Goal: Task Accomplishment & Management: Complete application form

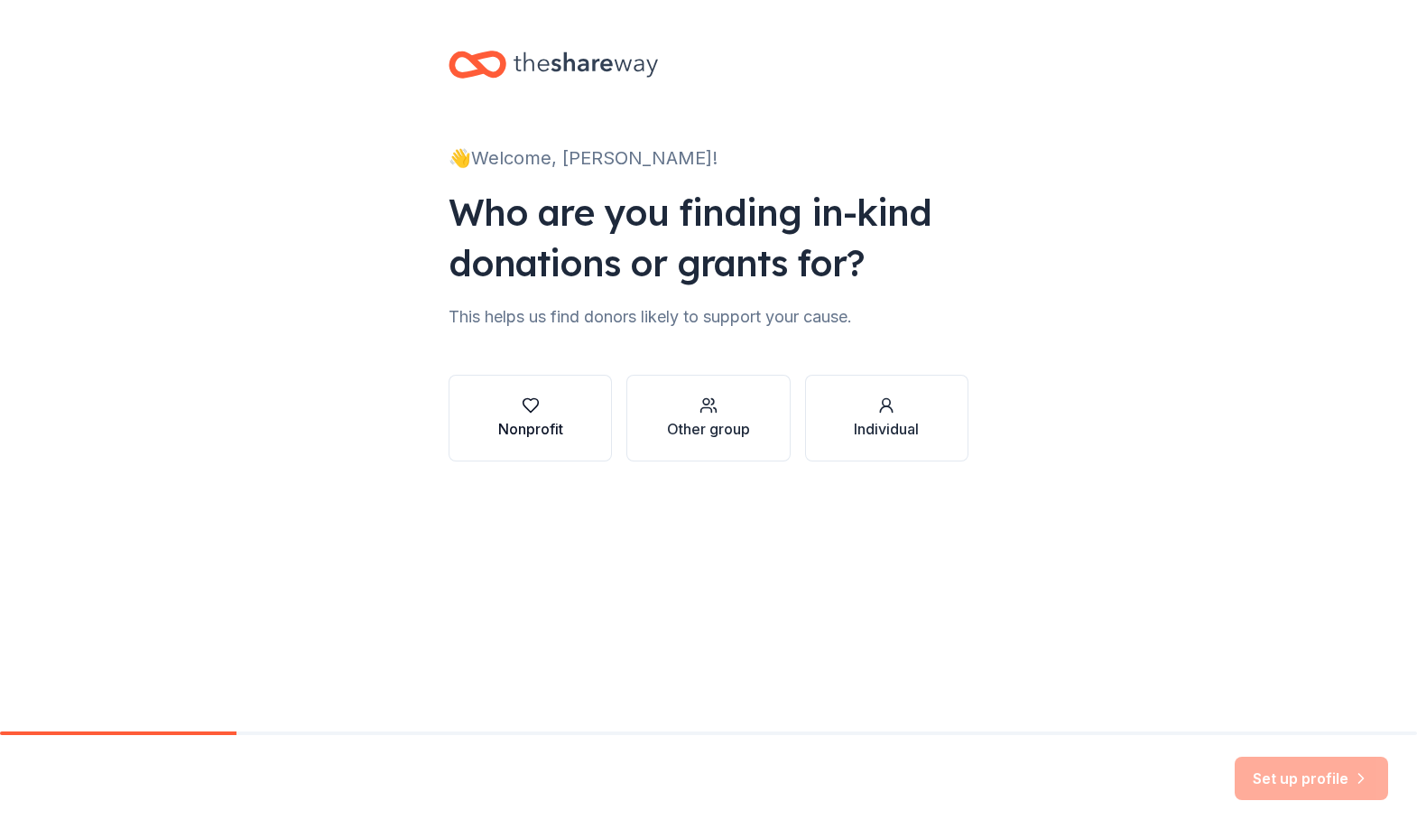
click at [533, 429] on div "Nonprofit" at bounding box center [530, 429] width 65 height 22
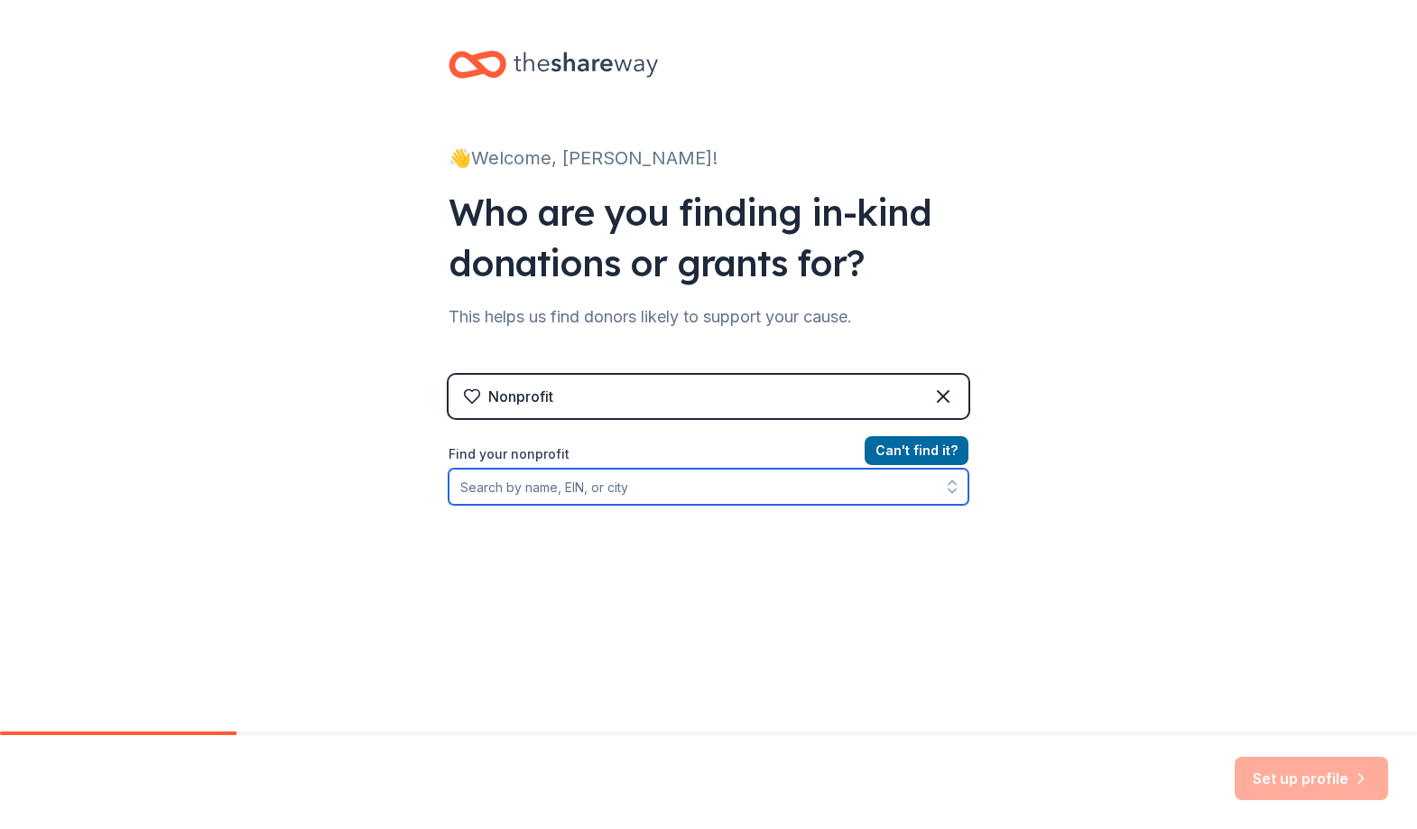
click at [576, 485] on input "Find your nonprofit" at bounding box center [709, 486] width 520 height 36
click at [546, 497] on input "Find your nonprofit" at bounding box center [709, 486] width 520 height 36
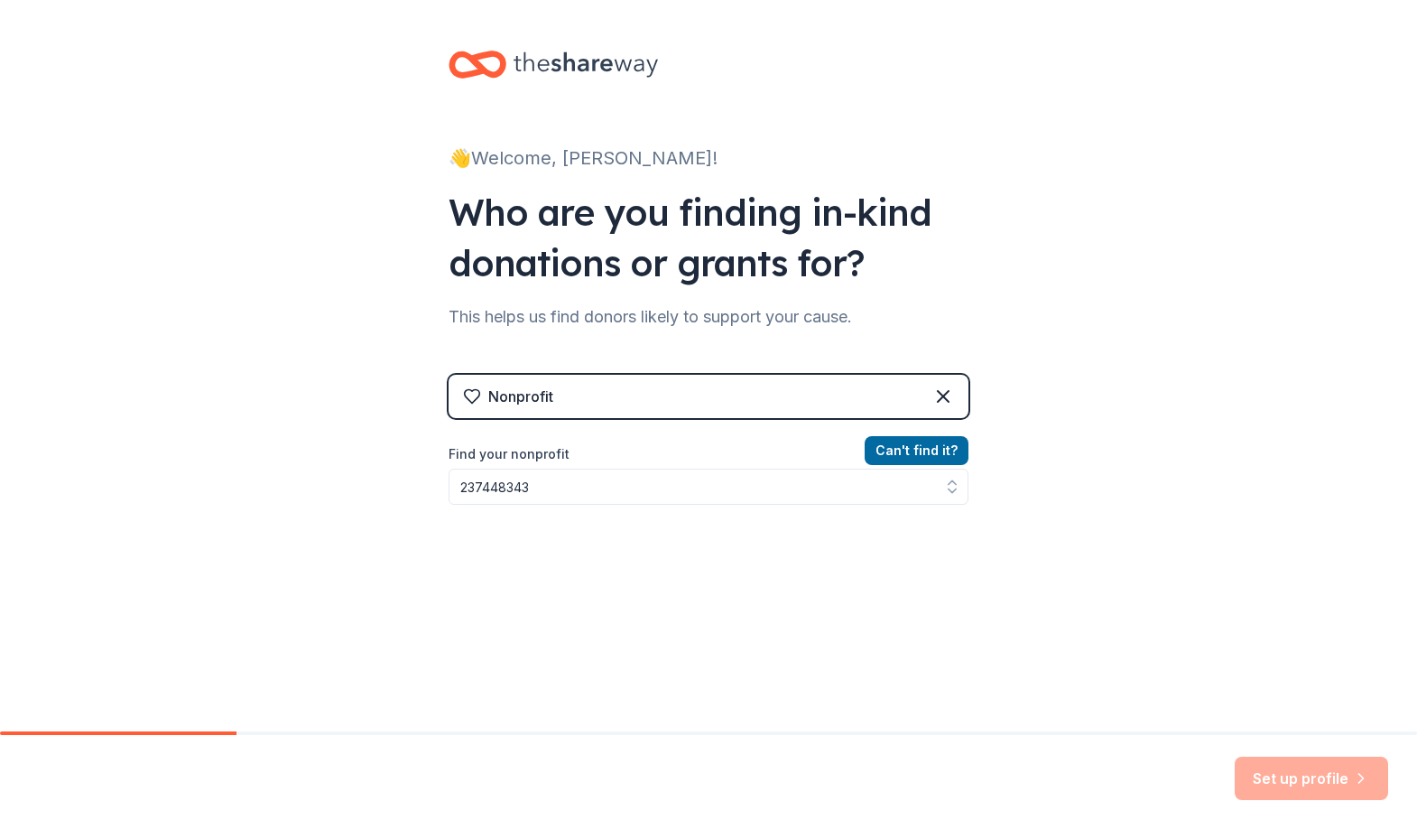
click at [1101, 672] on div "👋 Welcome, Christina! Who are you finding in-kind donations or grants for? This…" at bounding box center [708, 386] width 1417 height 772
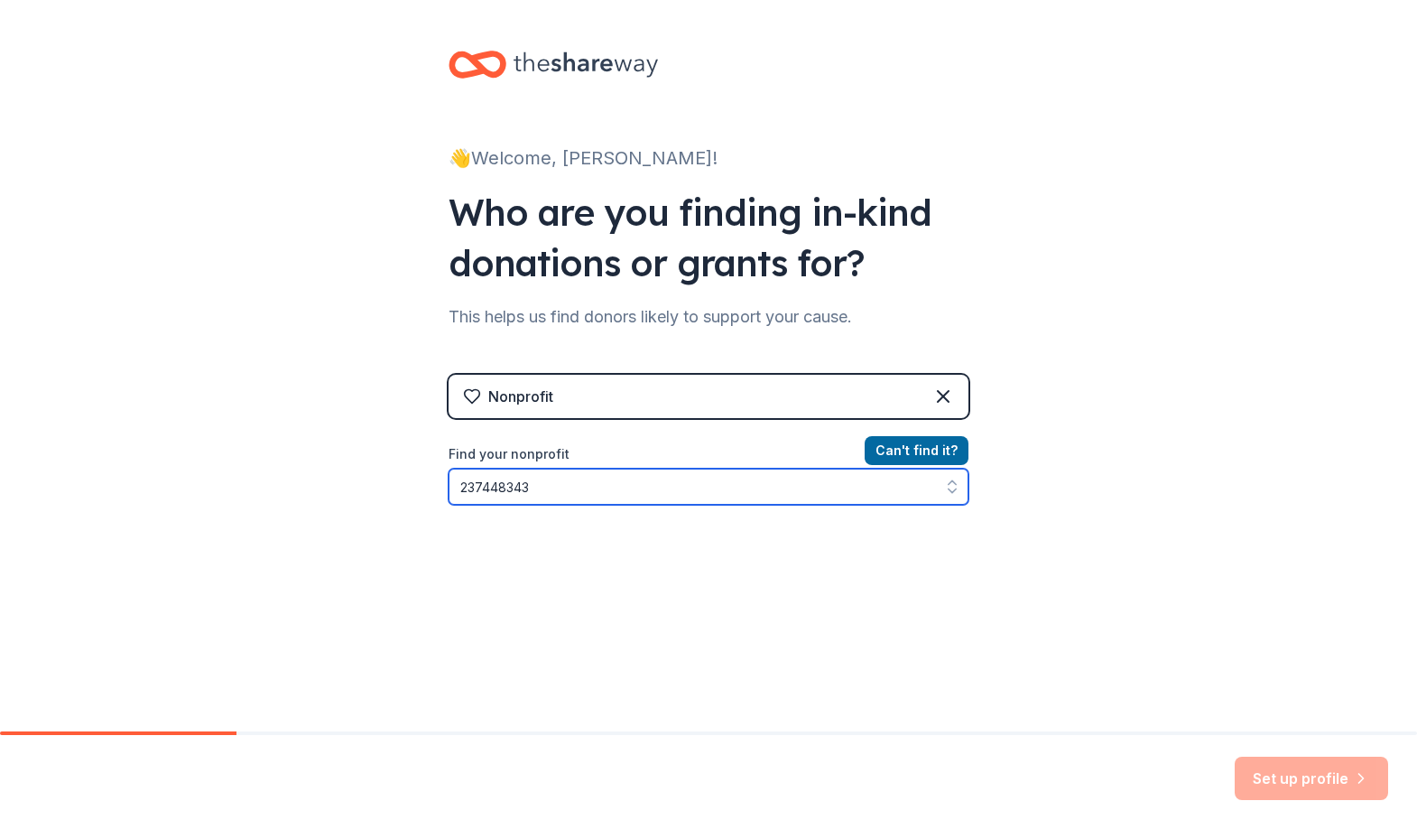
click at [575, 496] on input "237448343" at bounding box center [709, 486] width 520 height 36
click at [470, 493] on input "237448343" at bounding box center [709, 486] width 520 height 36
type input "23-7448343"
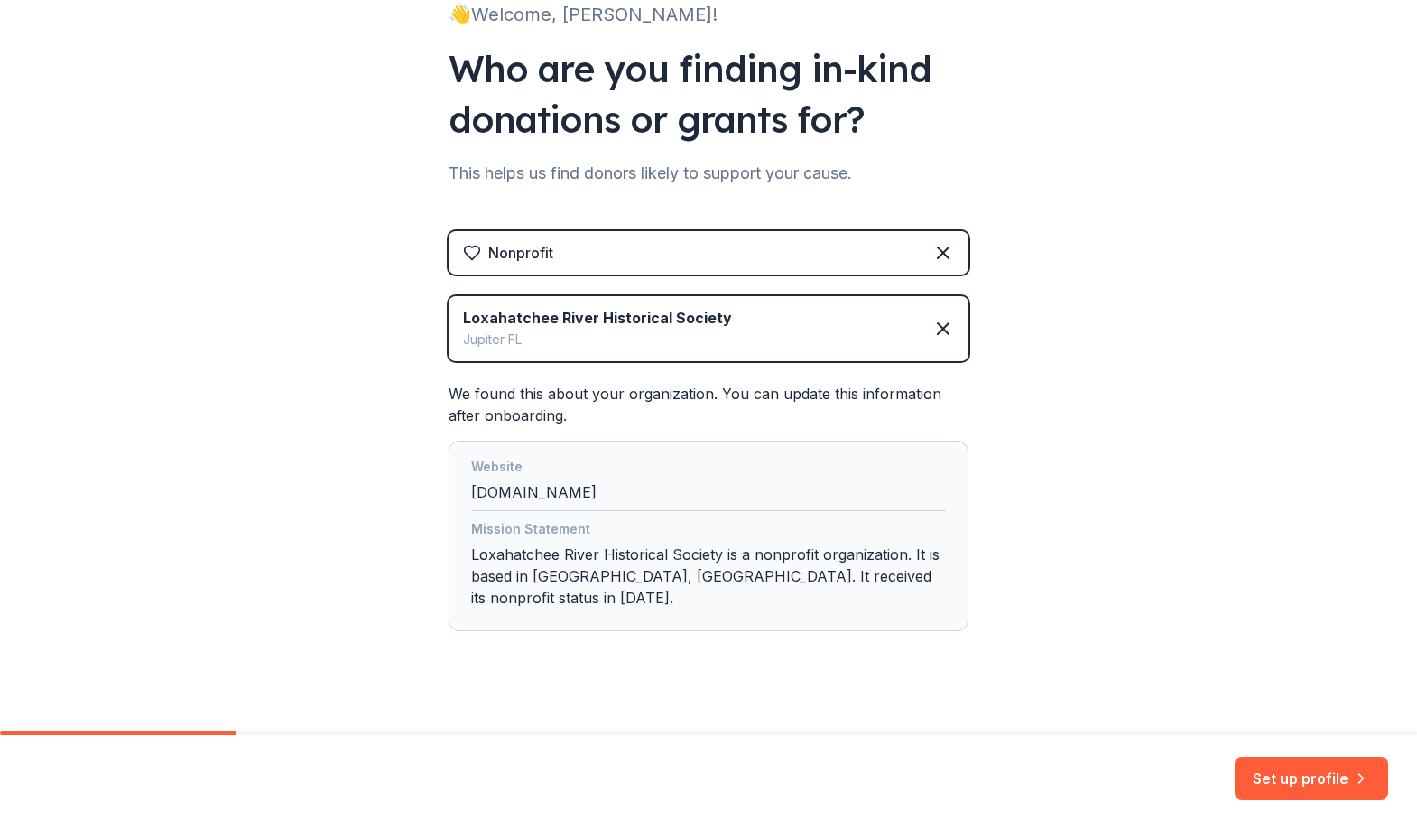
scroll to position [144, 0]
click at [1302, 770] on button "Set up profile" at bounding box center [1311, 777] width 153 height 43
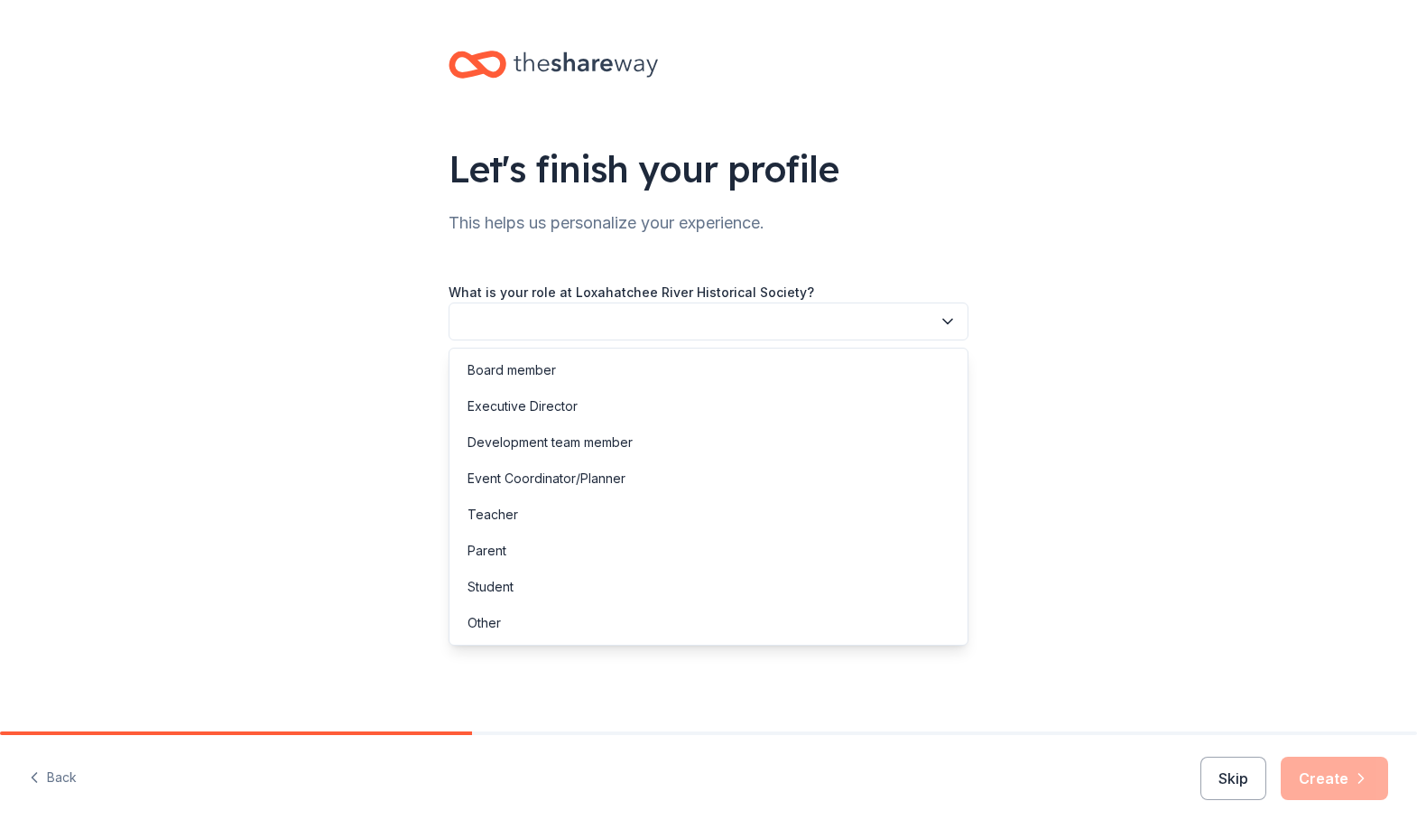
click at [497, 313] on button "button" at bounding box center [709, 321] width 520 height 38
click at [553, 451] on div "Development team member" at bounding box center [550, 442] width 165 height 22
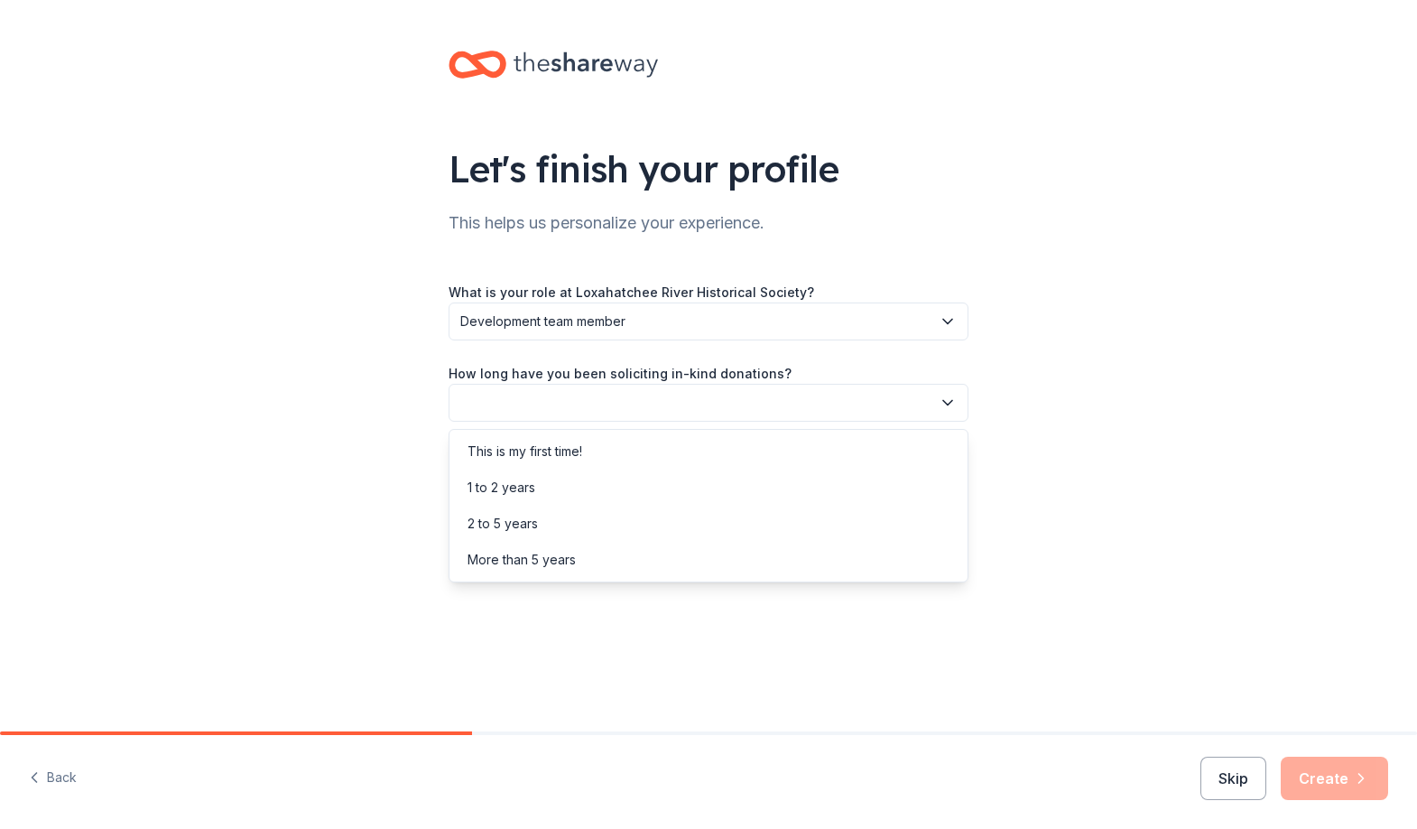
click at [569, 412] on button "button" at bounding box center [709, 403] width 520 height 38
click at [555, 519] on div "2 to 5 years" at bounding box center [708, 523] width 511 height 36
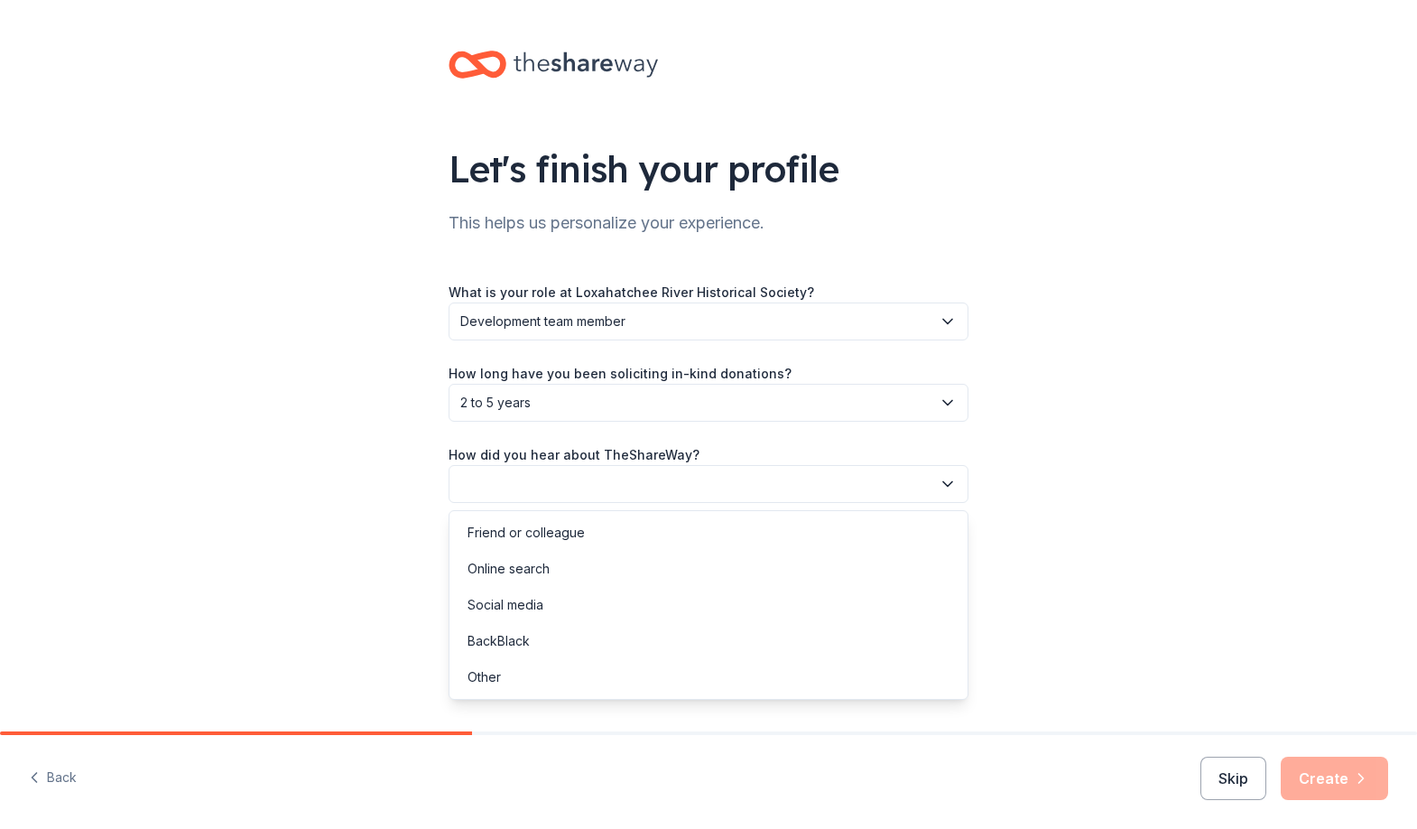
click at [575, 496] on button "button" at bounding box center [709, 484] width 520 height 38
click at [552, 567] on div "Online search" at bounding box center [708, 569] width 511 height 36
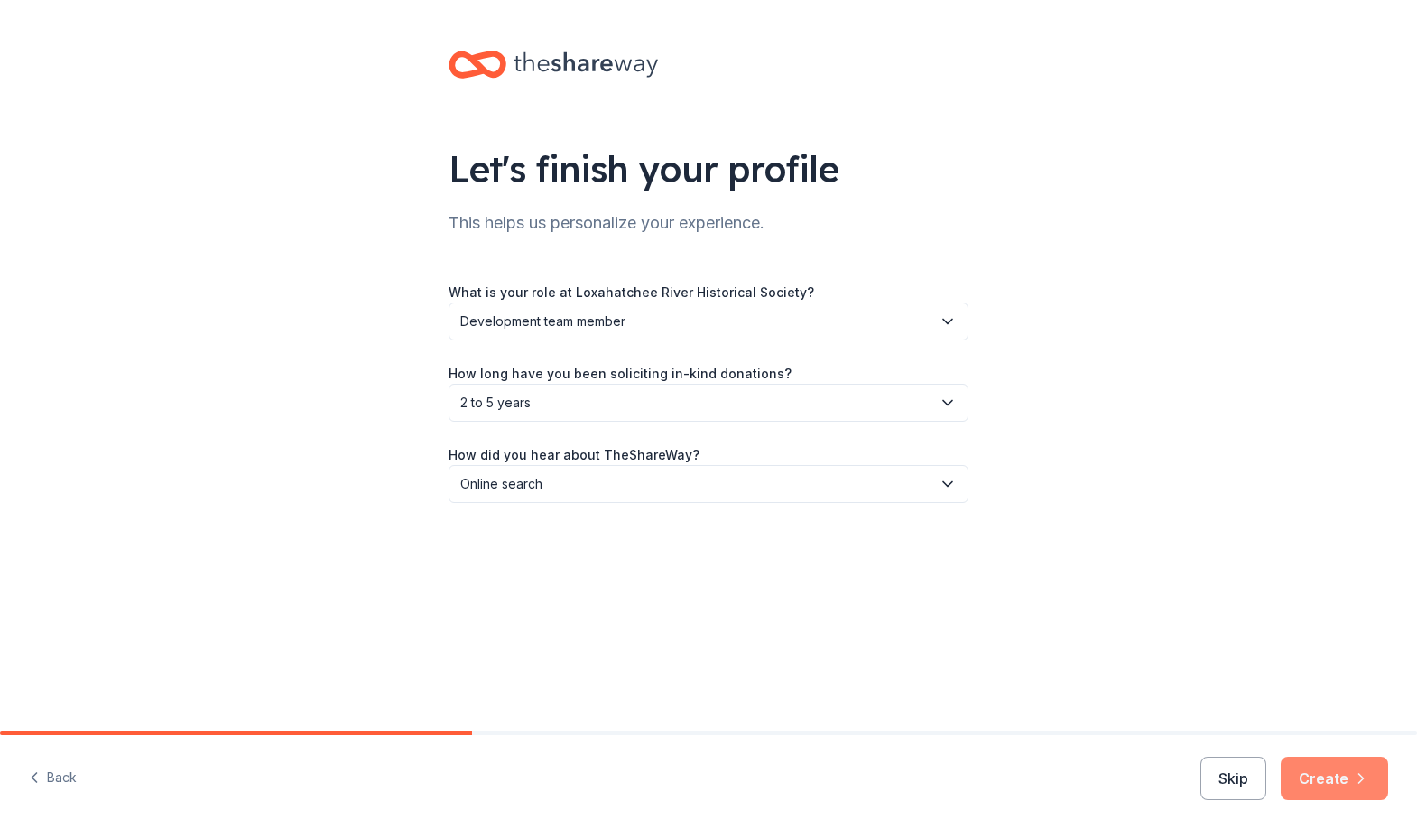
click at [1297, 781] on button "Create" at bounding box center [1334, 777] width 107 height 43
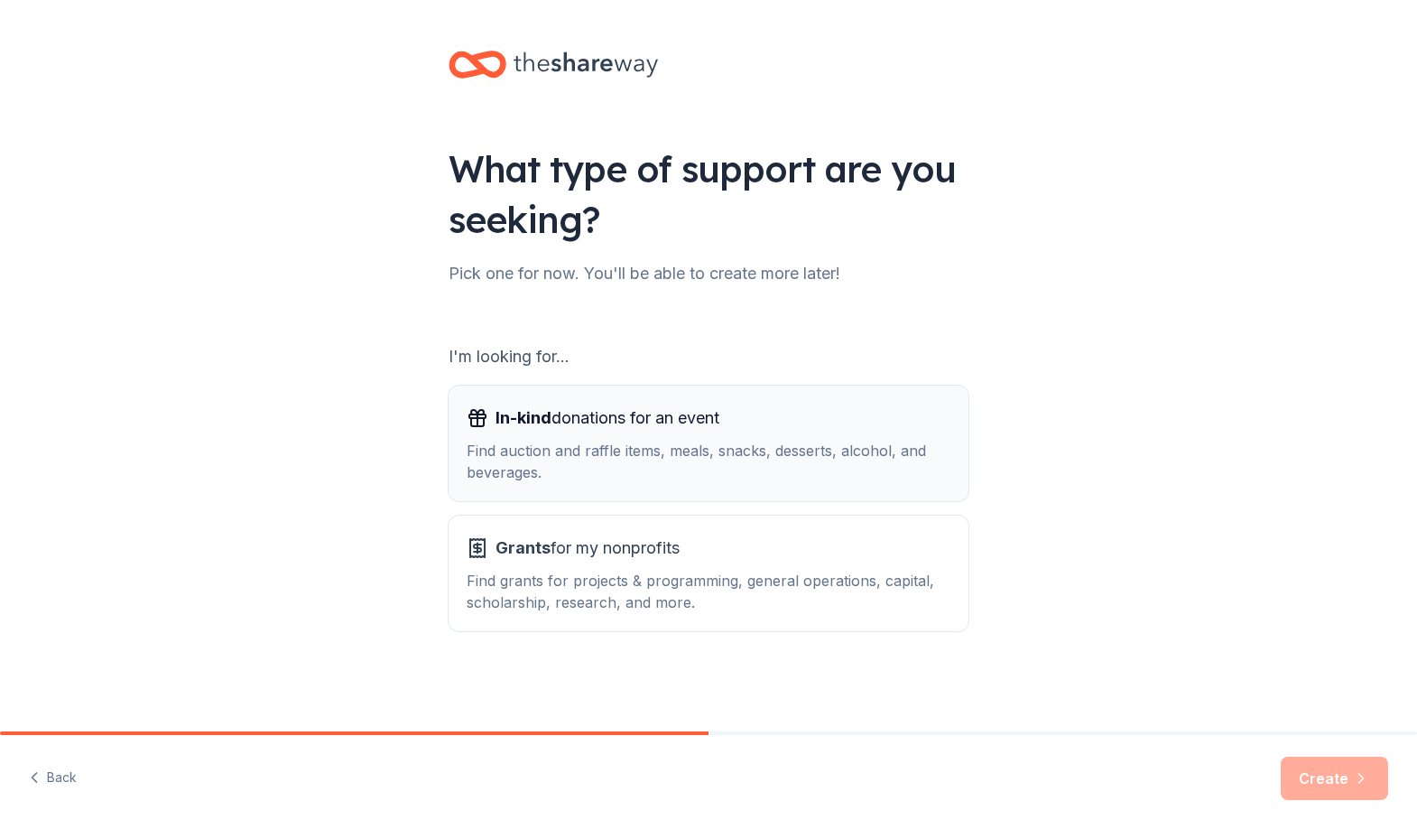
click at [617, 444] on div "Find auction and raffle items, meals, snacks, desserts, alcohol, and beverages." at bounding box center [709, 461] width 484 height 43
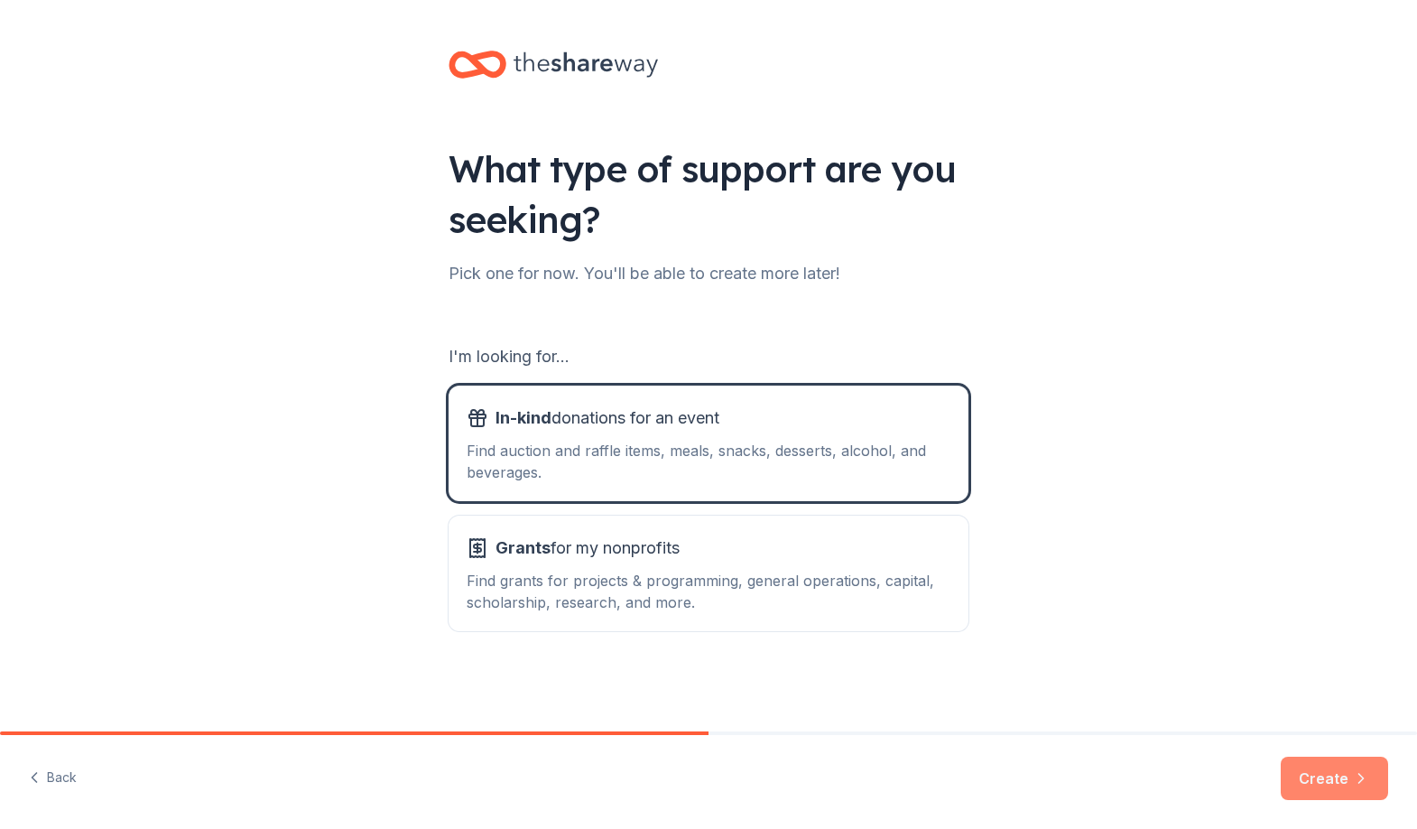
click at [1345, 778] on button "Create" at bounding box center [1334, 777] width 107 height 43
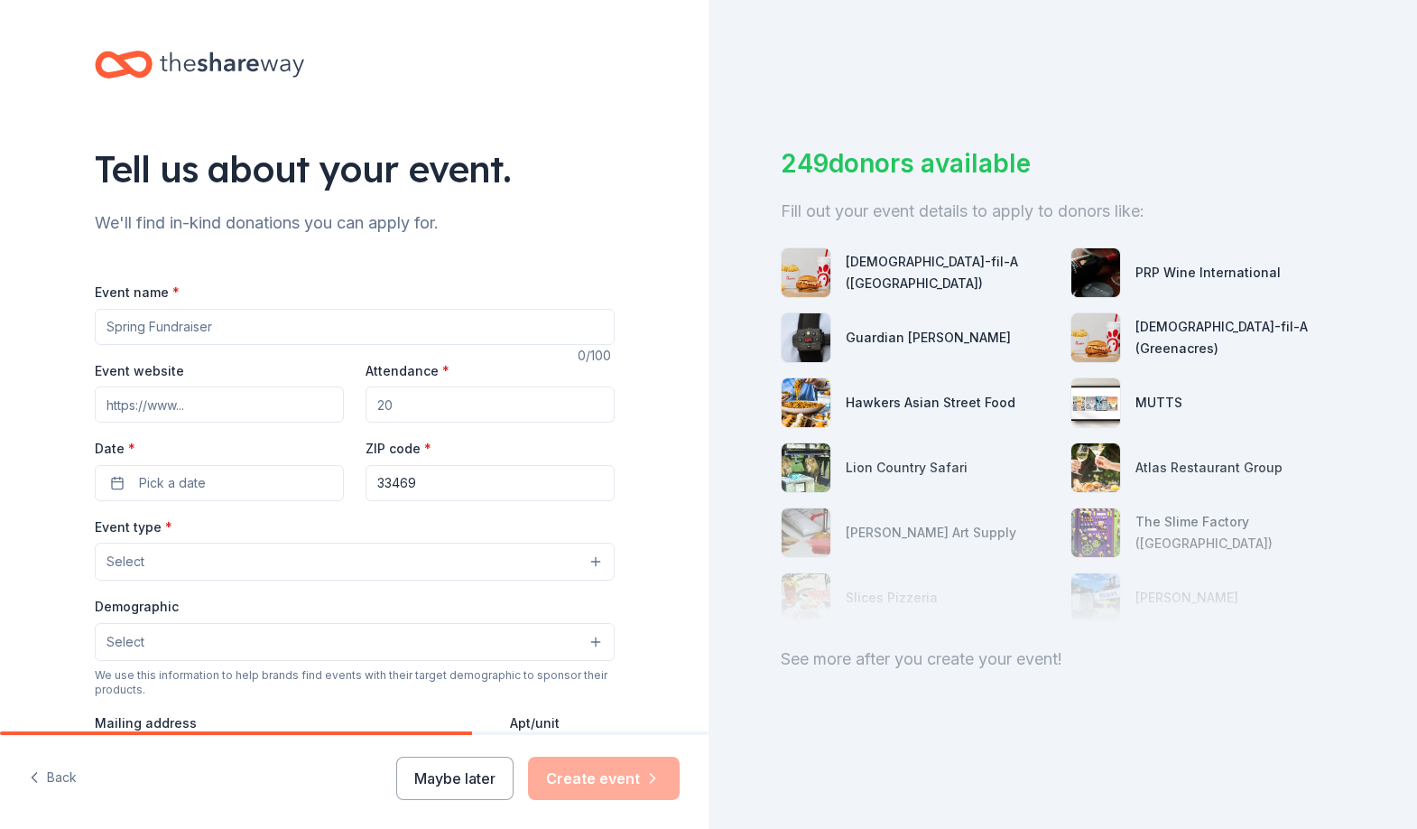
click at [158, 331] on input "Event name *" at bounding box center [355, 327] width 520 height 36
type input "Rendezvous At The Light"
drag, startPoint x: 427, startPoint y: 409, endPoint x: 311, endPoint y: 402, distance: 115.8
click at [311, 403] on div "Event website Attendance * Date * Pick a date ZIP code * 33469" at bounding box center [355, 430] width 520 height 142
type input "500"
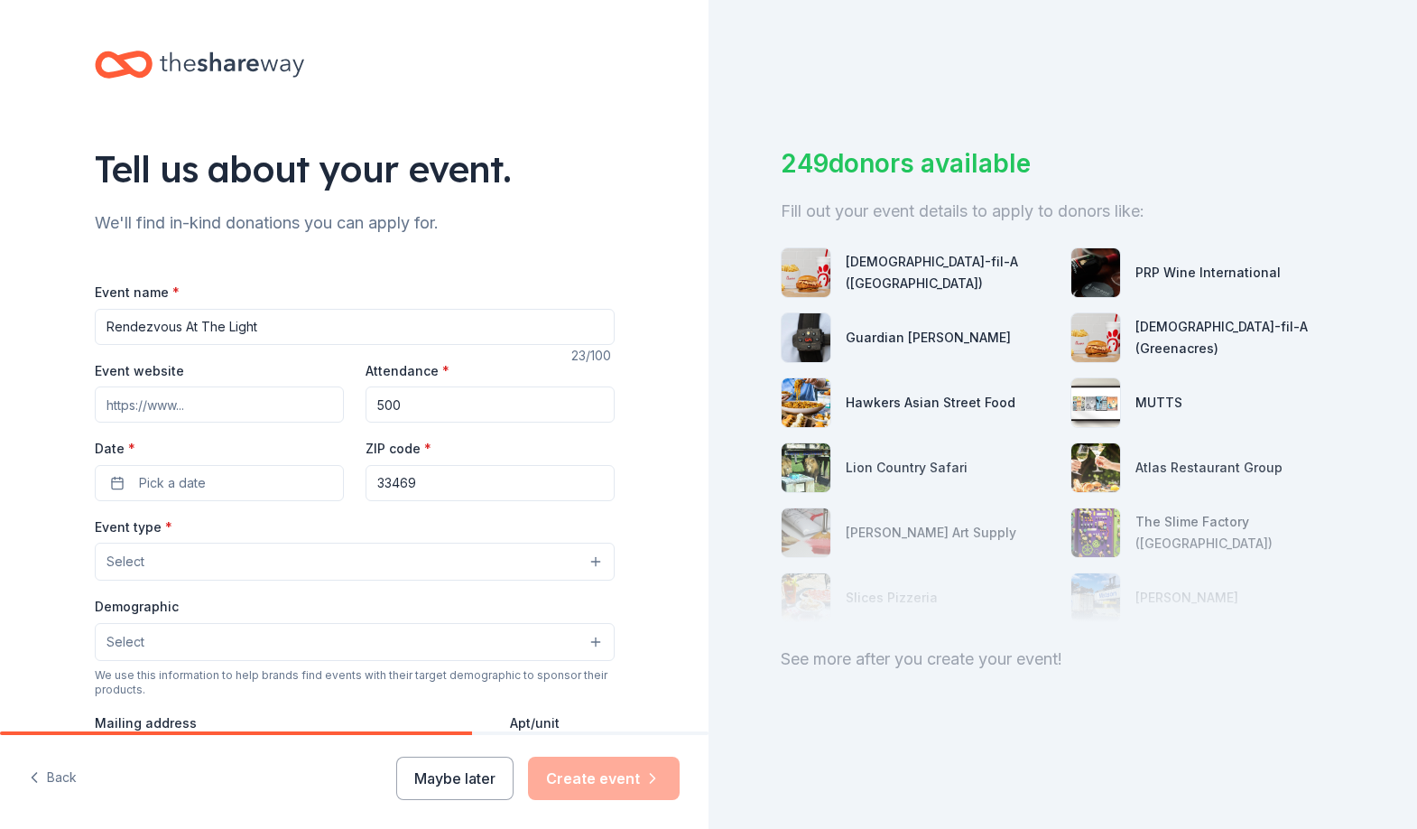
click at [164, 408] on input "Event website" at bounding box center [219, 404] width 249 height 36
paste input "https://www.jupiterlighthouse.org/special-events-tickets/rendezvous-at-the-ligh…"
type input "https://www.jupiterlighthouse.org/special-events-tickets/rendezvous-at-the-ligh…"
click at [146, 489] on span "Pick a date" at bounding box center [172, 483] width 67 height 22
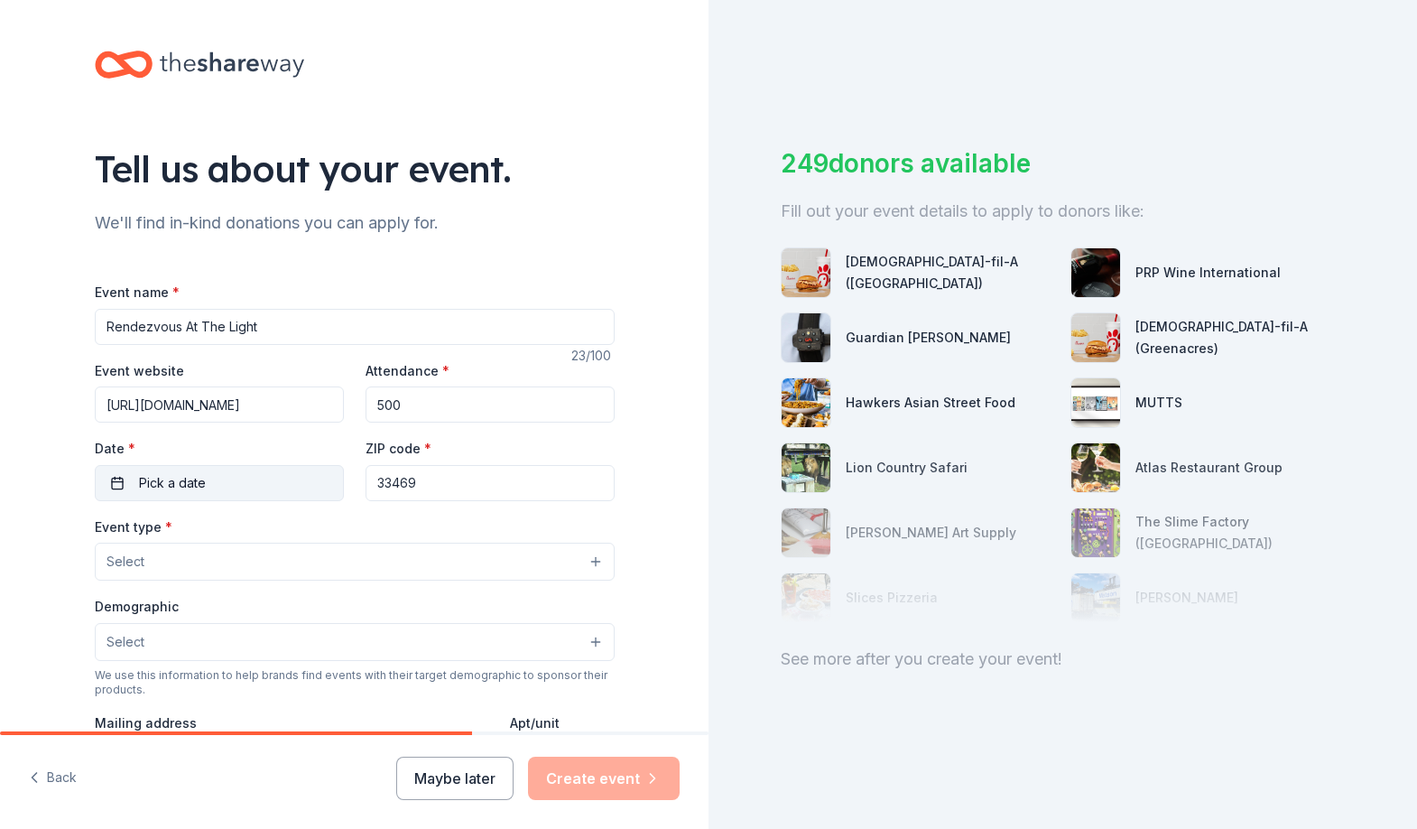
scroll to position [0, 0]
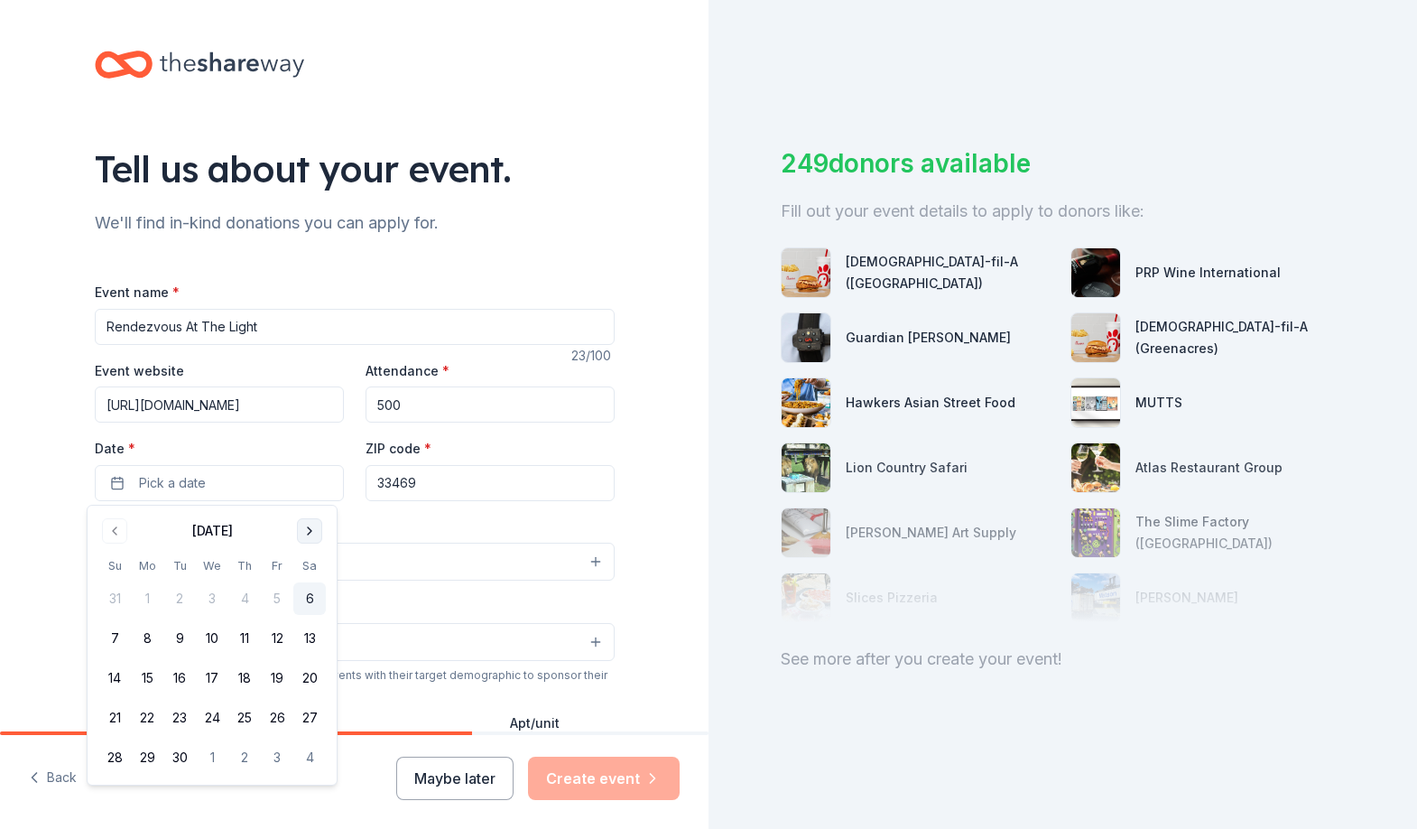
click at [310, 537] on button "Go to next month" at bounding box center [309, 530] width 25 height 25
click at [309, 718] on button "22" at bounding box center [309, 717] width 32 height 32
click at [675, 616] on div "Tell us about your event. We'll find in-kind donations you can apply for. Event…" at bounding box center [354, 600] width 709 height 1201
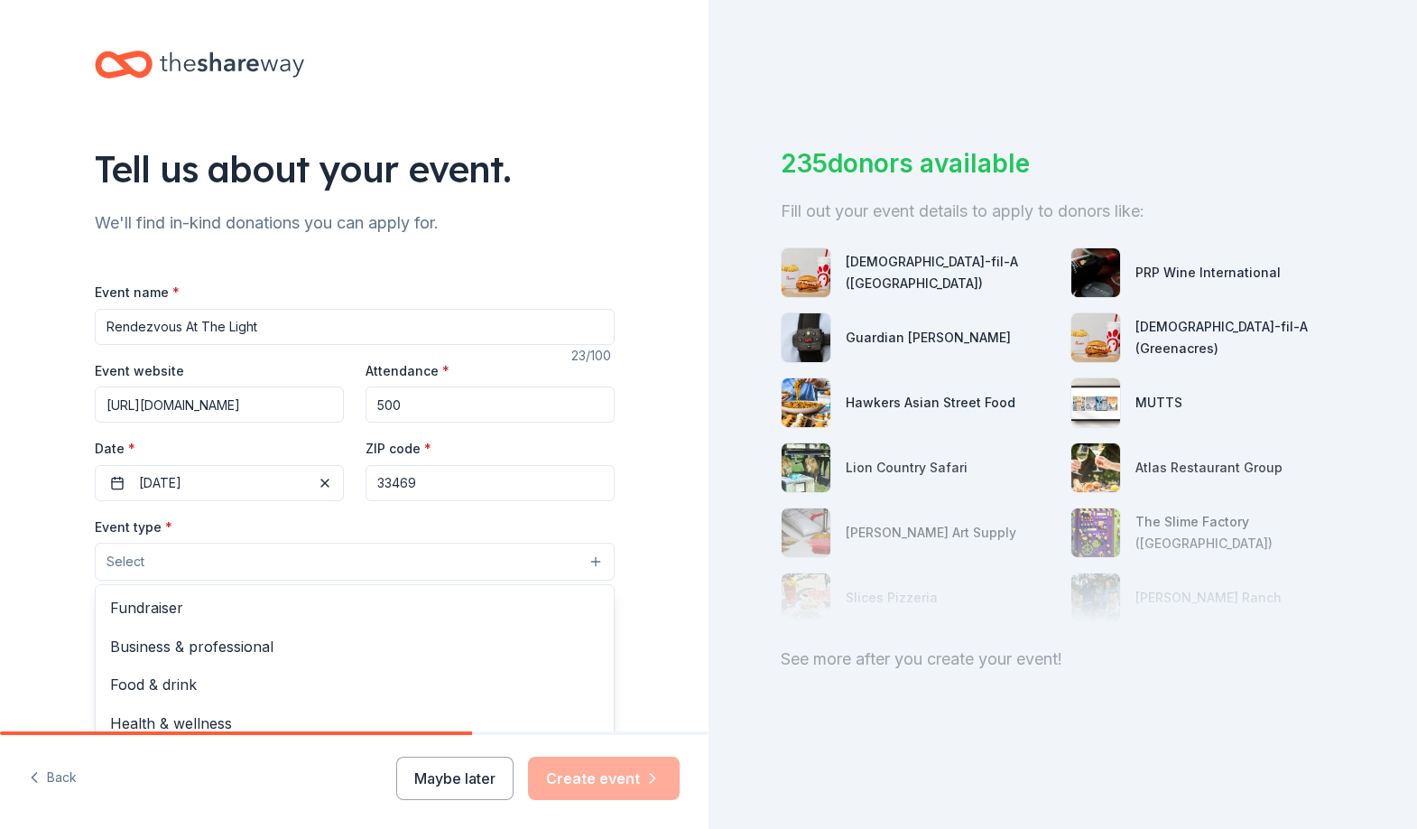
click at [164, 570] on button "Select" at bounding box center [355, 561] width 520 height 38
click at [169, 607] on span "Fundraiser" at bounding box center [354, 607] width 489 height 23
click at [42, 596] on div "Tell us about your event. We'll find in-kind donations you can apply for. Event…" at bounding box center [354, 601] width 709 height 1203
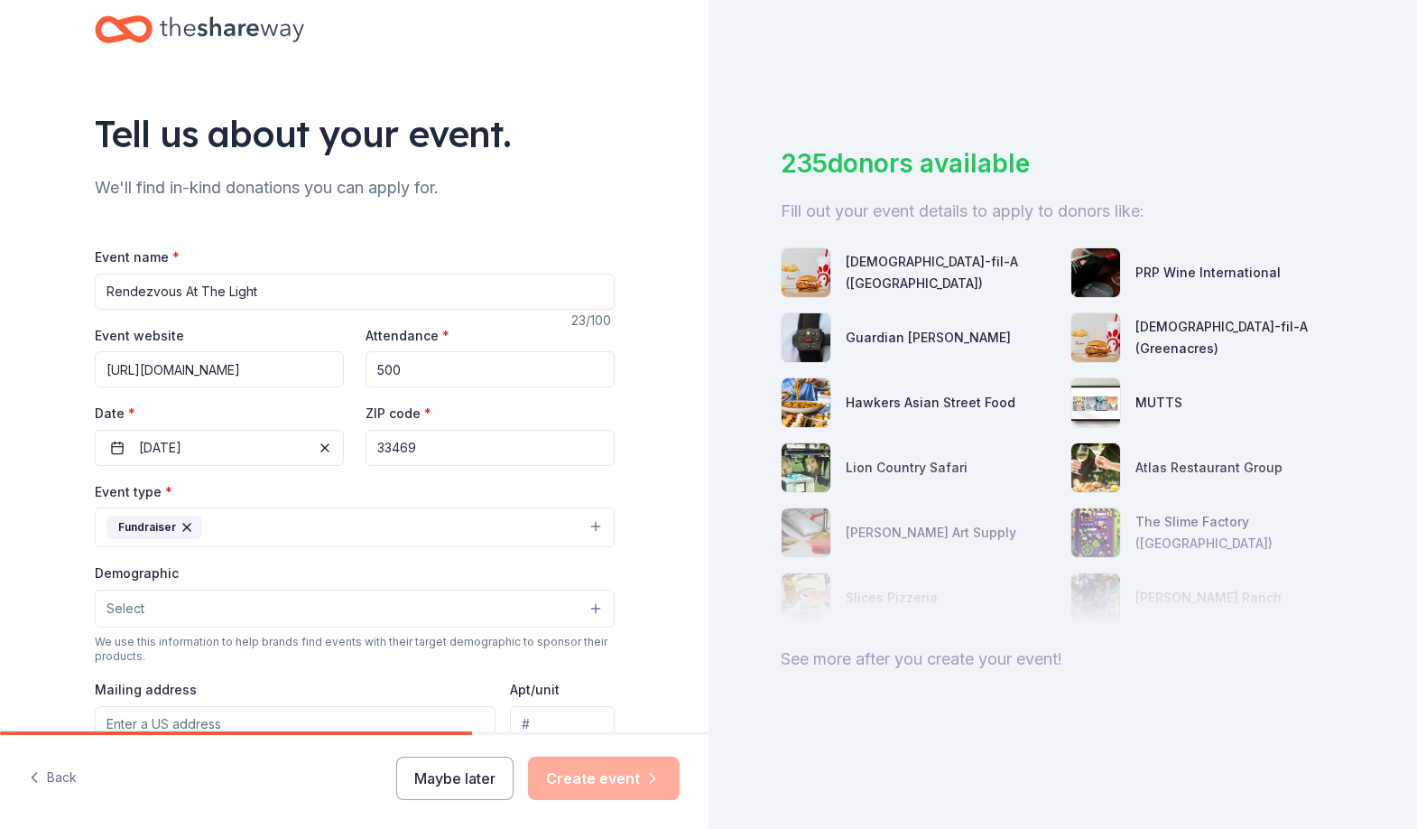
scroll to position [129, 0]
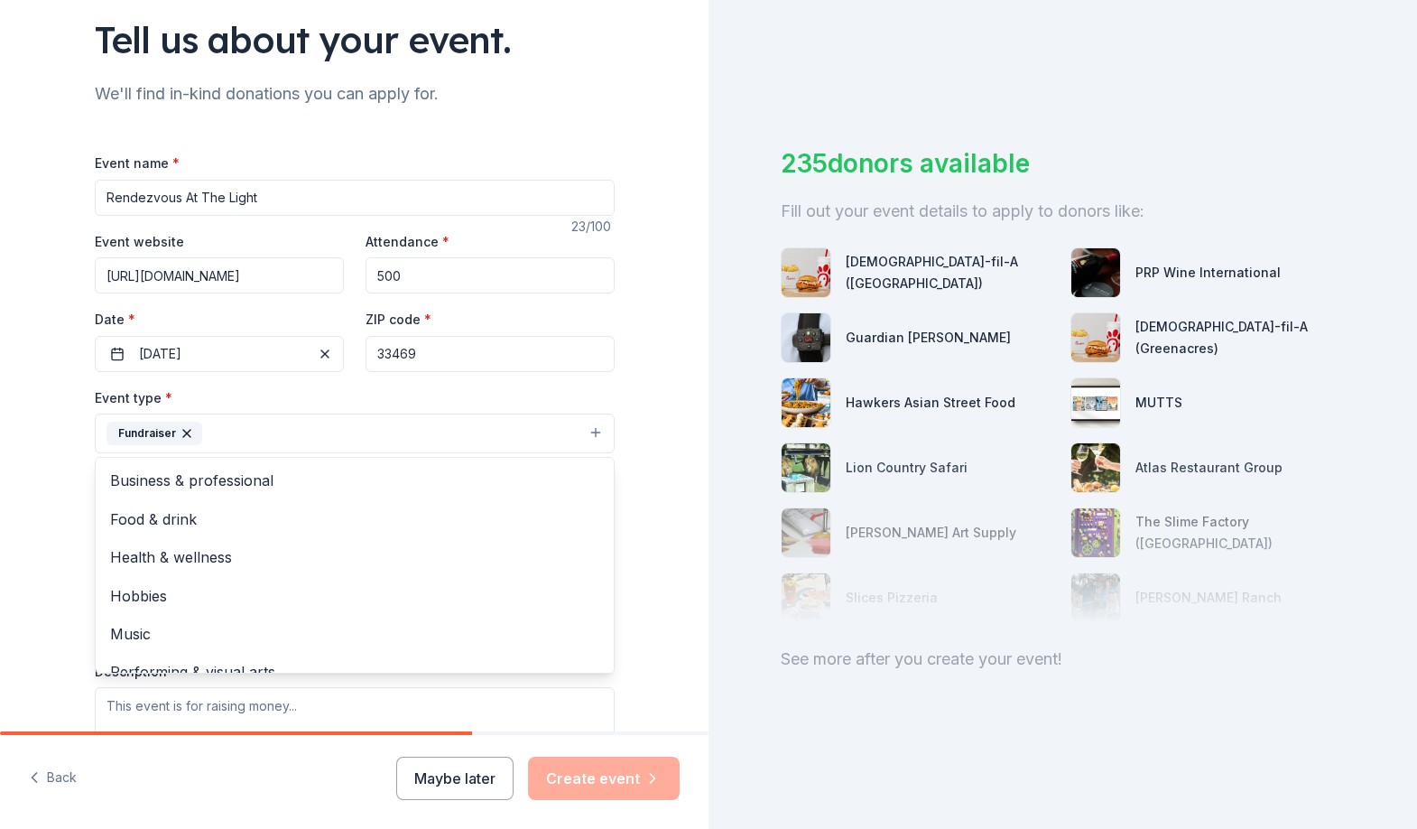
click at [251, 443] on button "Fundraiser" at bounding box center [355, 433] width 520 height 40
click at [194, 527] on span "Food & drink" at bounding box center [354, 518] width 489 height 23
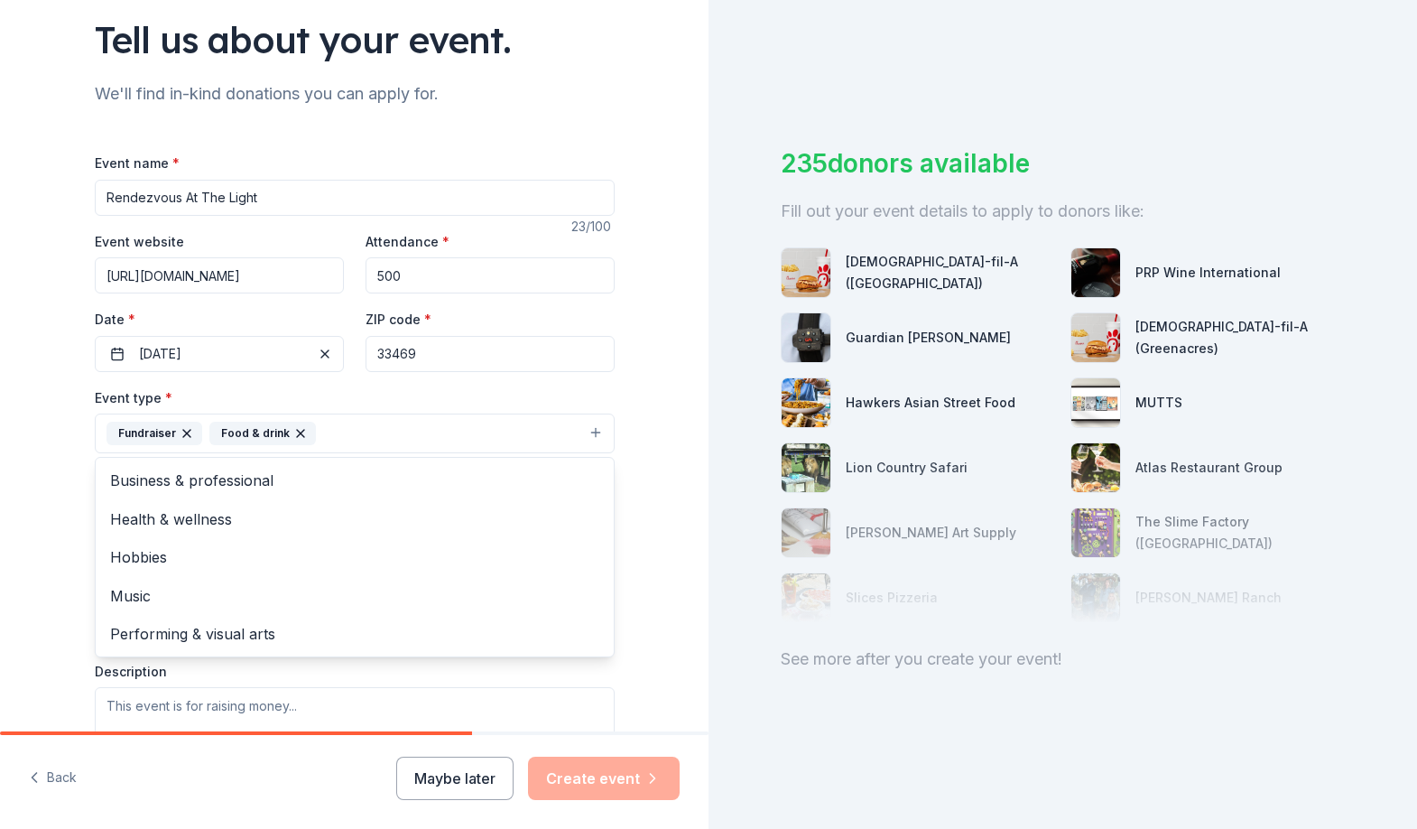
click at [419, 441] on button "Fundraiser Food & drink" at bounding box center [355, 433] width 520 height 40
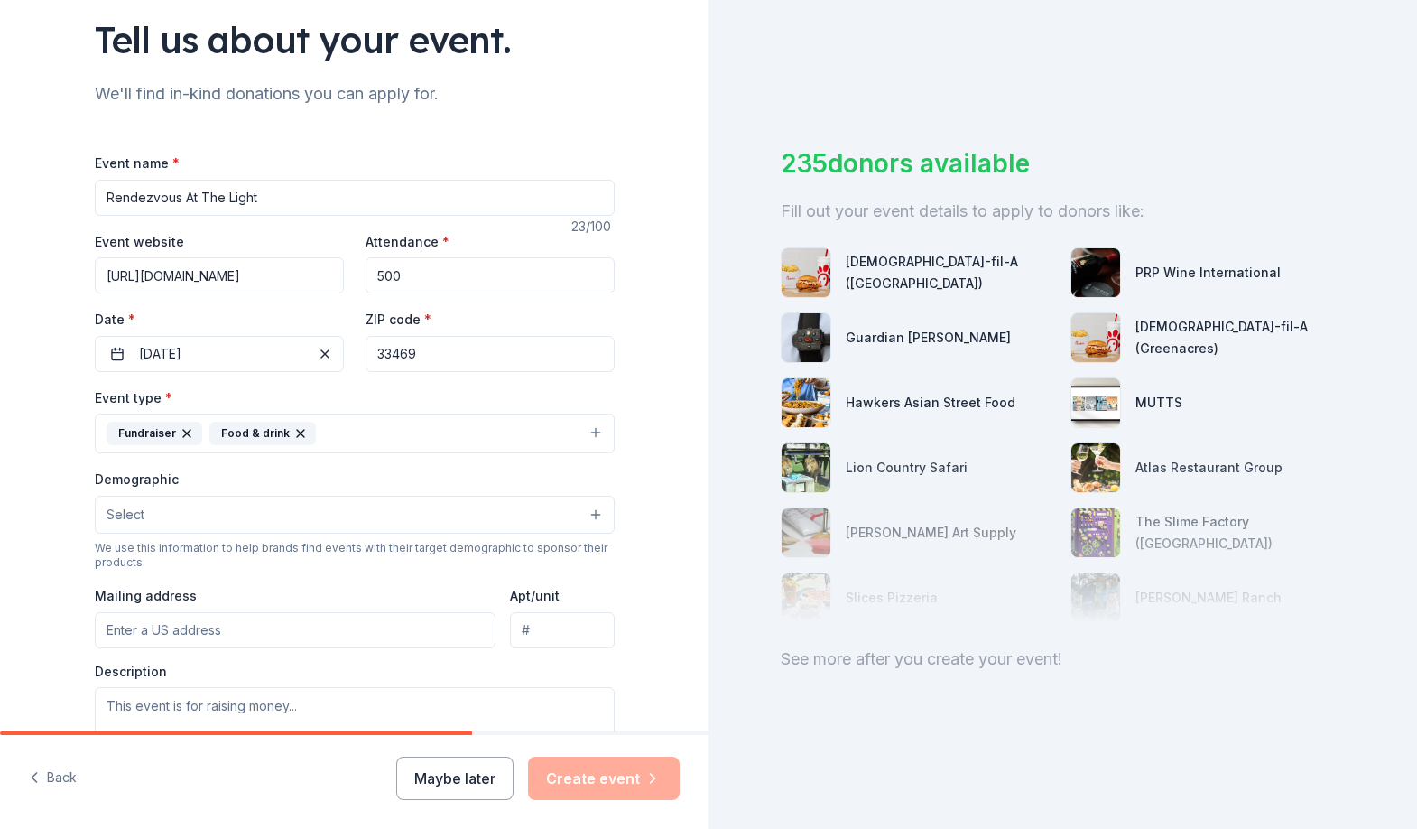
click at [424, 439] on button "Fundraiser Food & drink" at bounding box center [355, 433] width 520 height 40
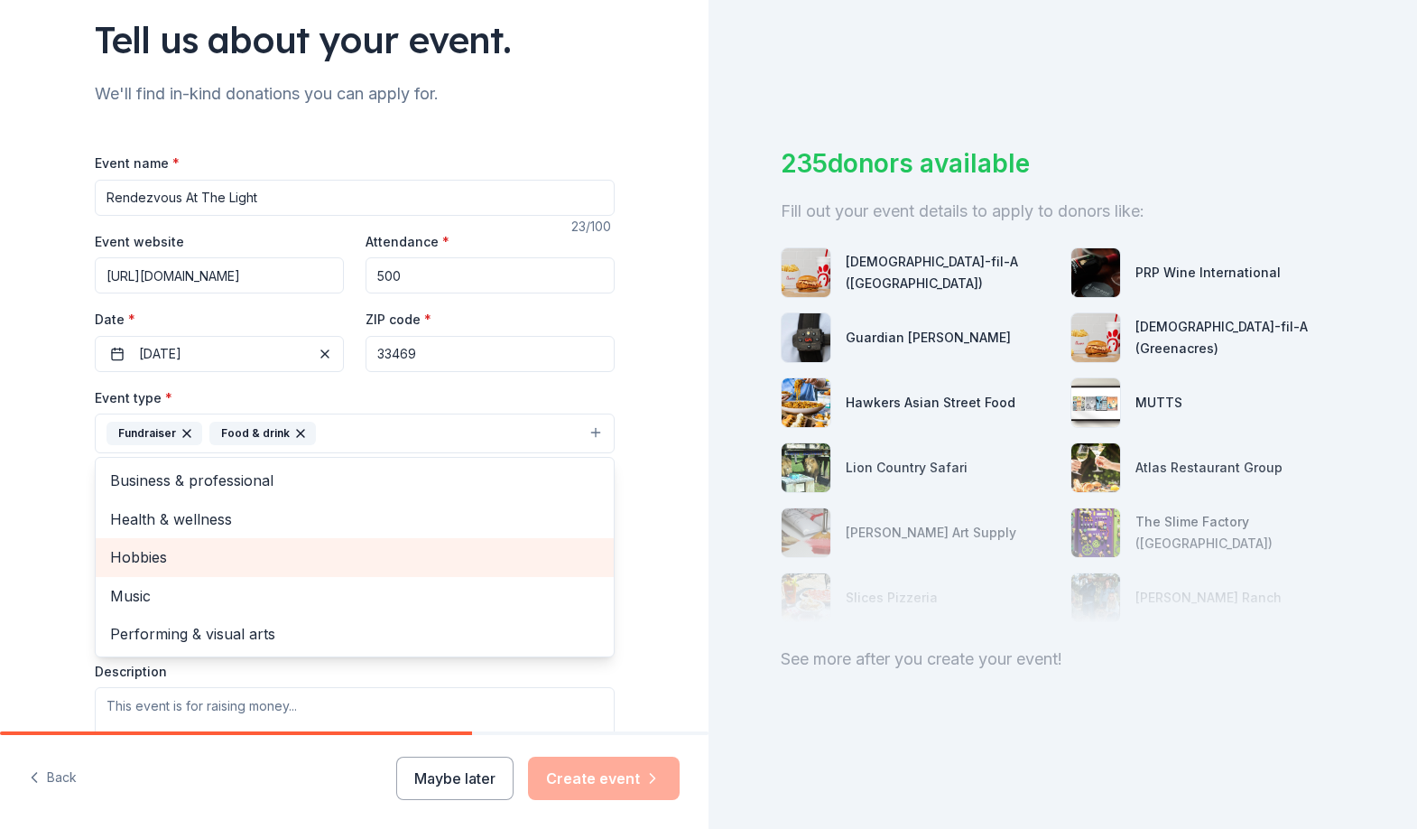
scroll to position [133, 0]
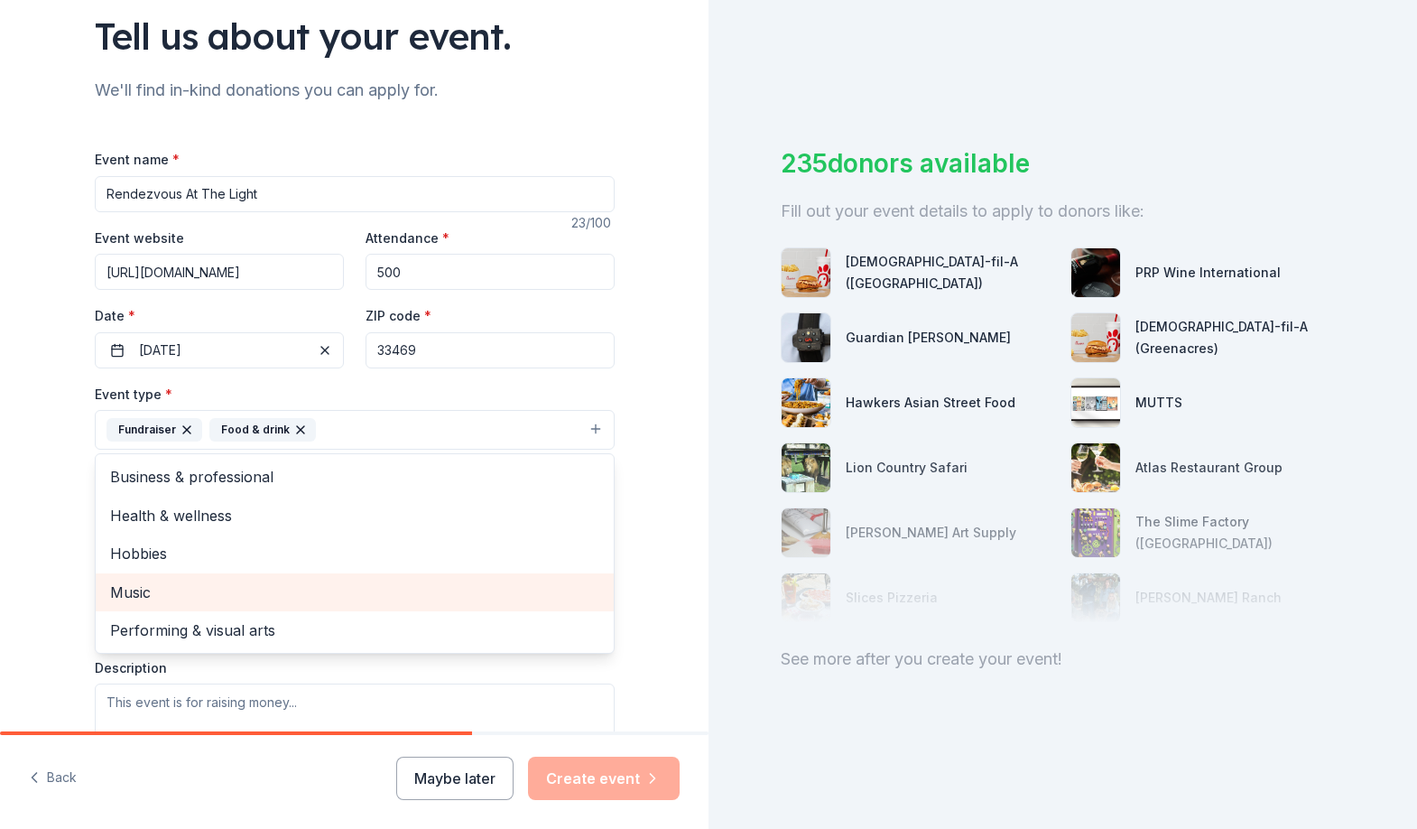
click at [321, 602] on span "Music" at bounding box center [354, 591] width 489 height 23
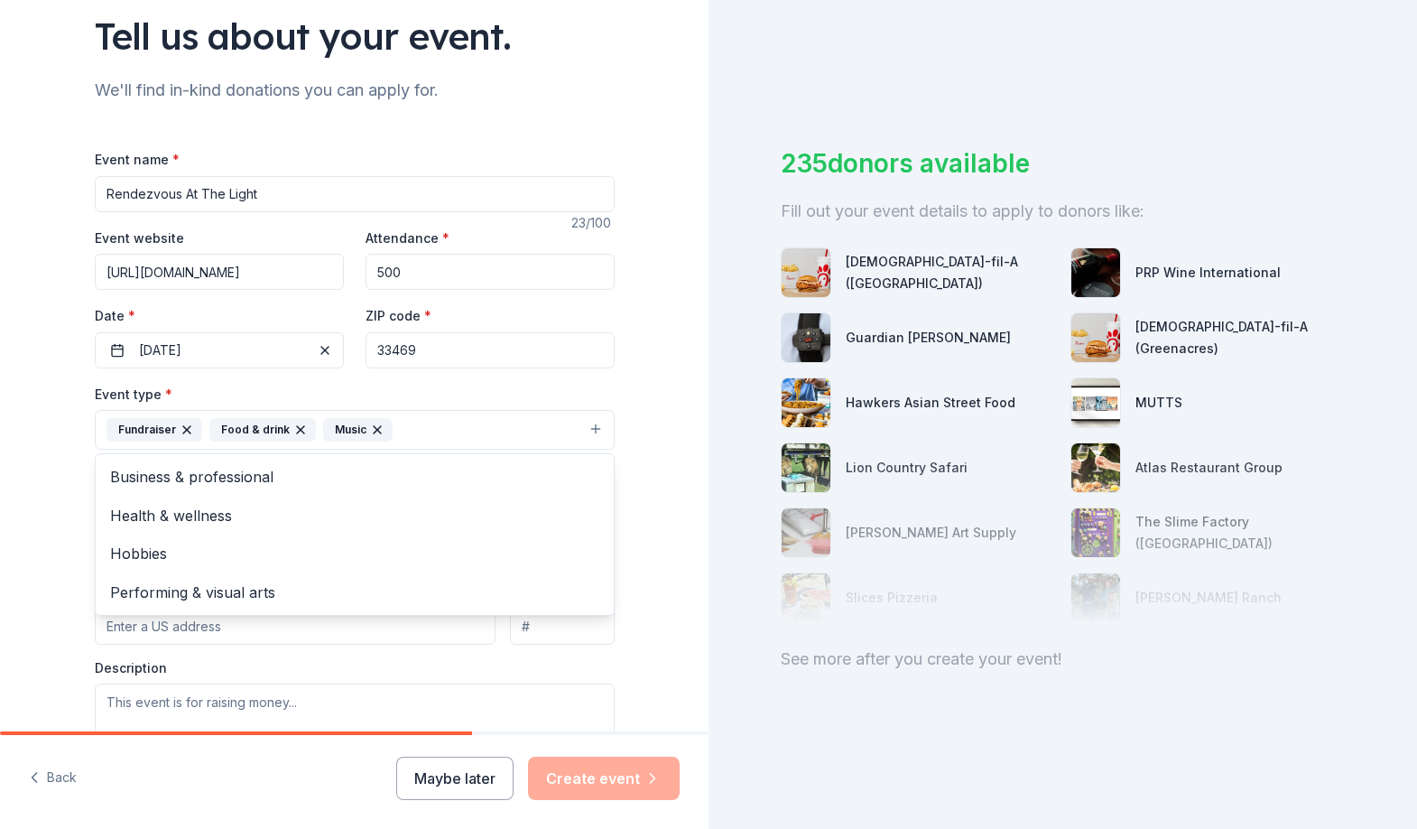
click at [41, 570] on div "Tell us about your event. We'll find in-kind donations you can apply for. Event…" at bounding box center [354, 468] width 709 height 1203
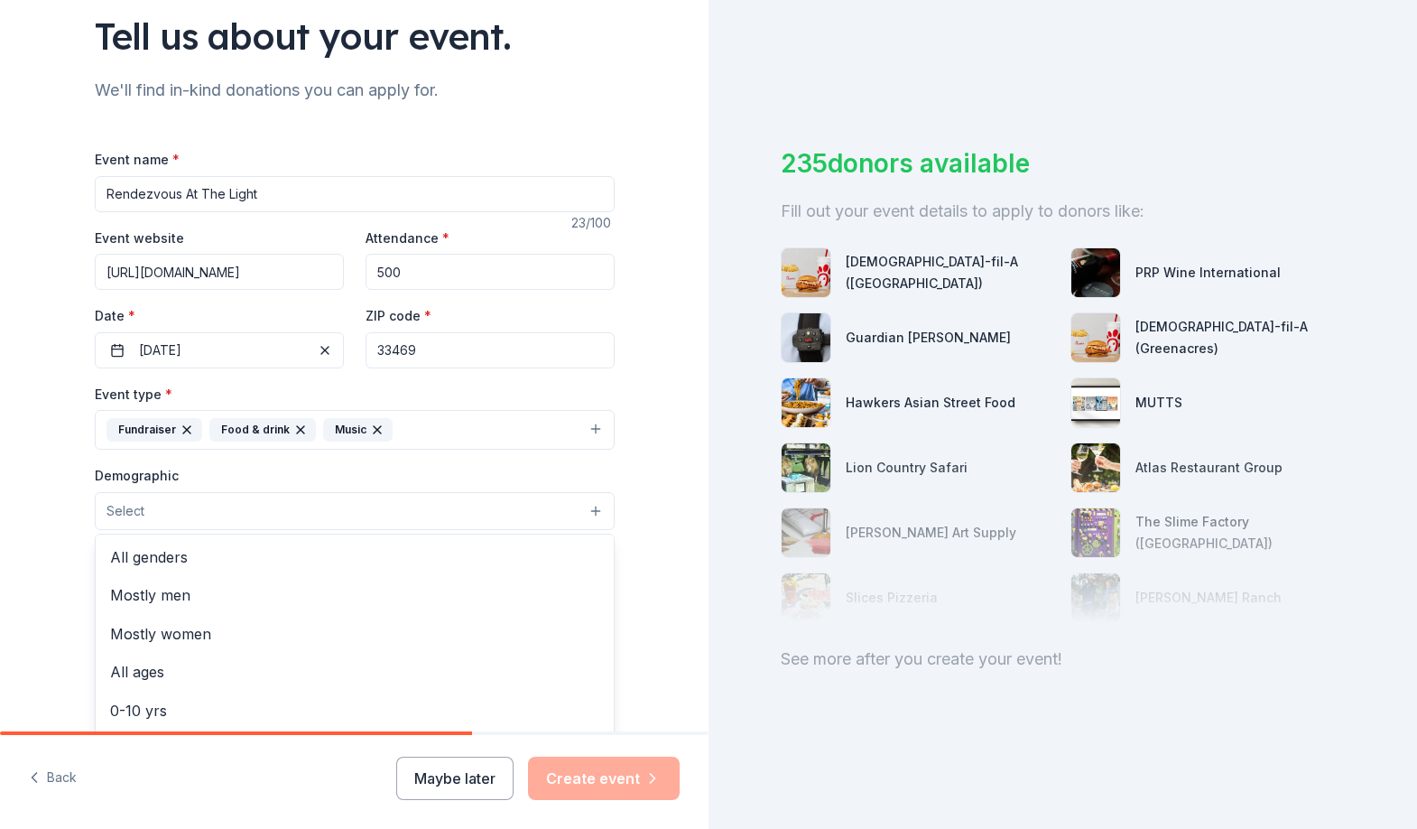
click at [223, 511] on button "Select" at bounding box center [355, 511] width 520 height 38
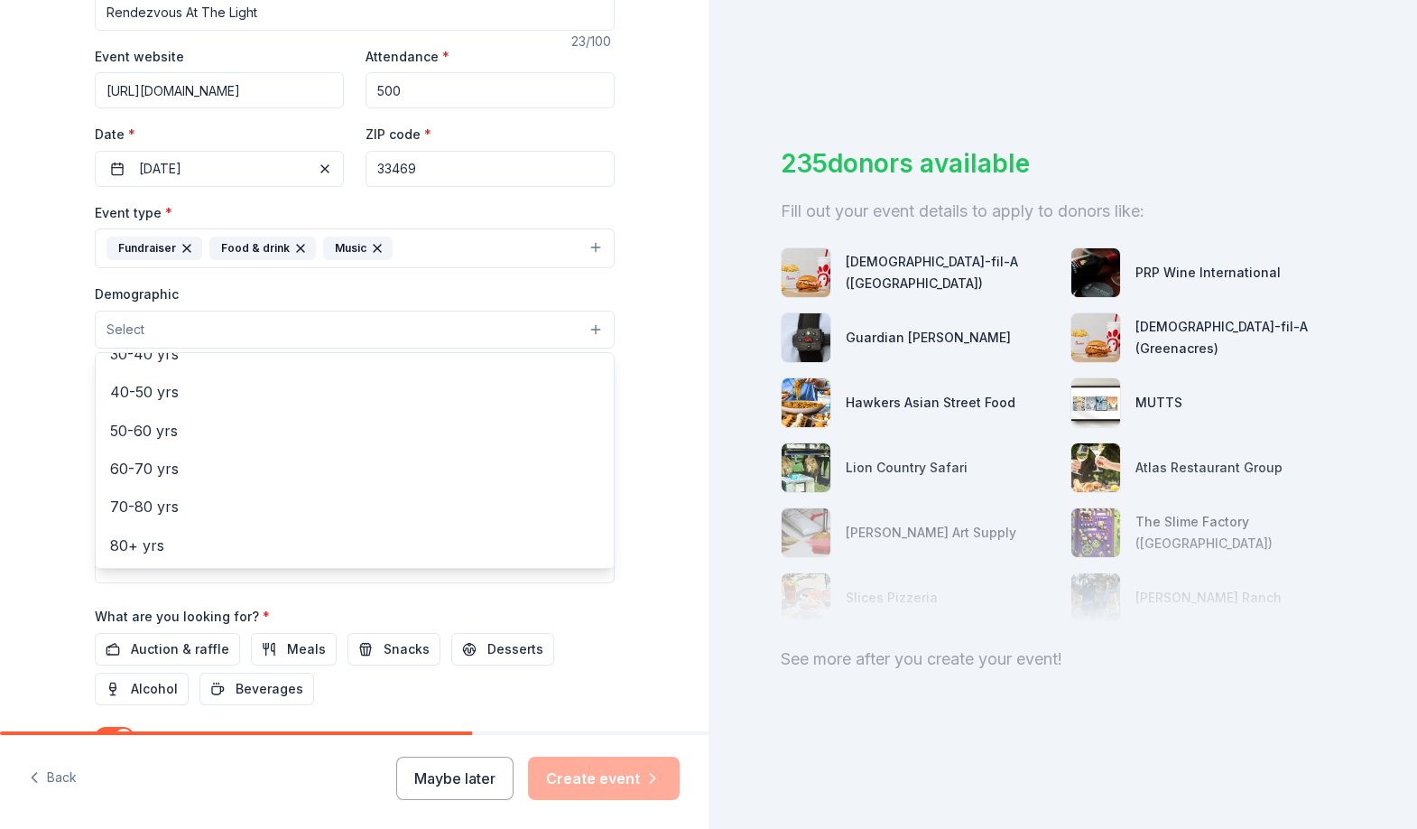
scroll to position [0, 0]
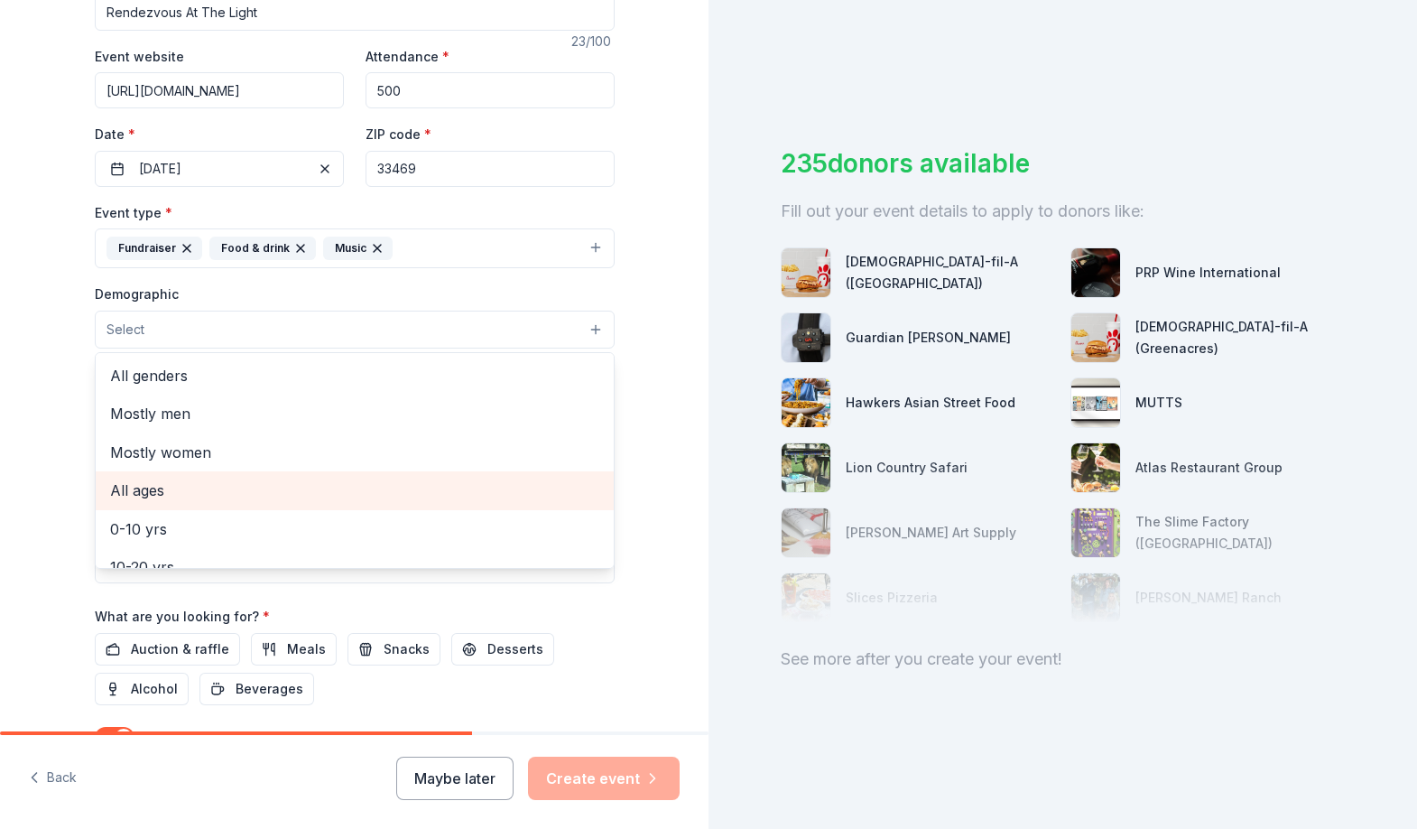
click at [240, 475] on div "All ages" at bounding box center [355, 490] width 518 height 38
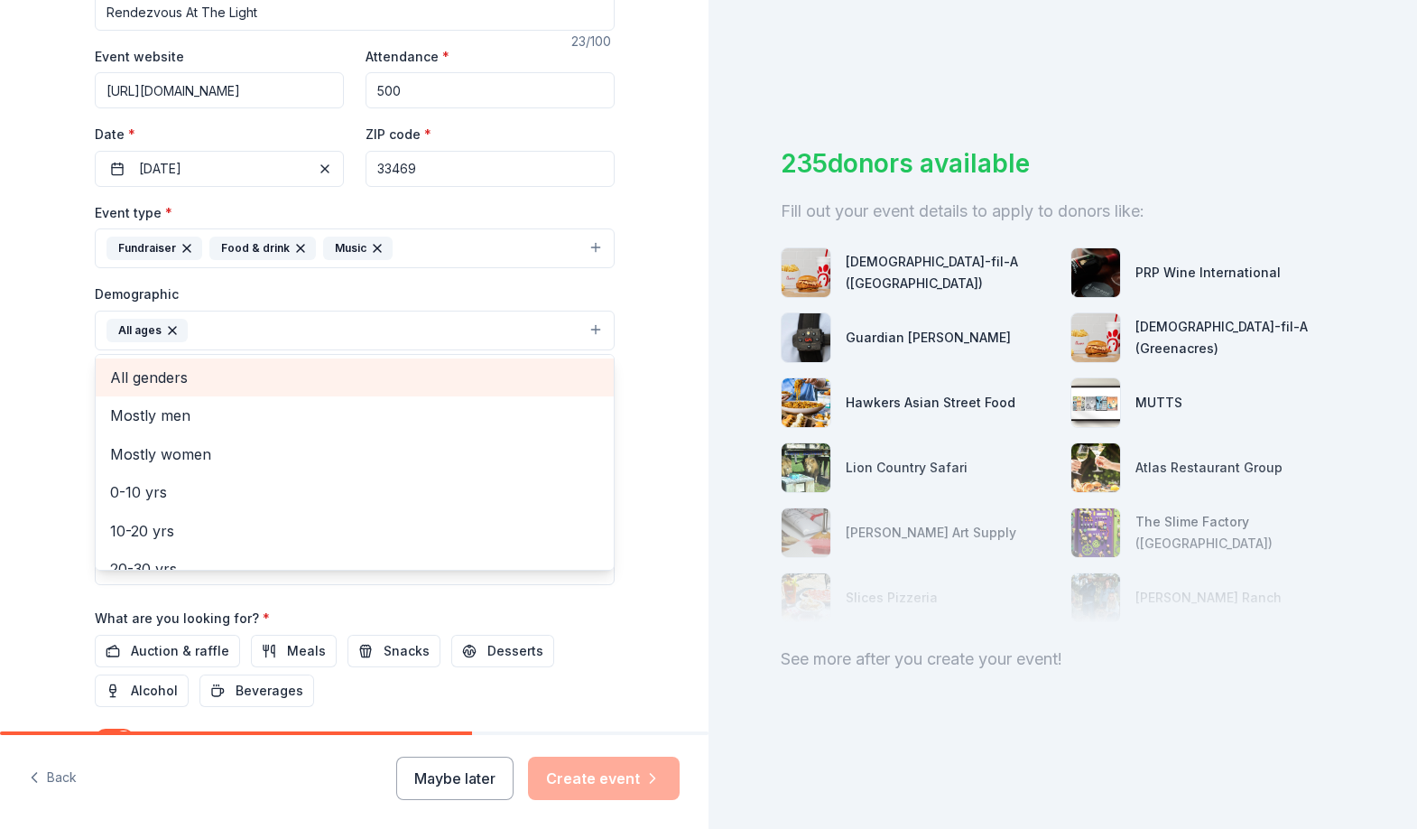
click at [157, 374] on span "All genders" at bounding box center [354, 377] width 489 height 23
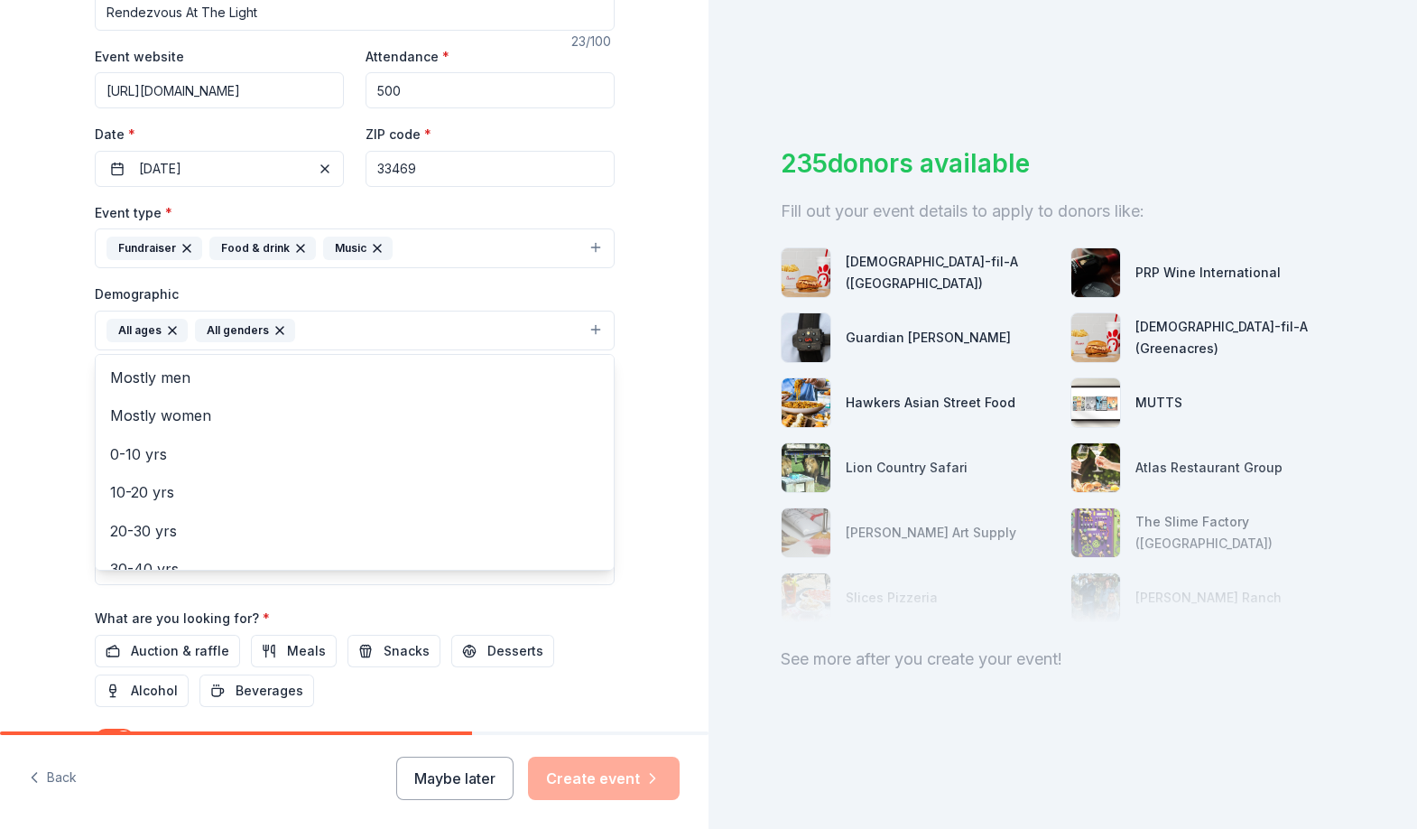
click at [165, 325] on icon "button" at bounding box center [172, 330] width 14 height 14
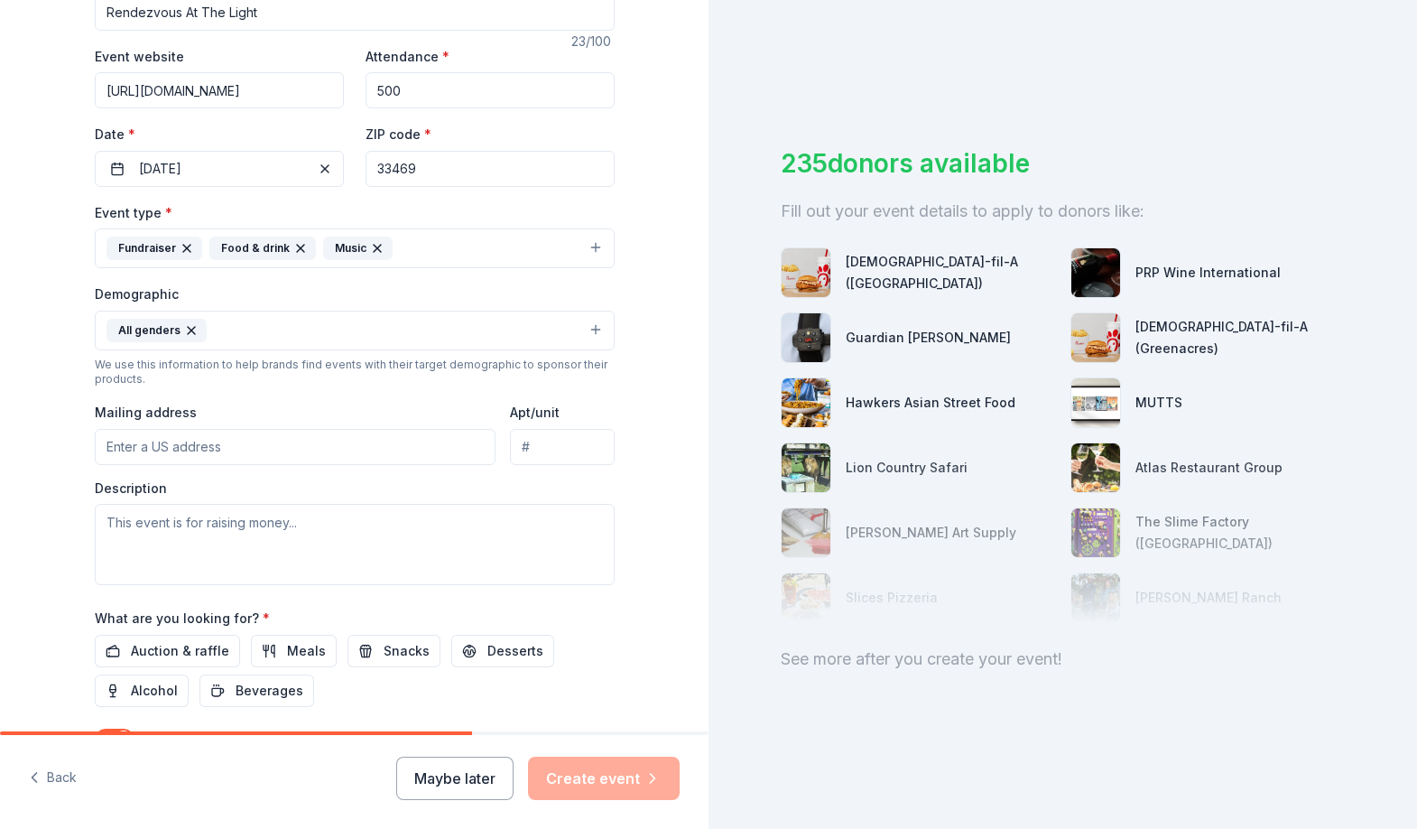
click at [224, 327] on button "All genders" at bounding box center [355, 330] width 520 height 40
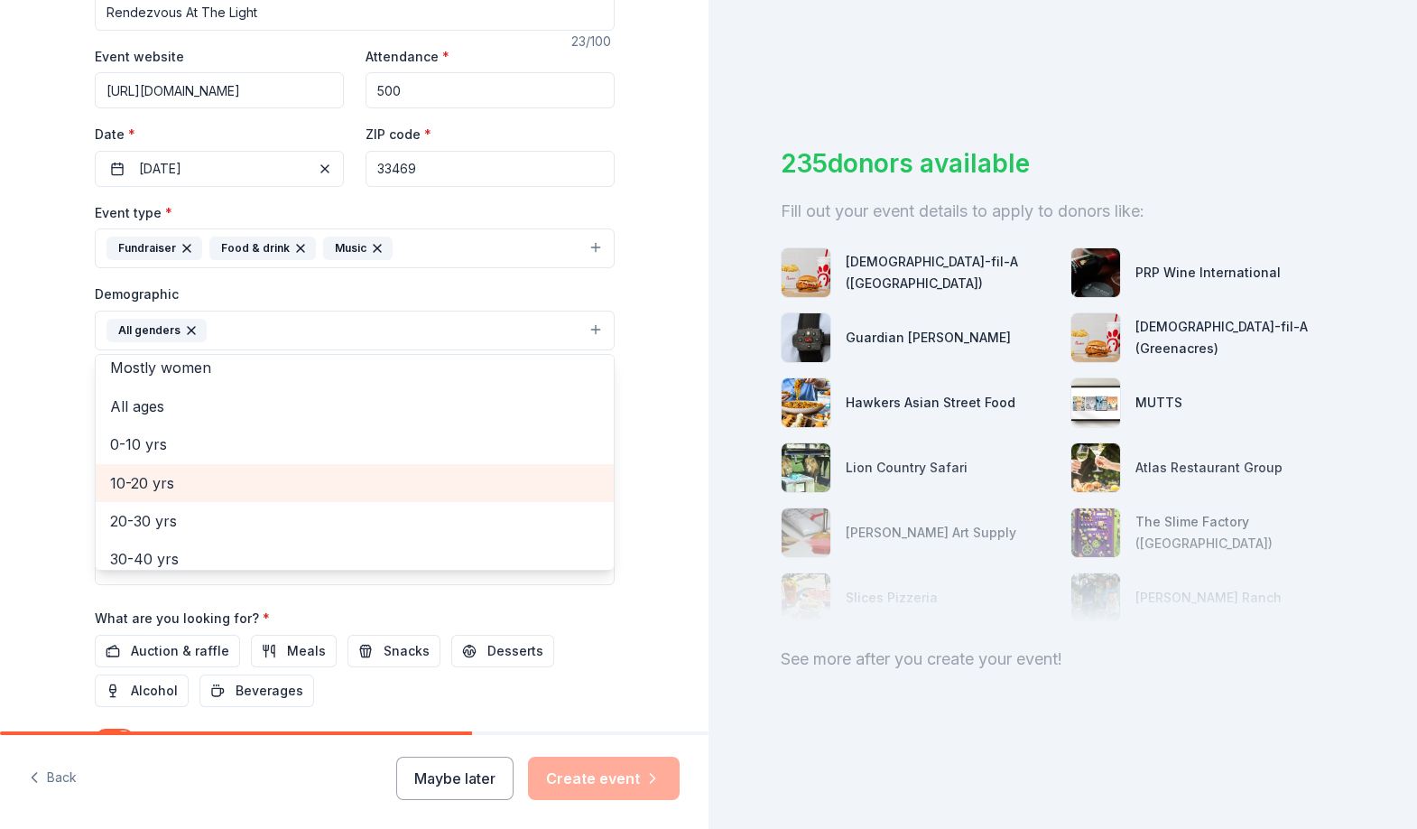
scroll to position [50, 0]
click at [171, 486] on span "10-20 yrs" at bounding box center [354, 480] width 489 height 23
click at [168, 483] on span "20-30 yrs" at bounding box center [354, 480] width 489 height 23
click at [167, 486] on span "30-40 yrs" at bounding box center [354, 480] width 489 height 23
click at [169, 485] on span "40-50 yrs" at bounding box center [354, 480] width 489 height 23
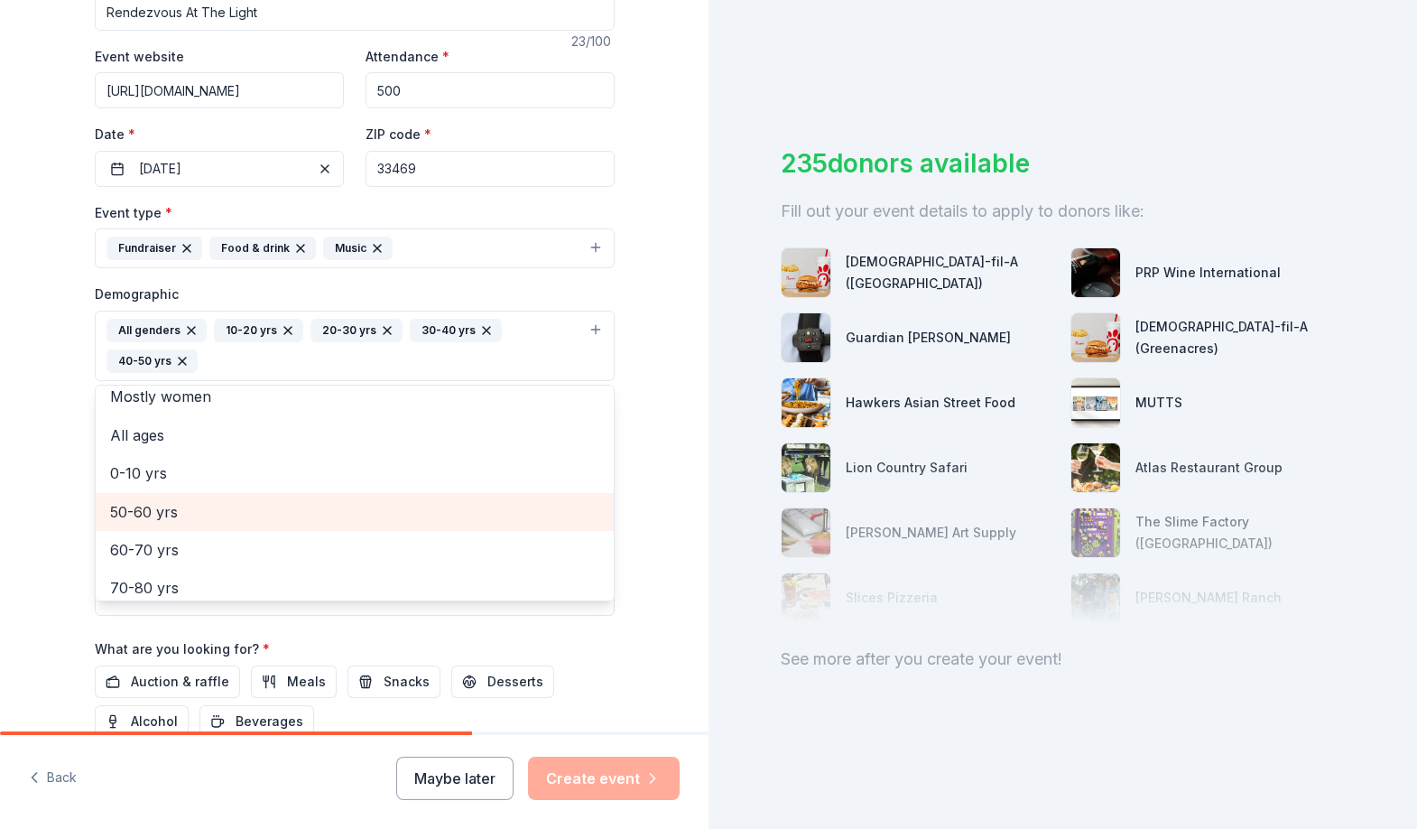
click at [162, 508] on span "50-60 yrs" at bounding box center [354, 511] width 489 height 23
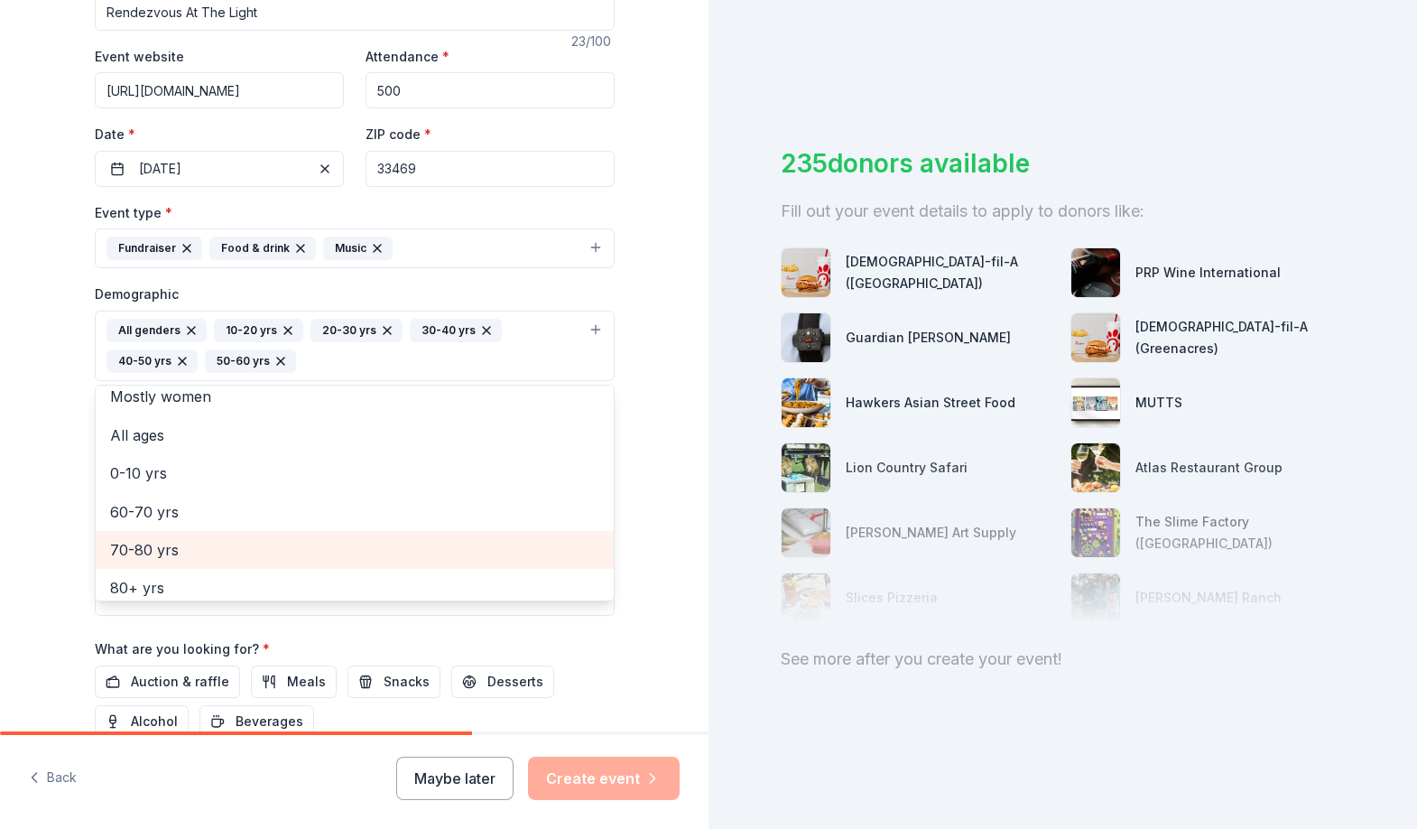
click at [166, 543] on span "70-80 yrs" at bounding box center [354, 549] width 489 height 23
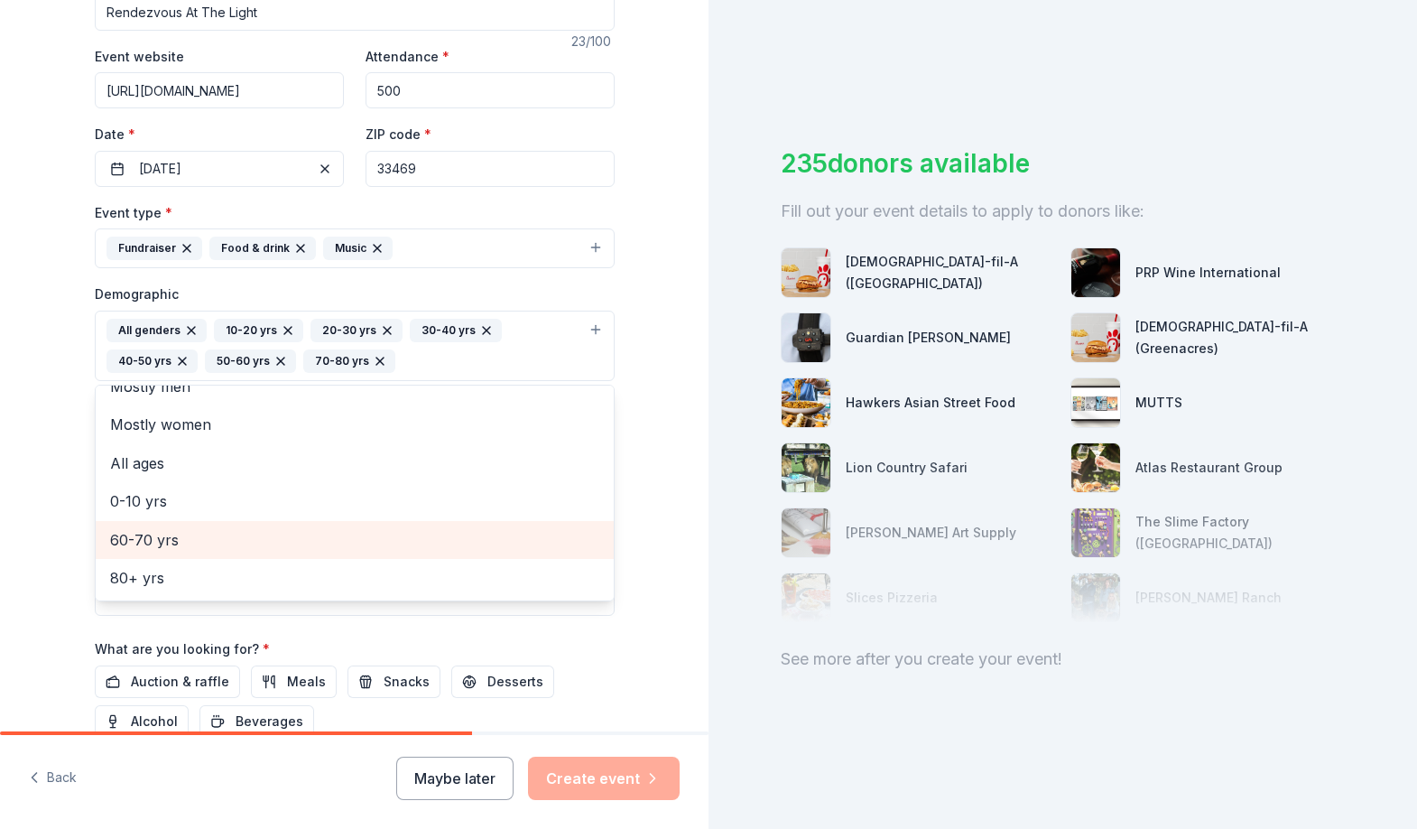
scroll to position [22, 0]
click at [166, 543] on span "60-70 yrs" at bounding box center [354, 539] width 489 height 23
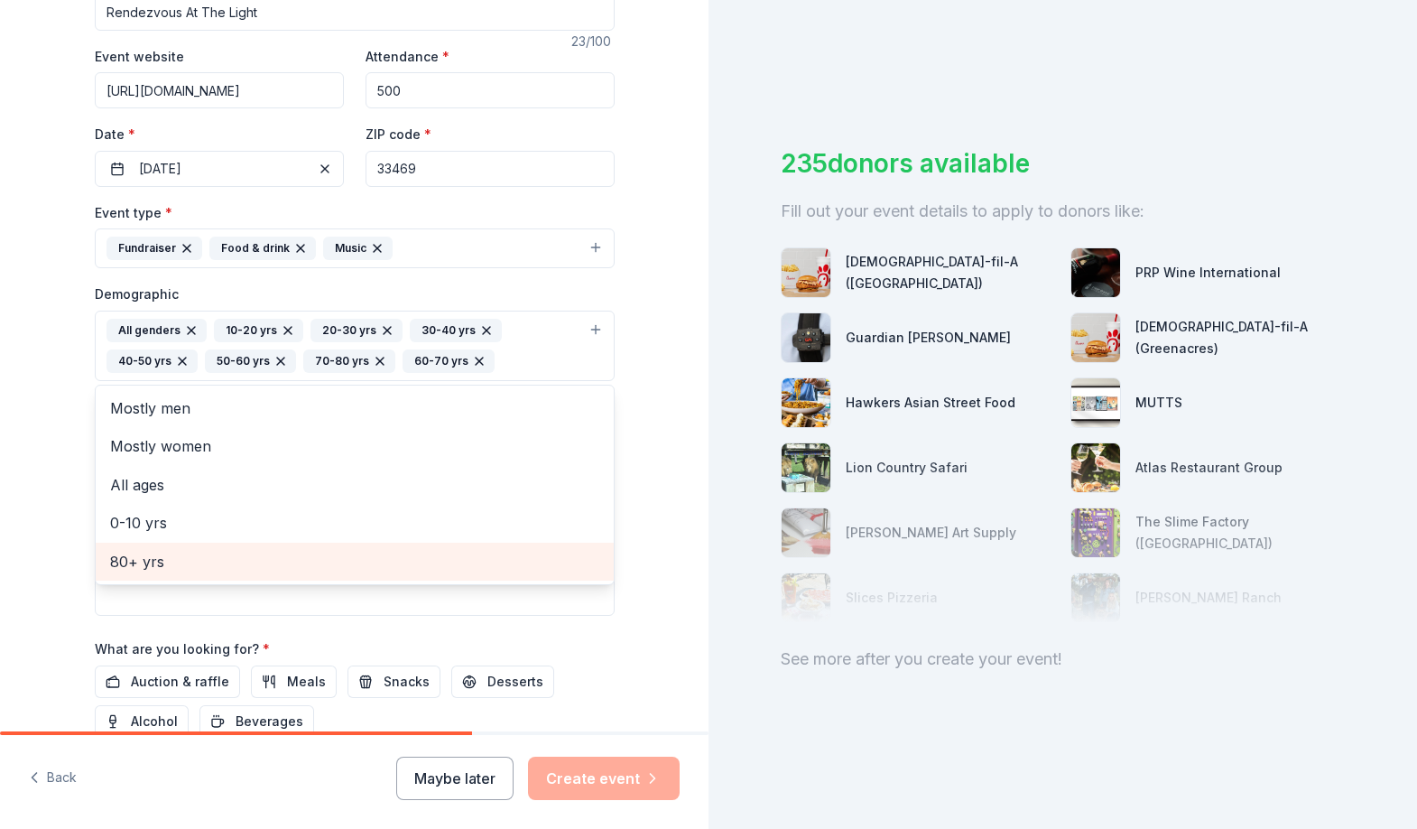
scroll to position [0, 0]
click at [132, 553] on span "80+ yrs" at bounding box center [354, 561] width 489 height 23
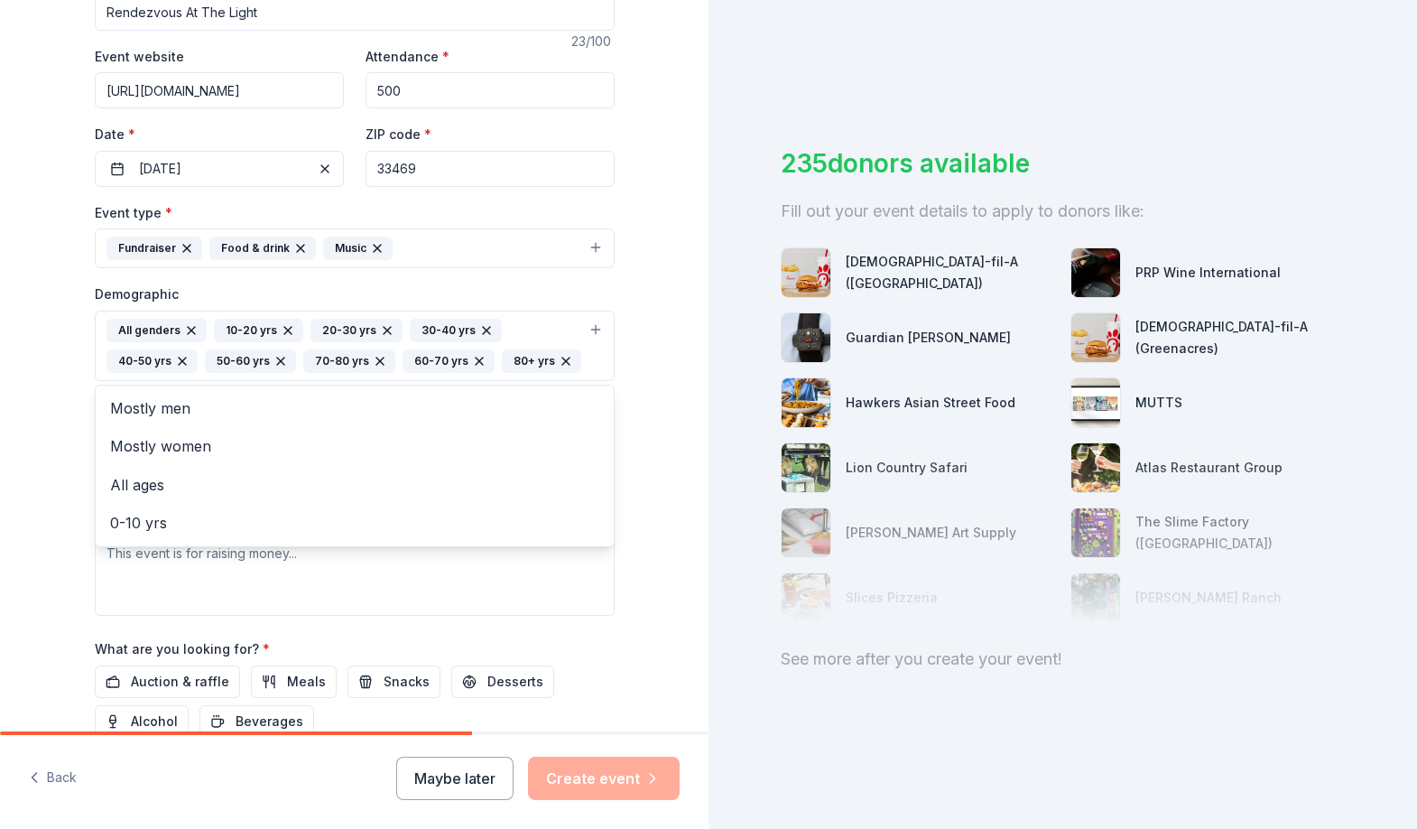
click at [69, 524] on div "Tell us about your event. We'll find in-kind donations you can apply for. Event…" at bounding box center [355, 304] width 578 height 1236
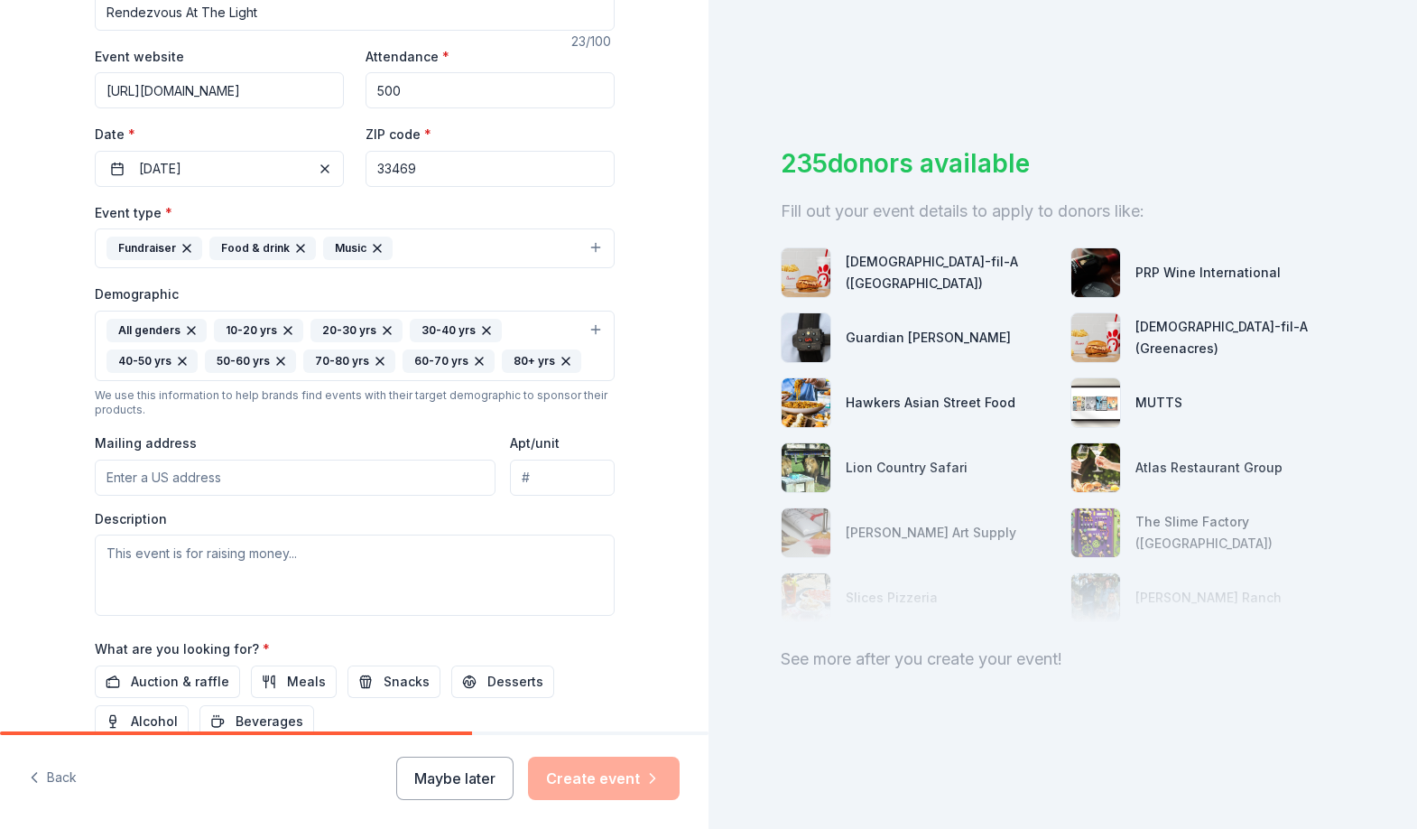
click at [157, 481] on input "Mailing address" at bounding box center [296, 477] width 402 height 36
type input "500 Captain Armours Way, Jupiter, FL, 33469"
click at [57, 541] on div "Tell us about your event. We'll find in-kind donations you can apply for. Event…" at bounding box center [354, 304] width 709 height 1236
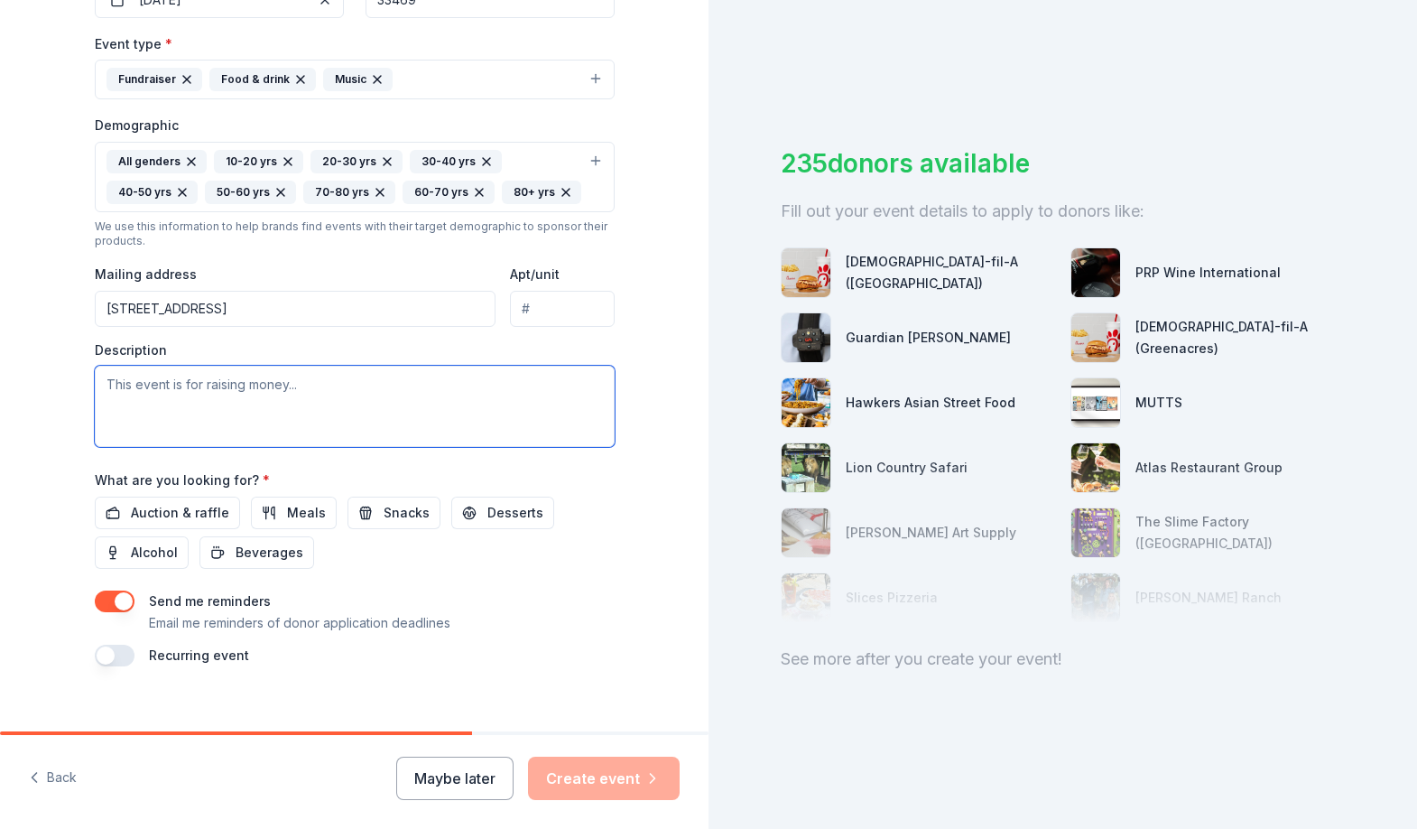
click at [215, 403] on textarea at bounding box center [355, 406] width 520 height 81
paste textarea "This event helps our 501(c)3 non-profit raise funds for our program and educati…"
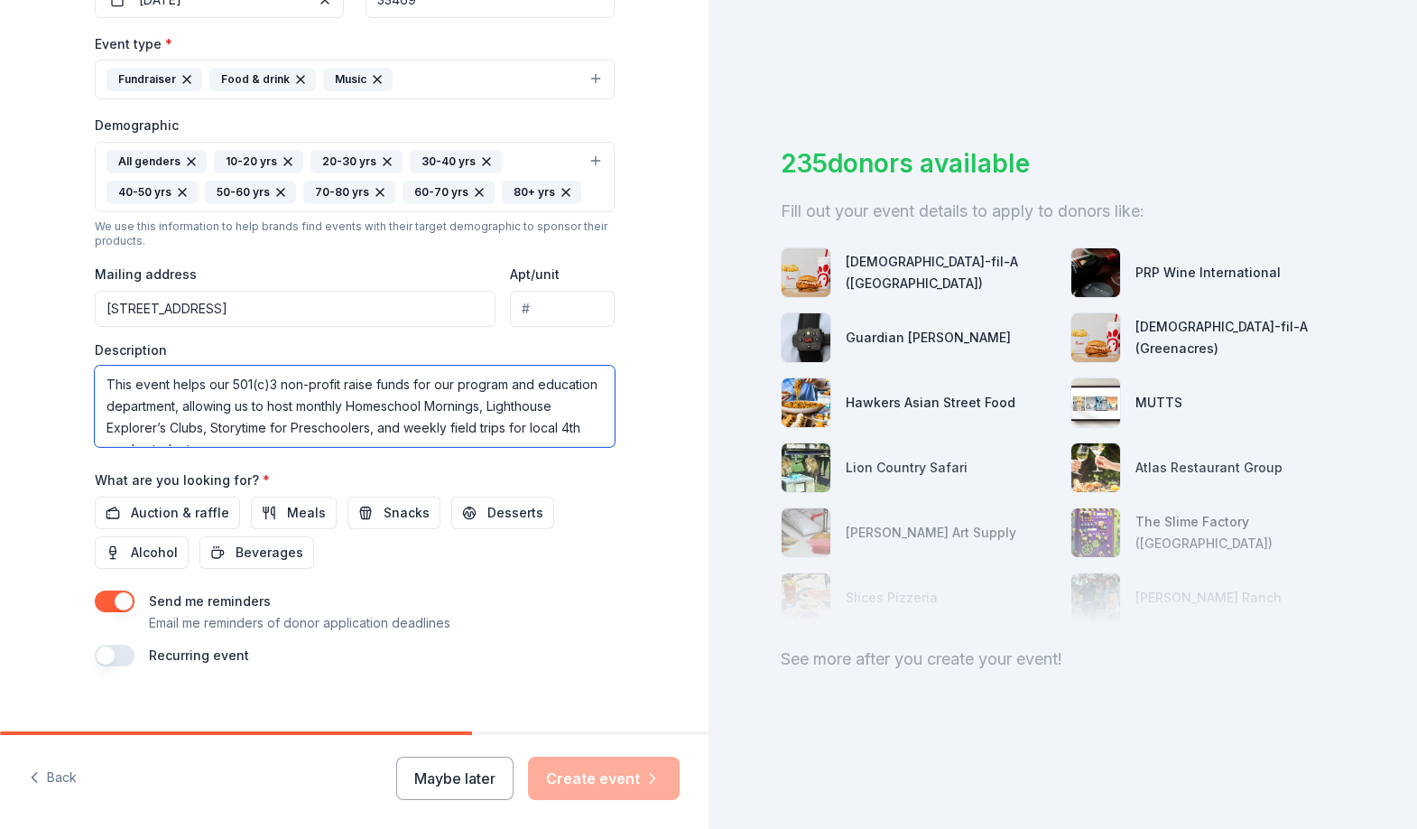
scroll to position [120, 0]
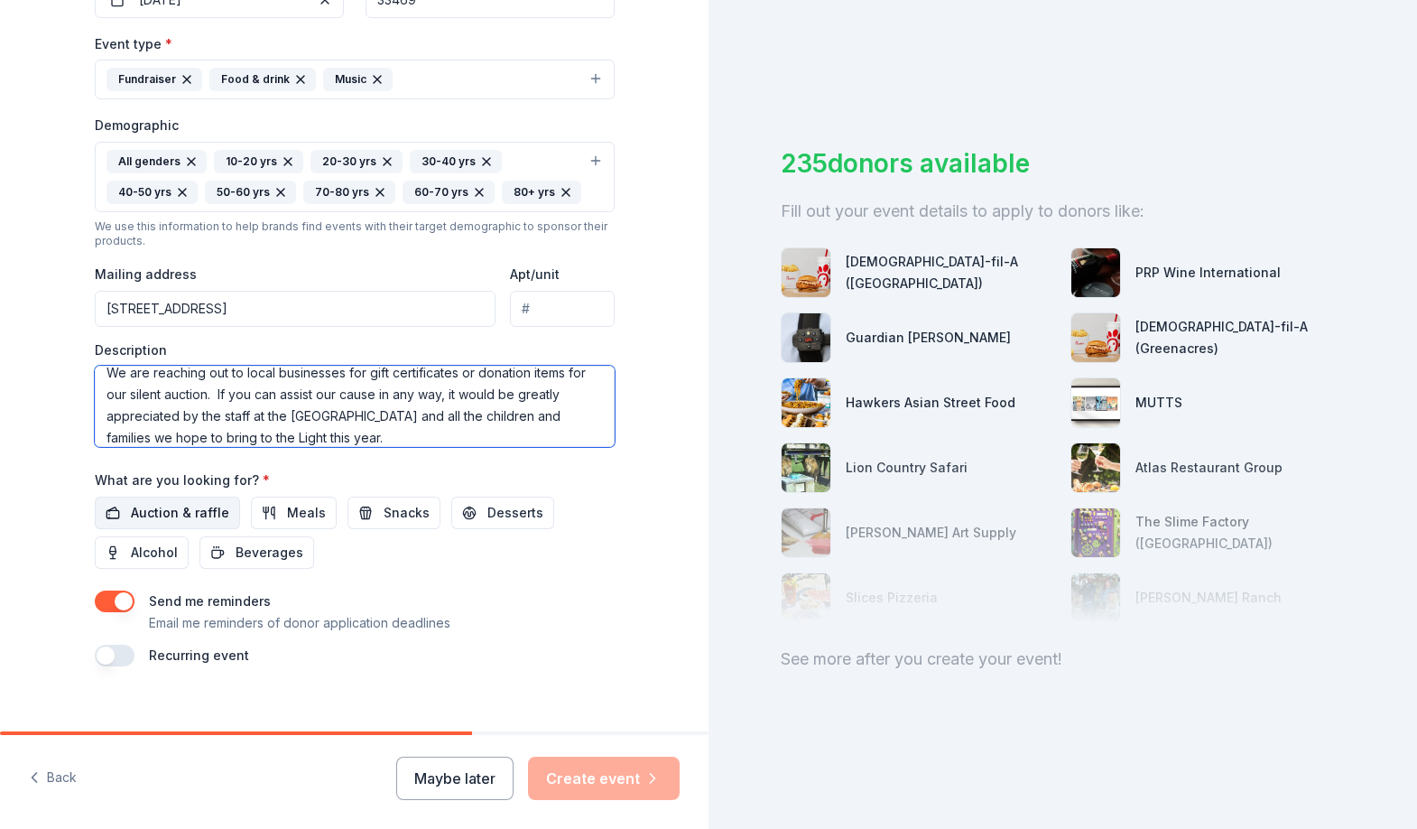
type textarea "This event helps our 501(c)3 non-profit raise funds for our program and educati…"
click at [169, 516] on span "Auction & raffle" at bounding box center [180, 513] width 98 height 22
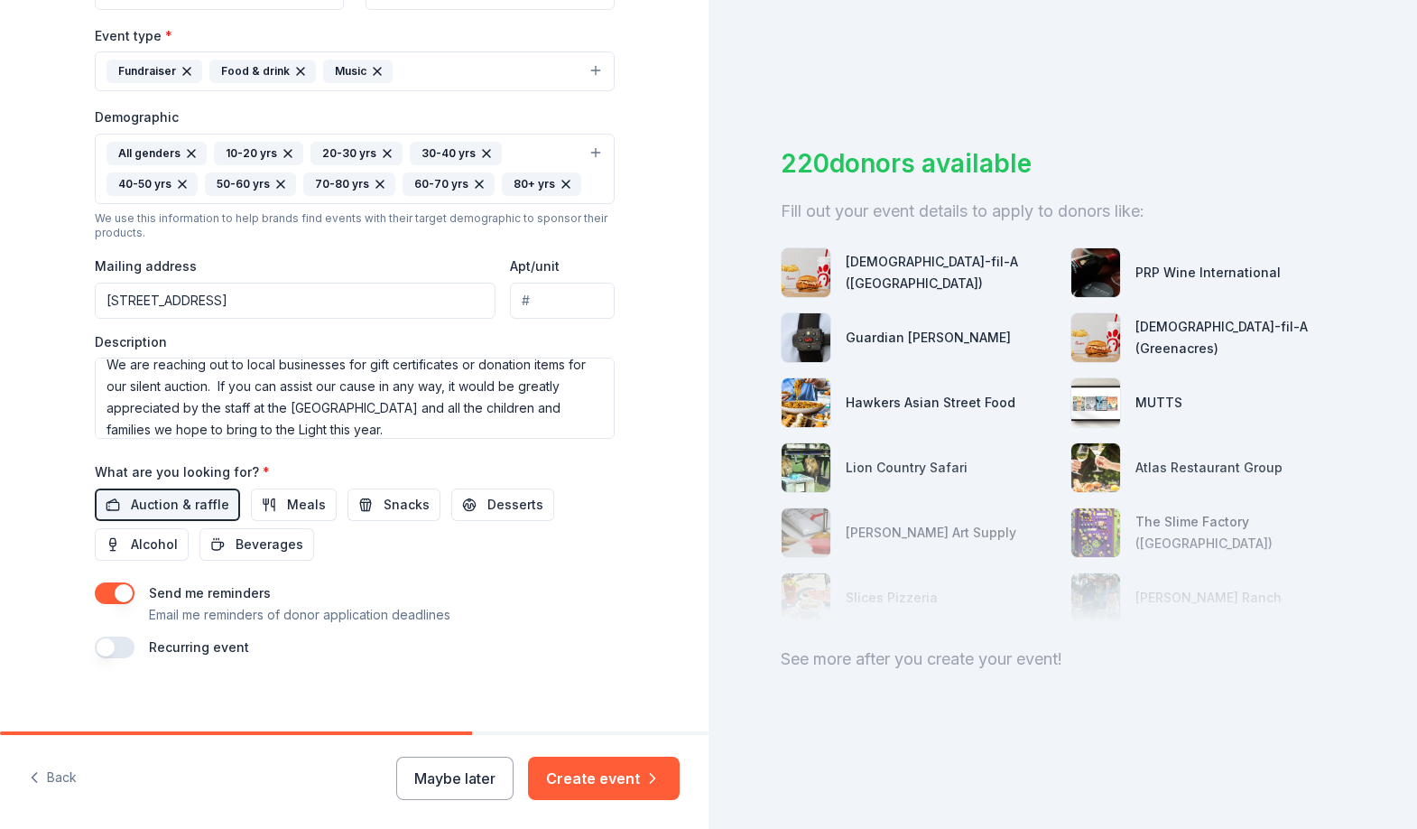
scroll to position [505, 0]
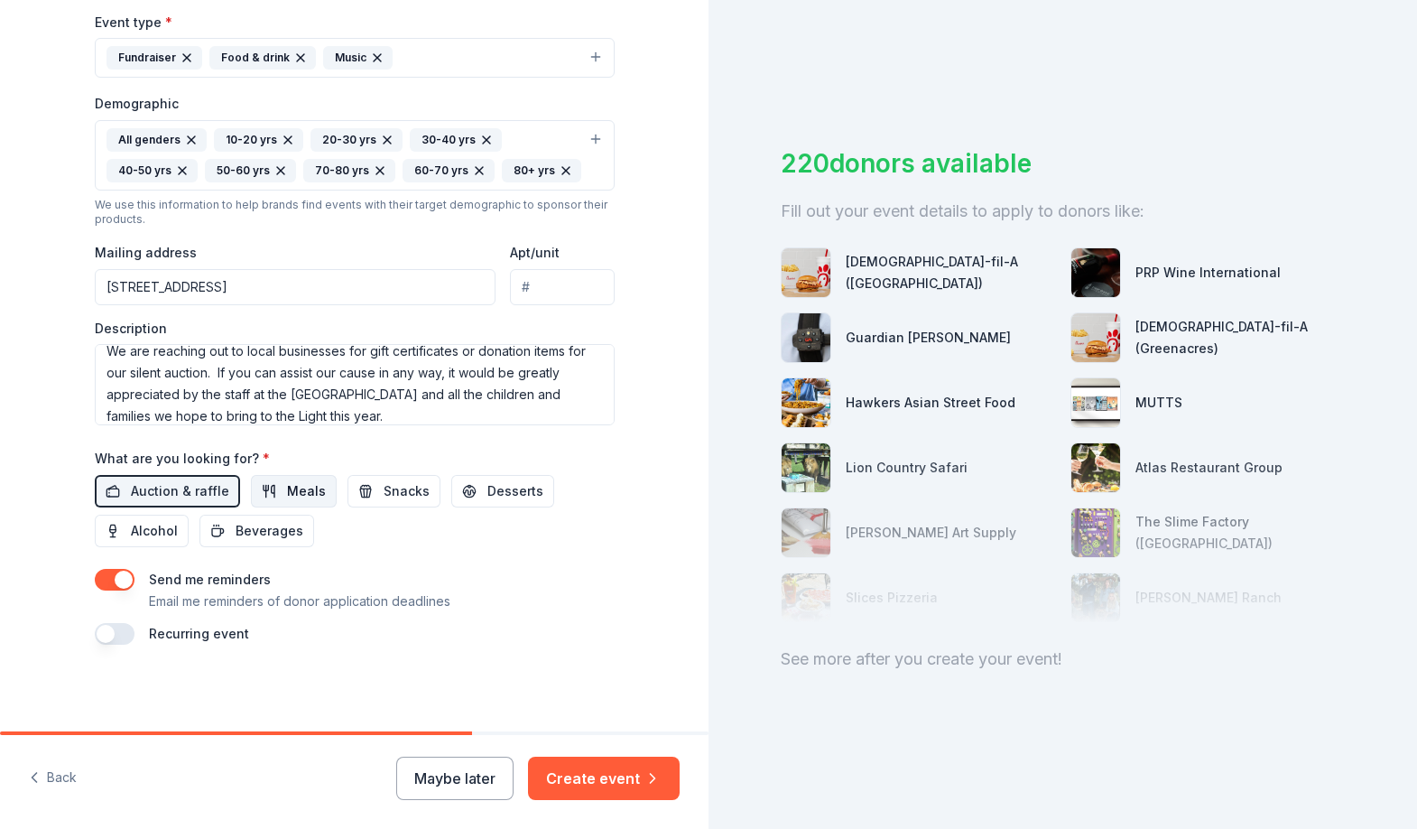
click at [266, 493] on button "Meals" at bounding box center [294, 491] width 86 height 32
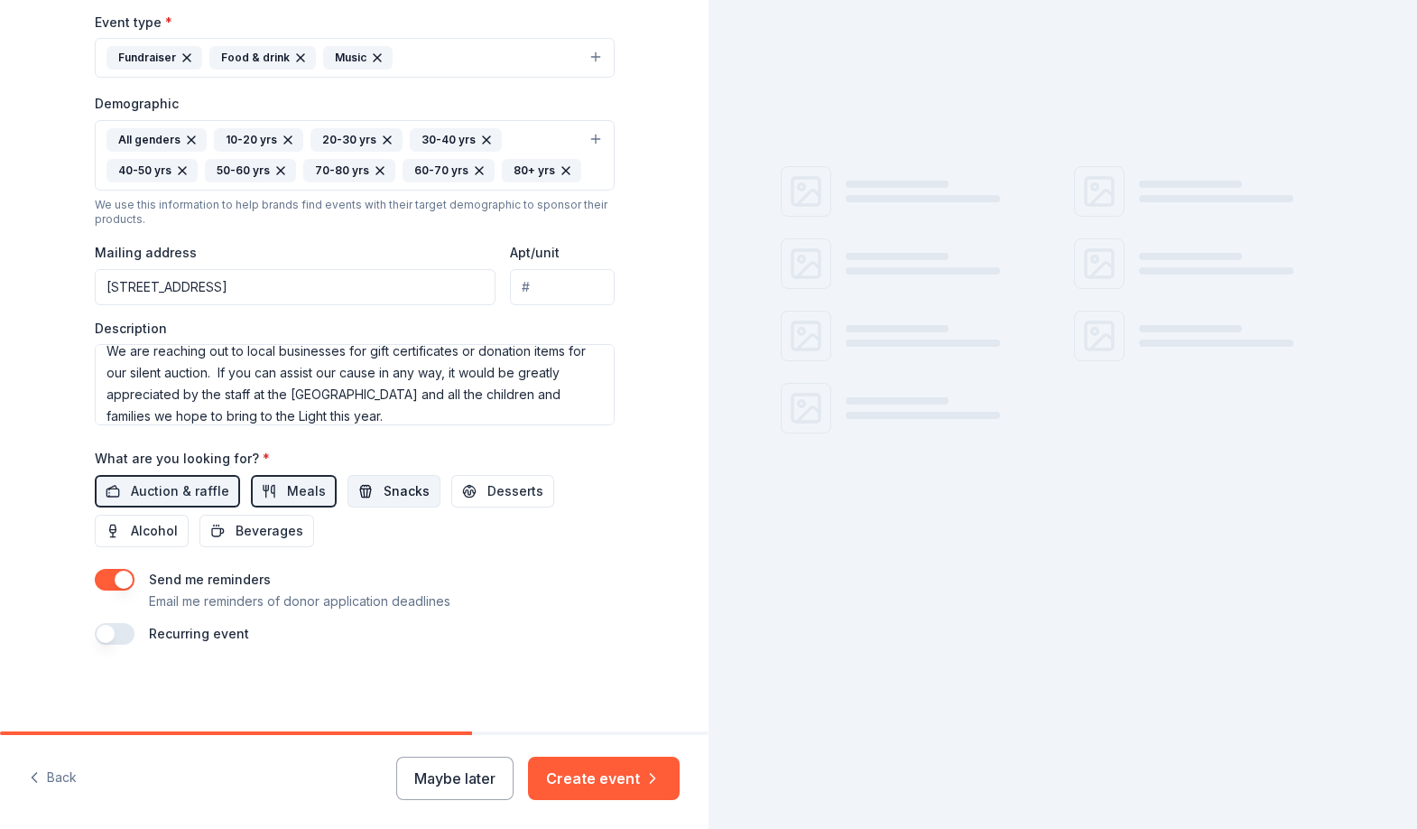
click at [366, 496] on button "Snacks" at bounding box center [394, 491] width 93 height 32
click at [487, 493] on span "Desserts" at bounding box center [515, 491] width 56 height 22
click at [161, 530] on span "Alcohol" at bounding box center [154, 531] width 47 height 22
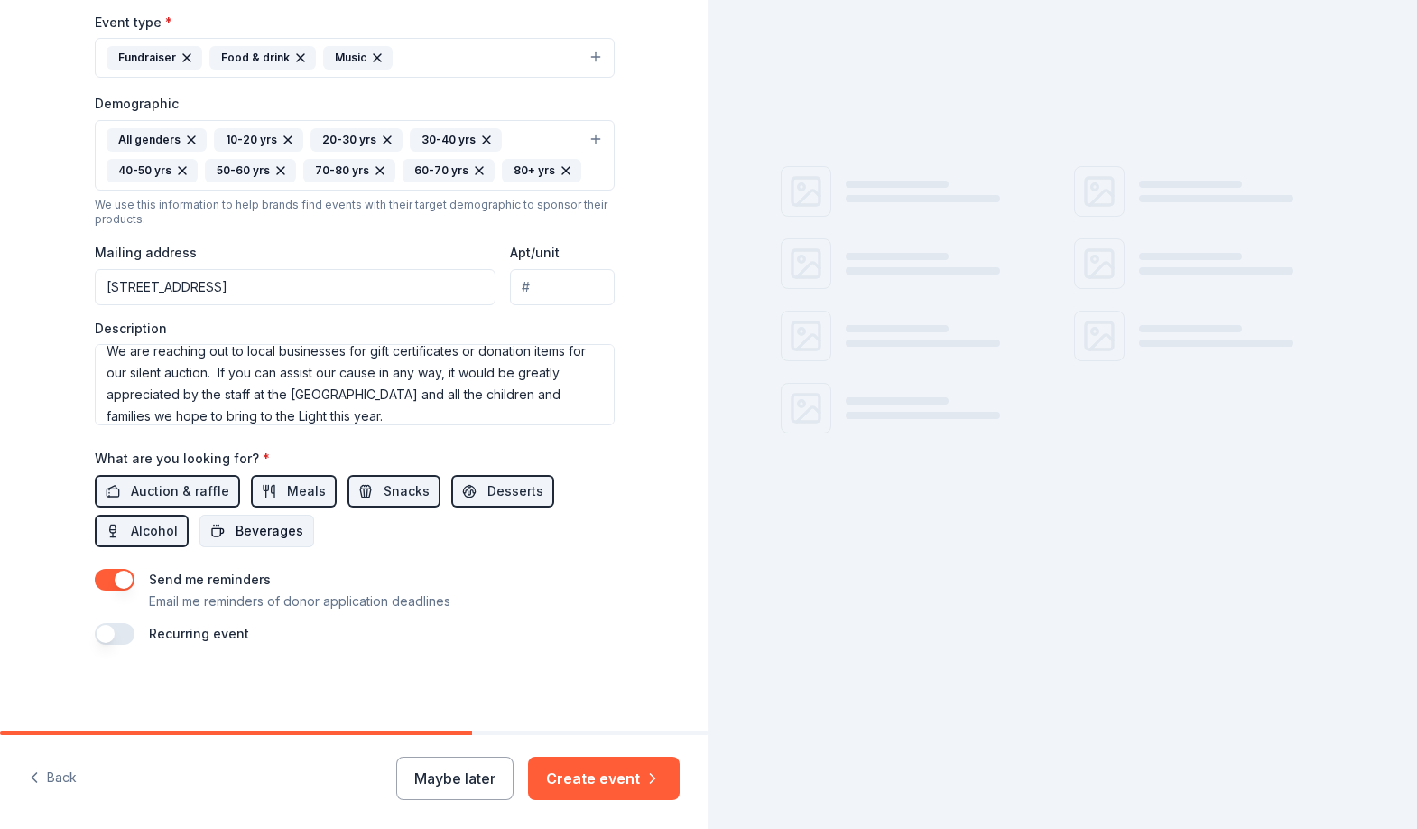
click at [219, 530] on button "Beverages" at bounding box center [256, 530] width 115 height 32
click at [601, 782] on button "Create event" at bounding box center [604, 777] width 152 height 43
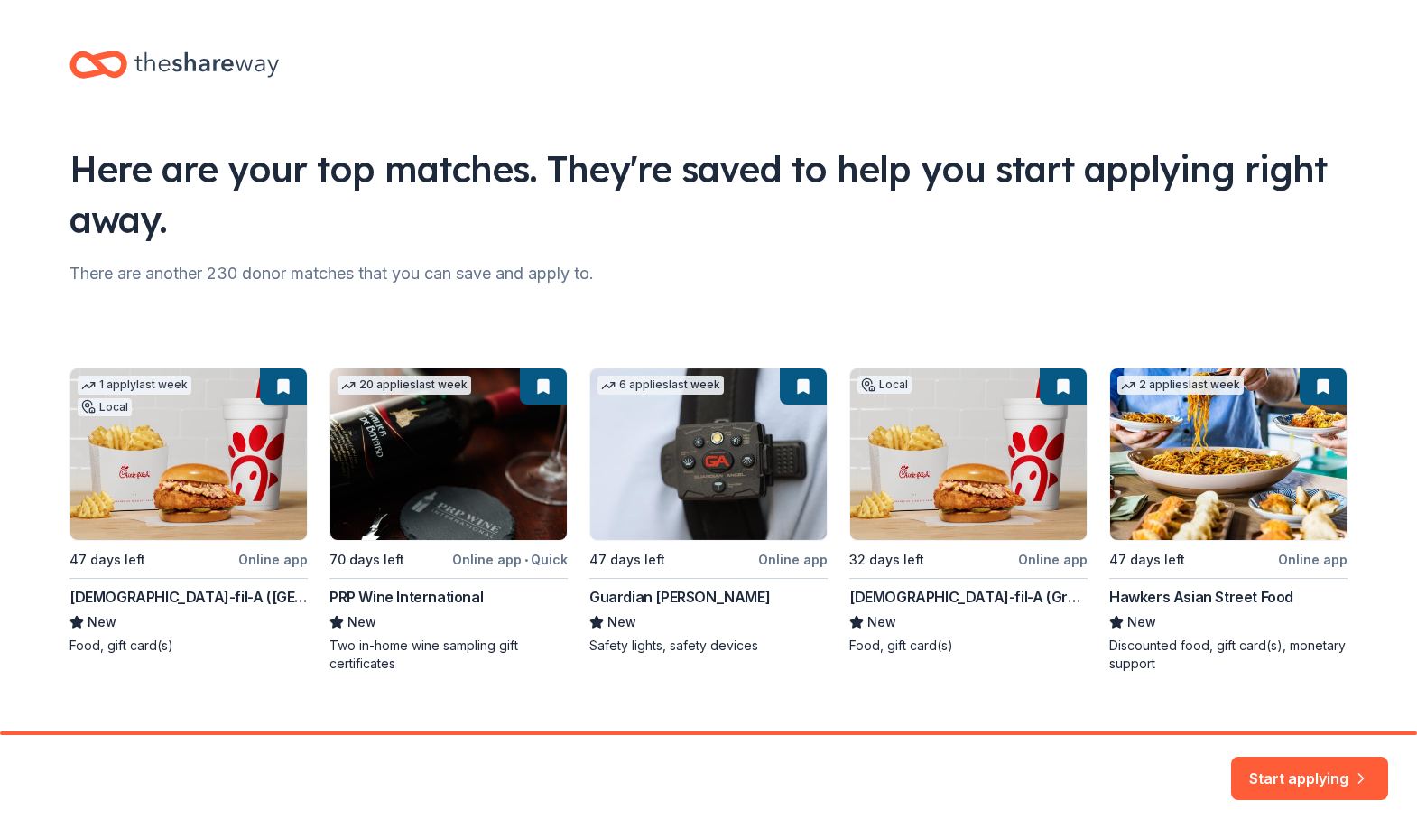
click at [764, 559] on div "1 apply last week Local 47 days left Online app Chick-fil-A (Boca Raton) New Fo…" at bounding box center [709, 519] width 1278 height 305
click at [776, 559] on div "1 apply last week Local 47 days left Online app Chick-fil-A (Boca Raton) New Fo…" at bounding box center [709, 519] width 1278 height 305
click at [698, 464] on div "1 apply last week Local 47 days left Online app Chick-fil-A (Boca Raton) New Fo…" at bounding box center [709, 519] width 1278 height 305
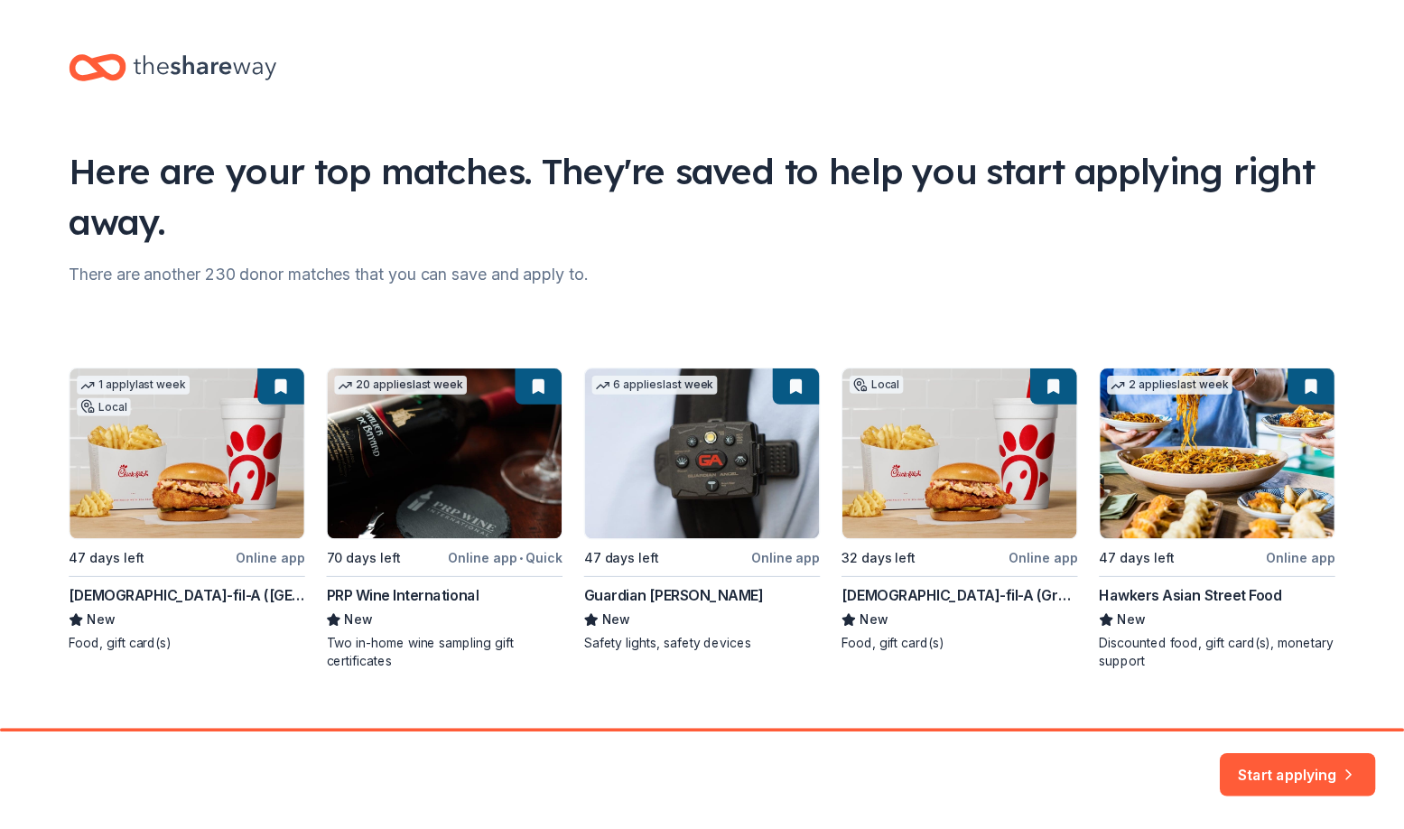
scroll to position [28, 0]
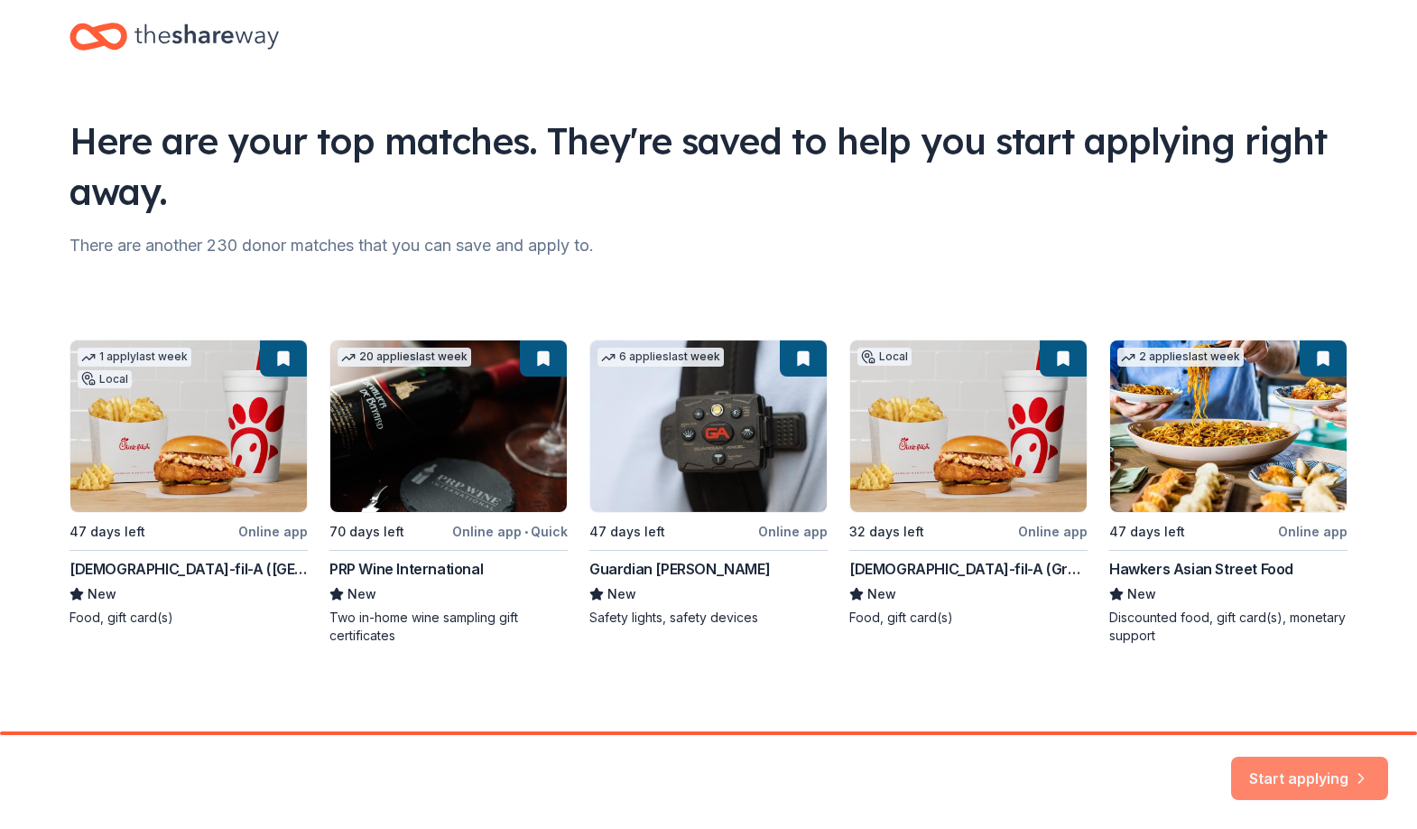
click at [1275, 759] on button "Start applying" at bounding box center [1309, 767] width 157 height 43
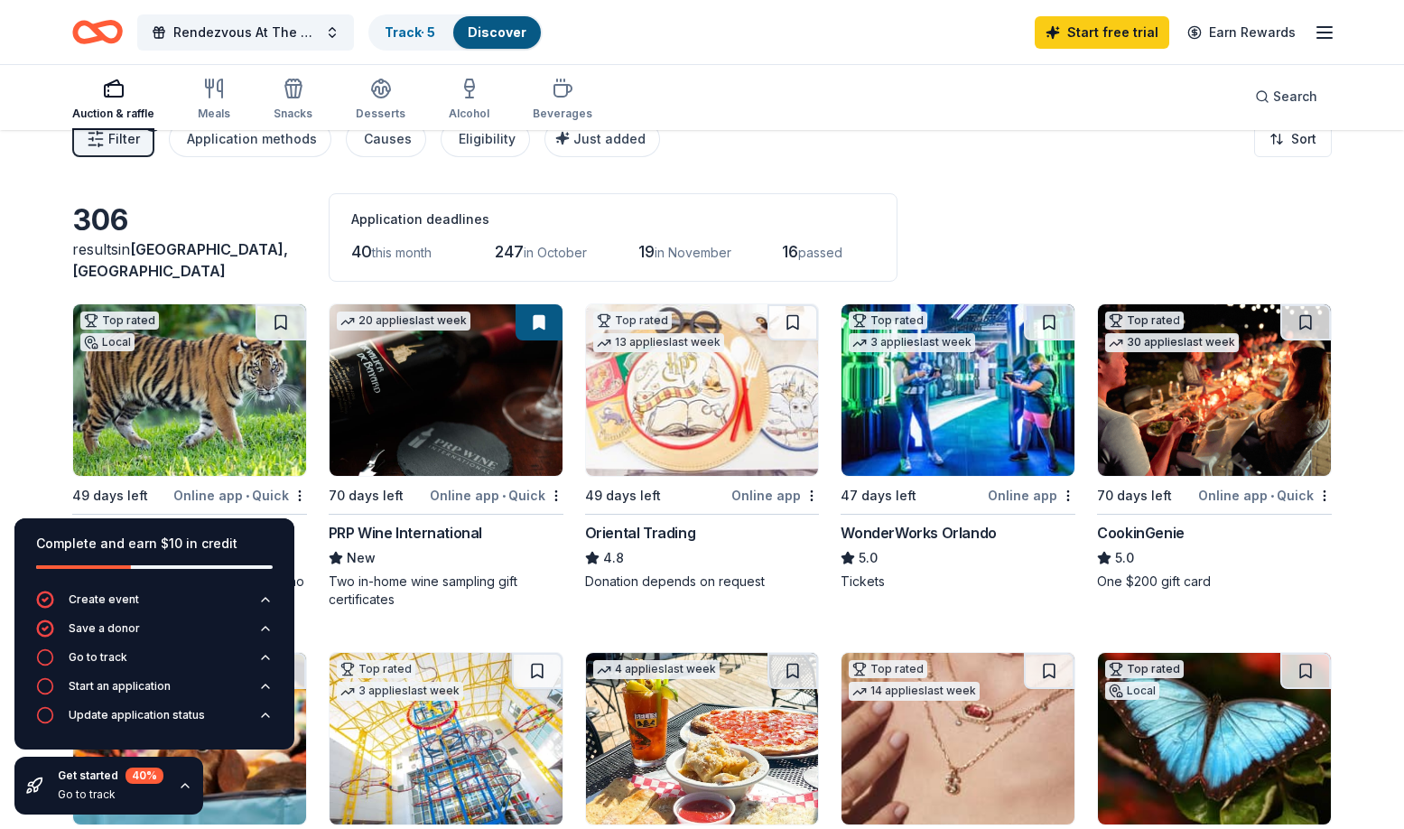
scroll to position [171, 0]
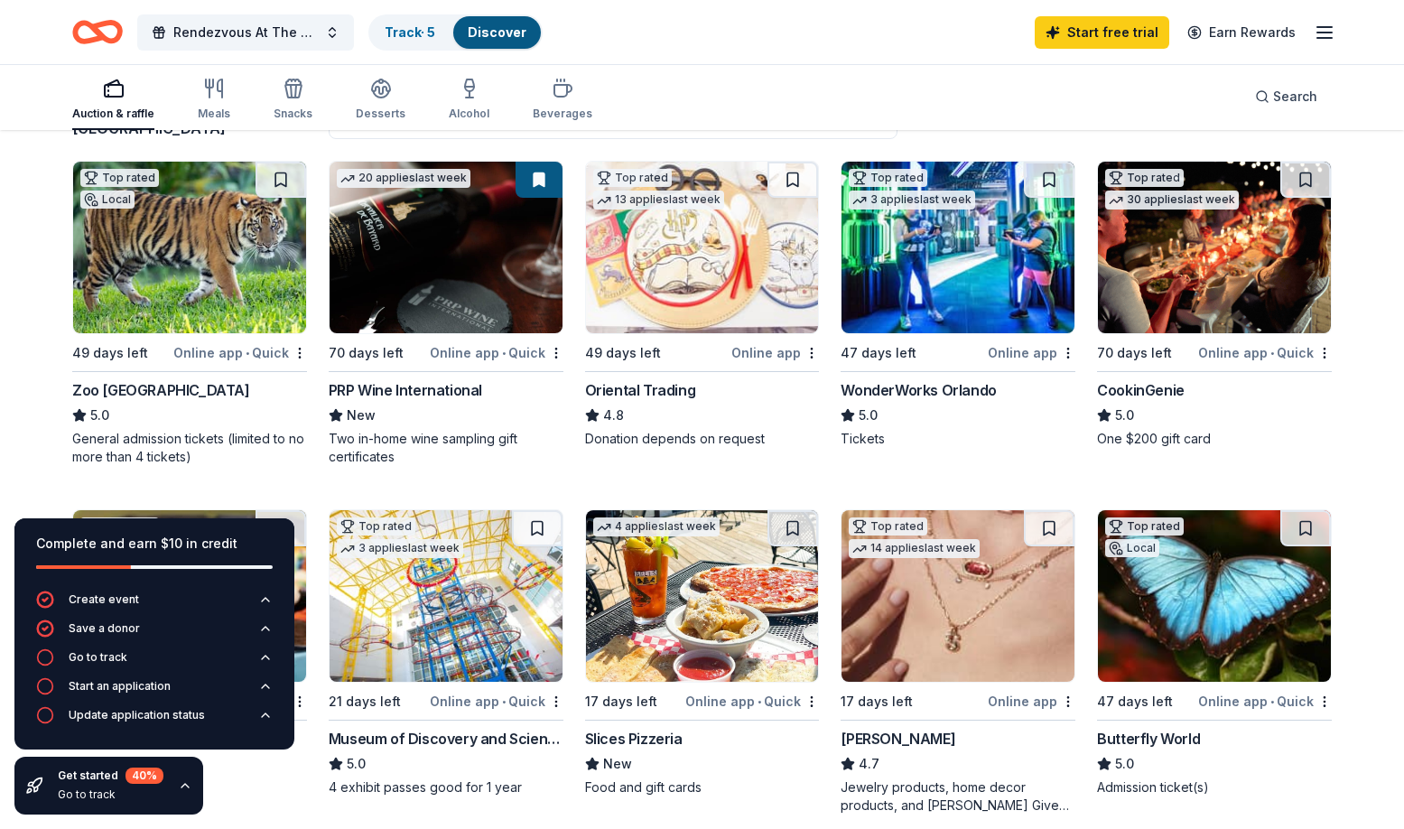
click at [246, 358] on span "•" at bounding box center [248, 353] width 4 height 14
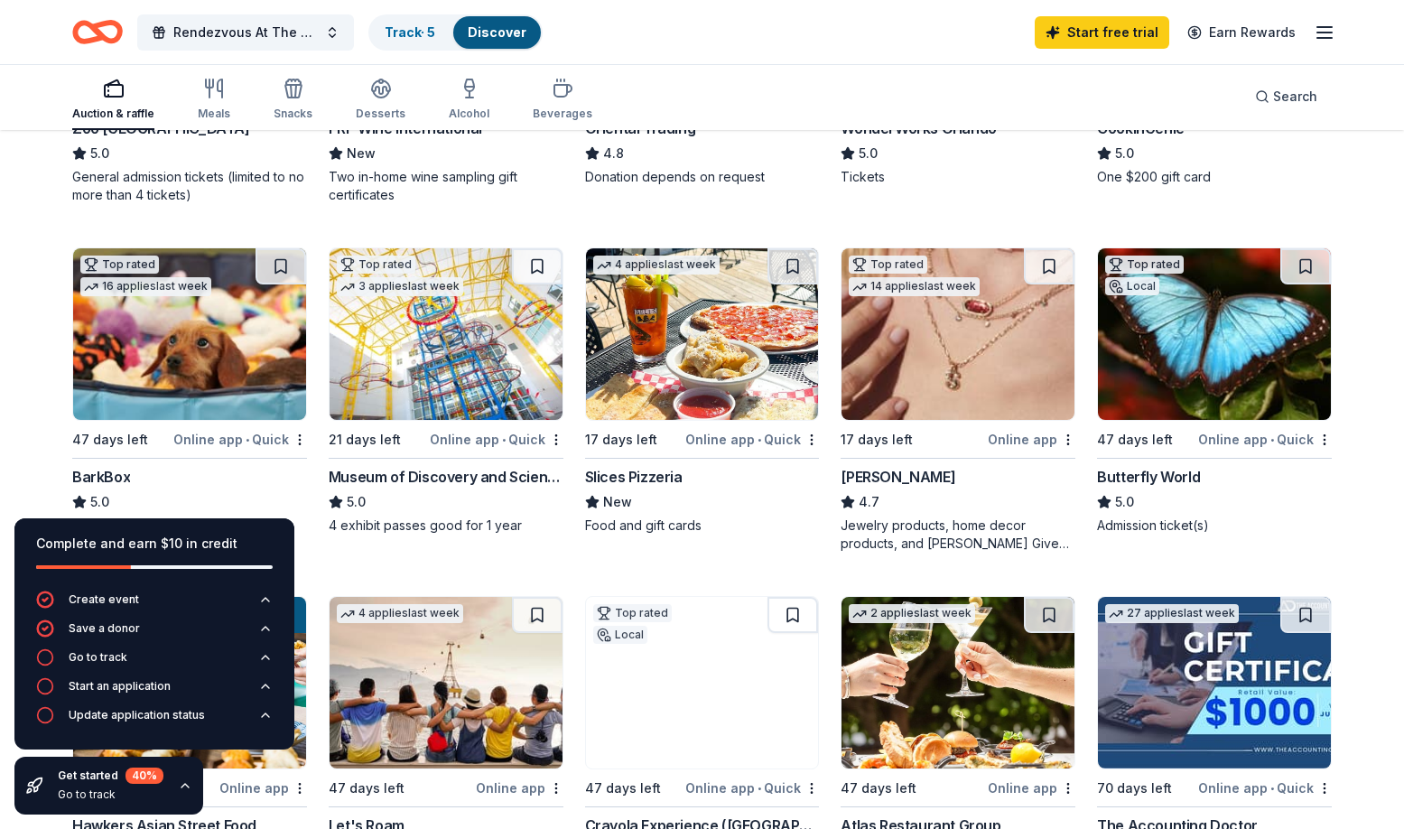
scroll to position [433, 0]
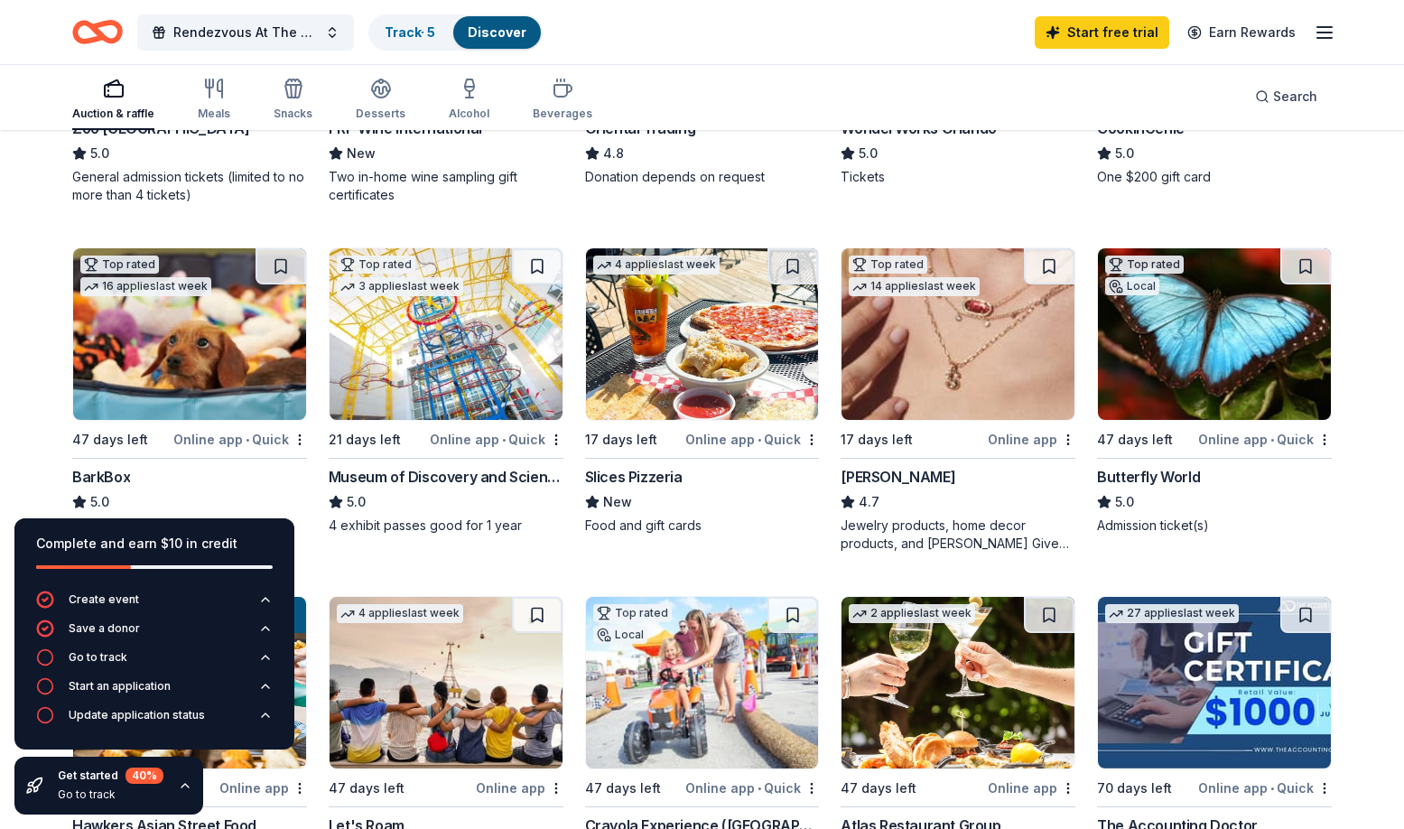
click at [178, 783] on icon "button" at bounding box center [185, 785] width 14 height 14
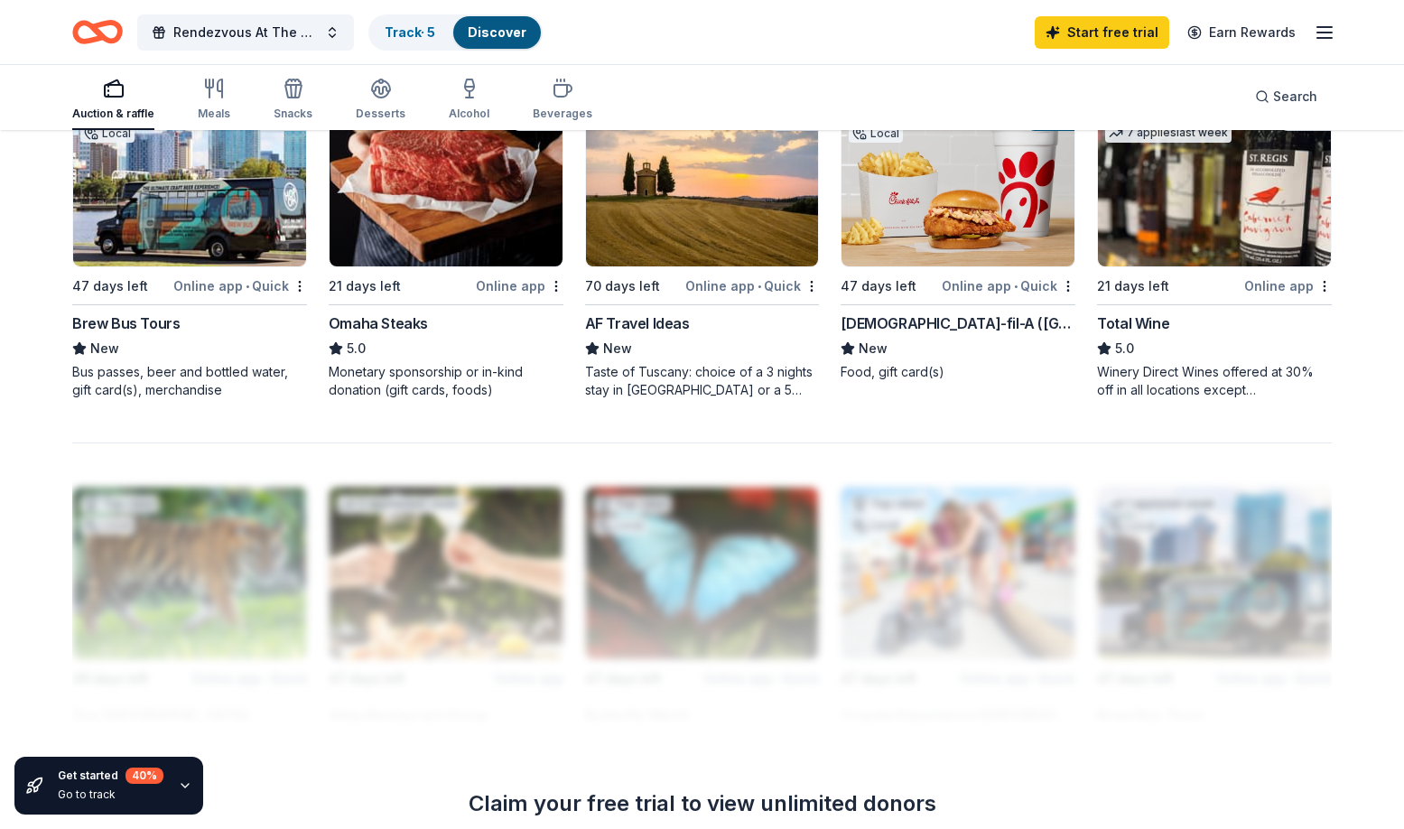
scroll to position [1619, 0]
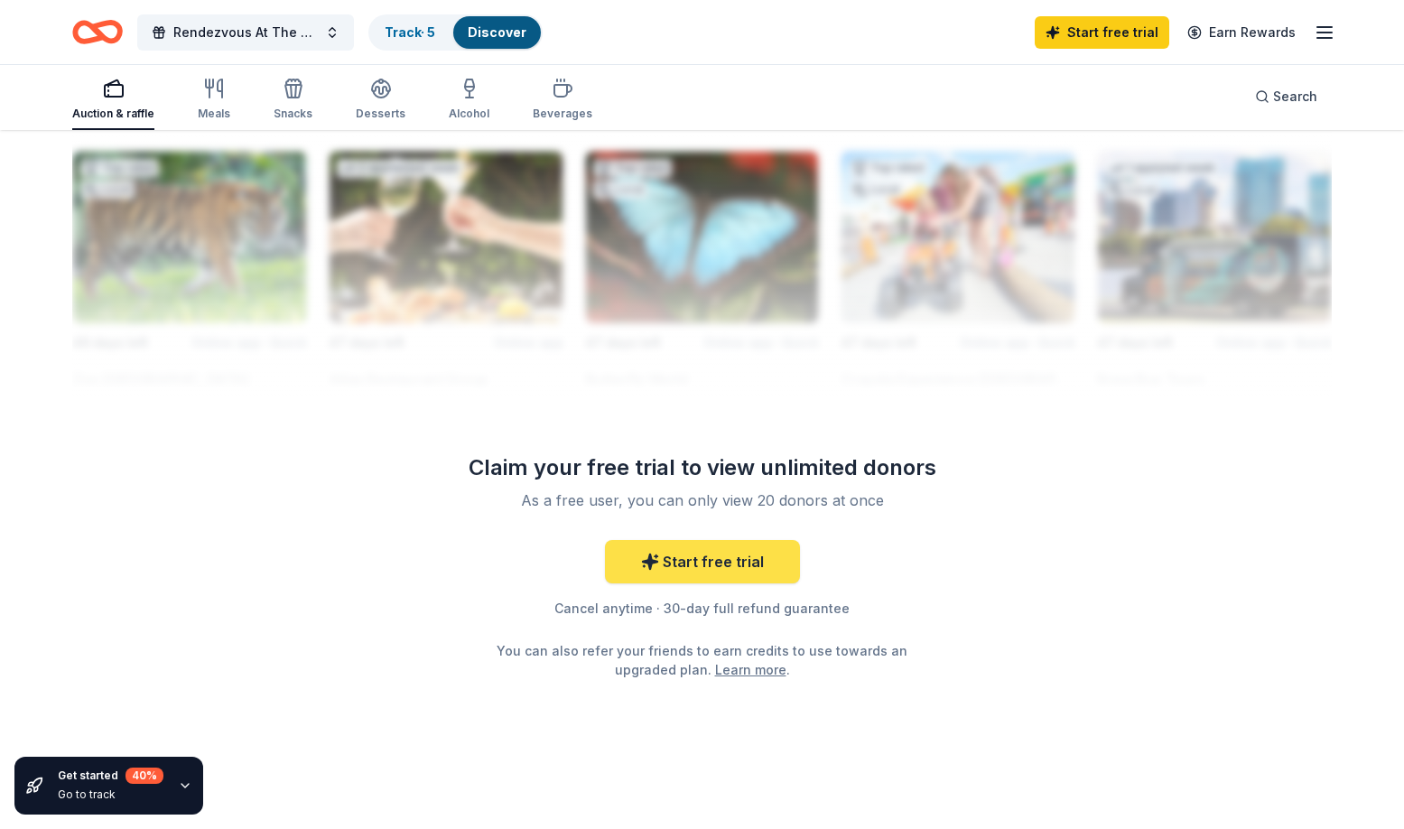
click at [690, 570] on link "Start free trial" at bounding box center [702, 561] width 195 height 43
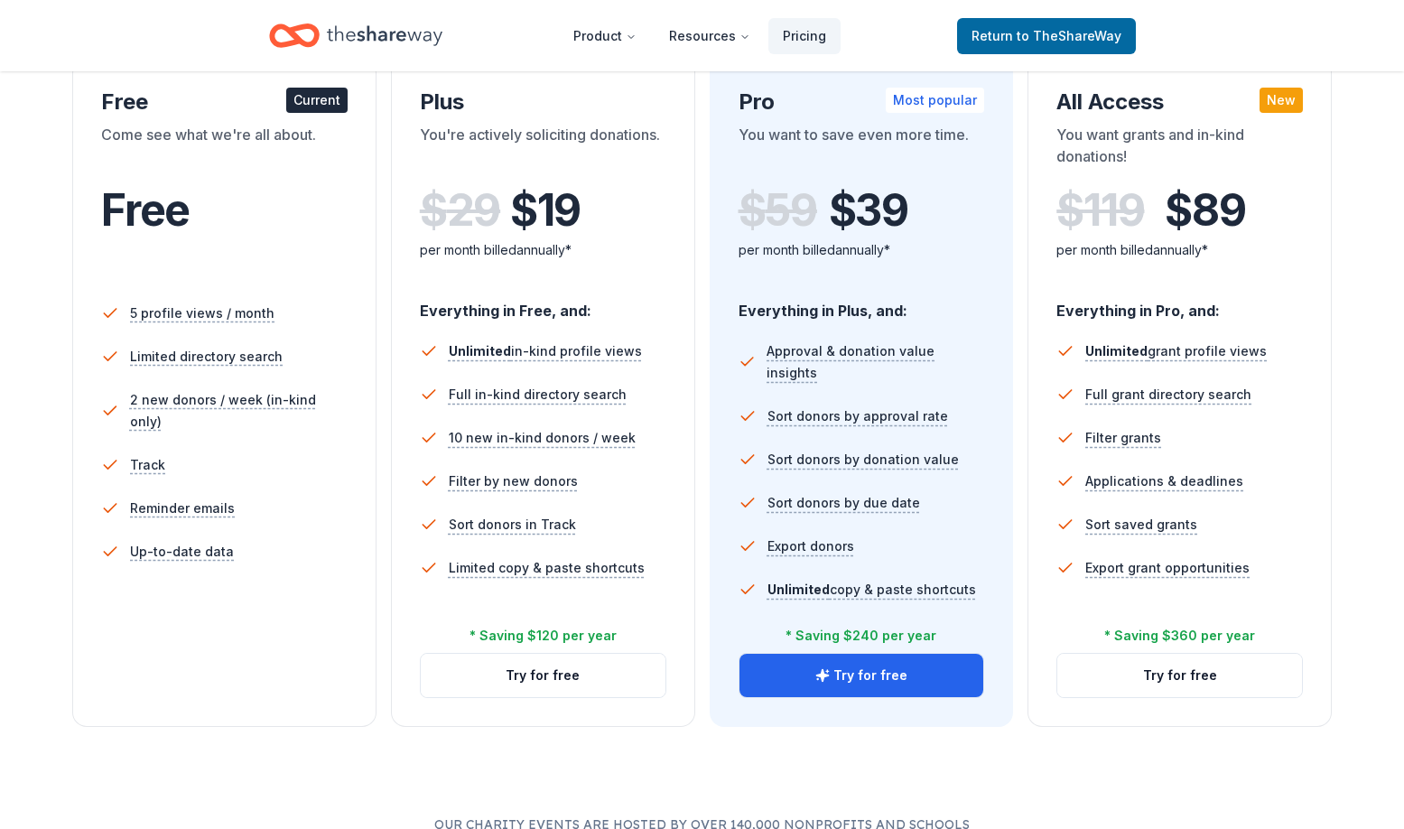
scroll to position [237, 0]
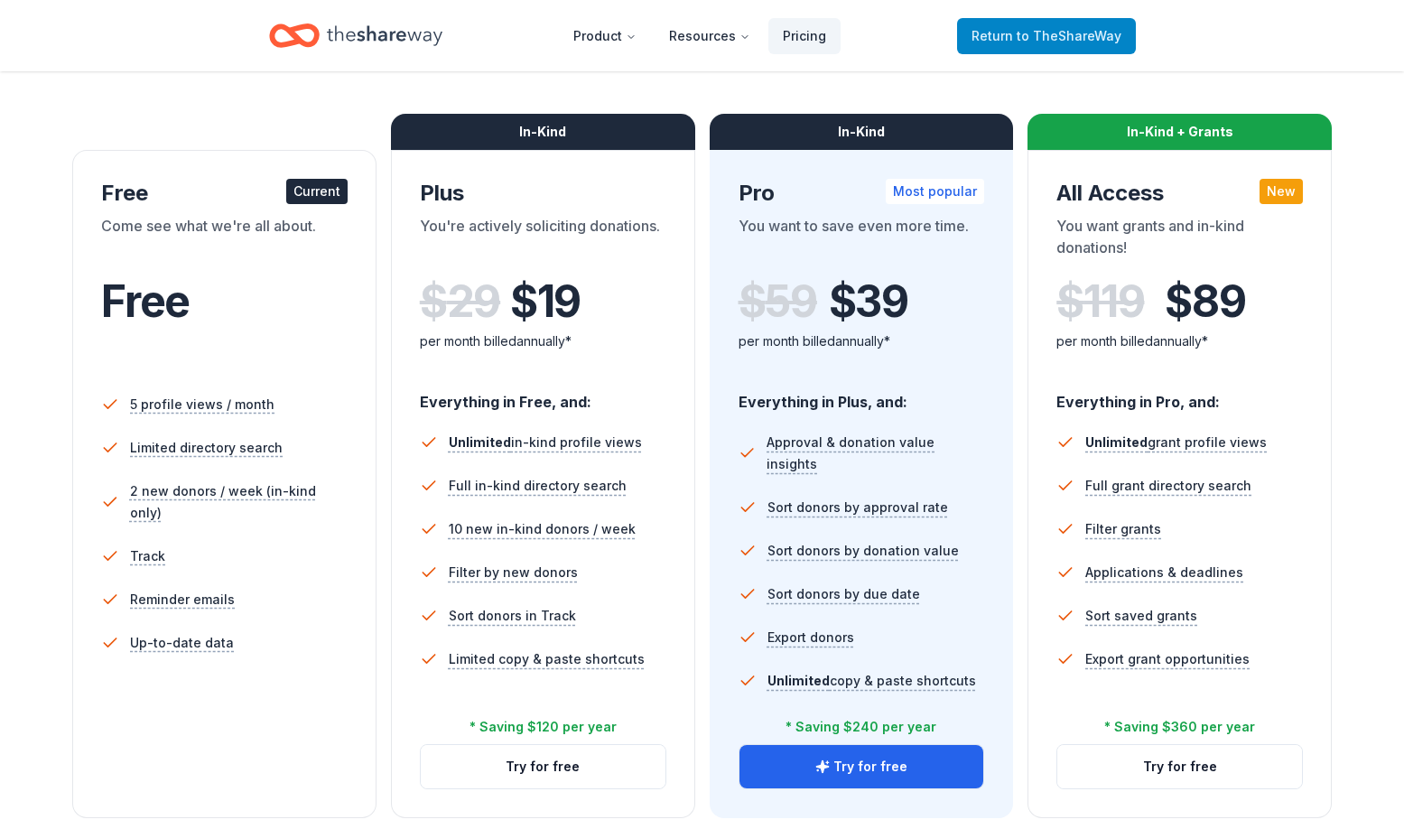
click at [1053, 31] on span "to TheShareWay" at bounding box center [1068, 35] width 105 height 15
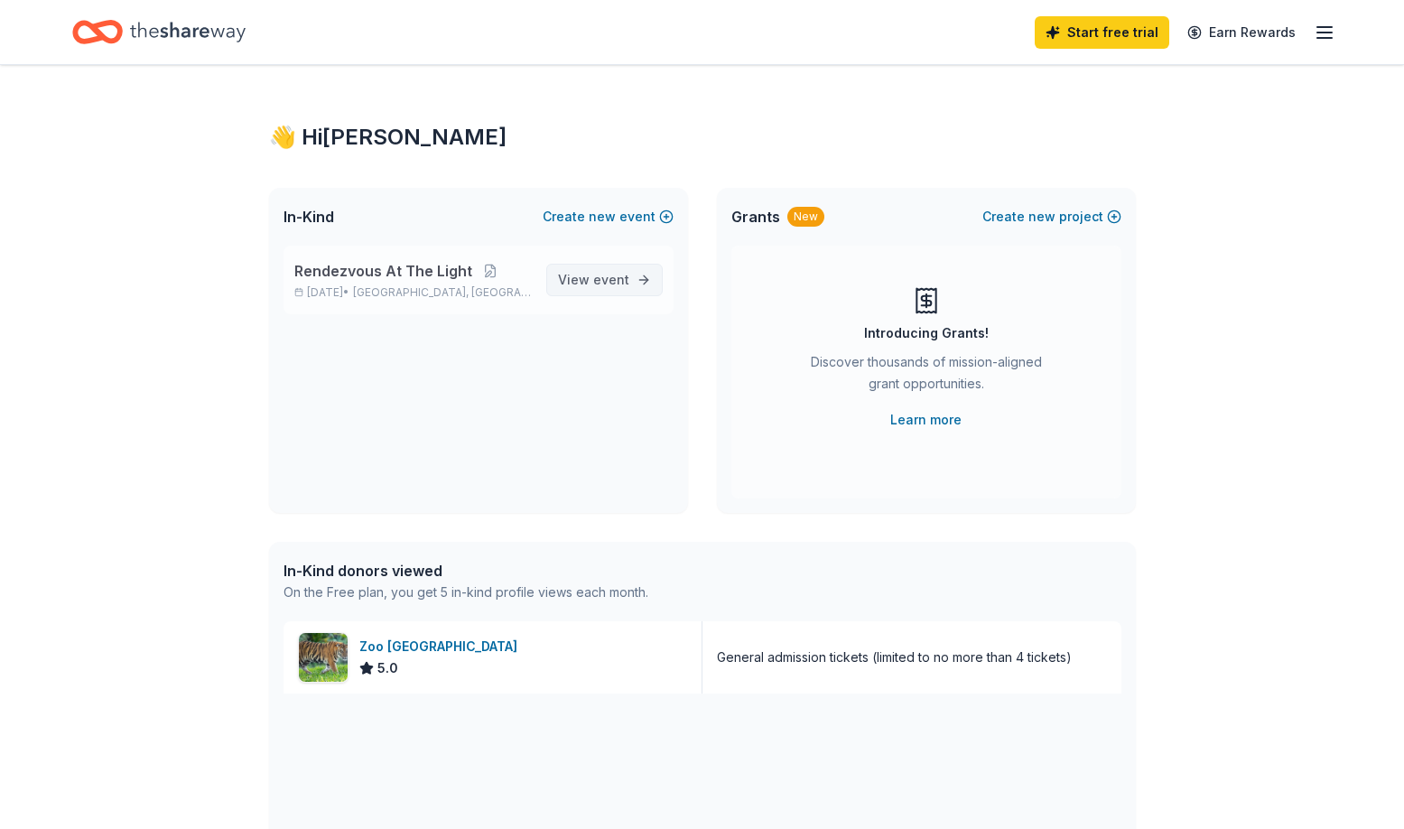
click at [599, 273] on span "event" at bounding box center [611, 279] width 36 height 15
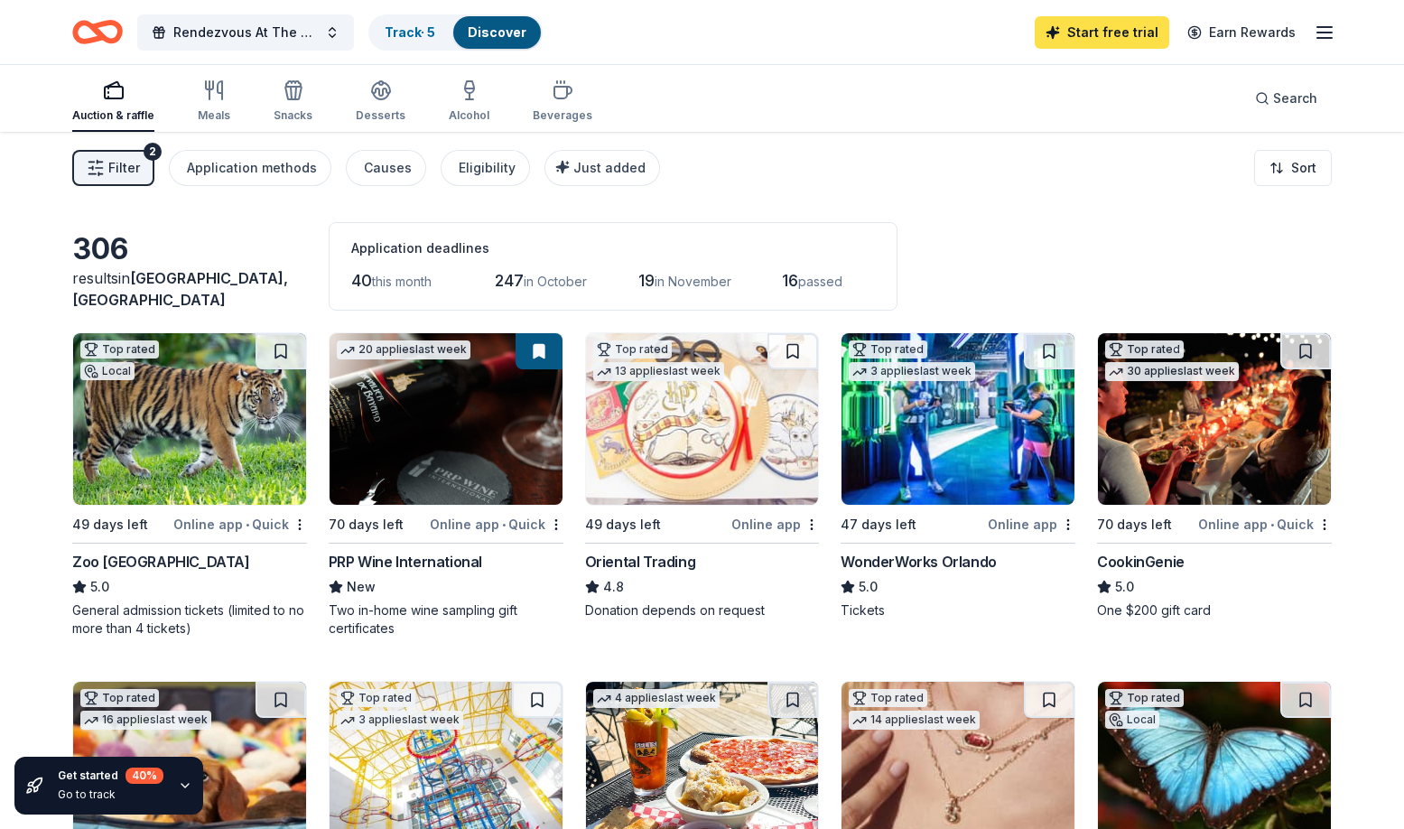
click at [1086, 37] on link "Start free trial" at bounding box center [1101, 32] width 134 height 32
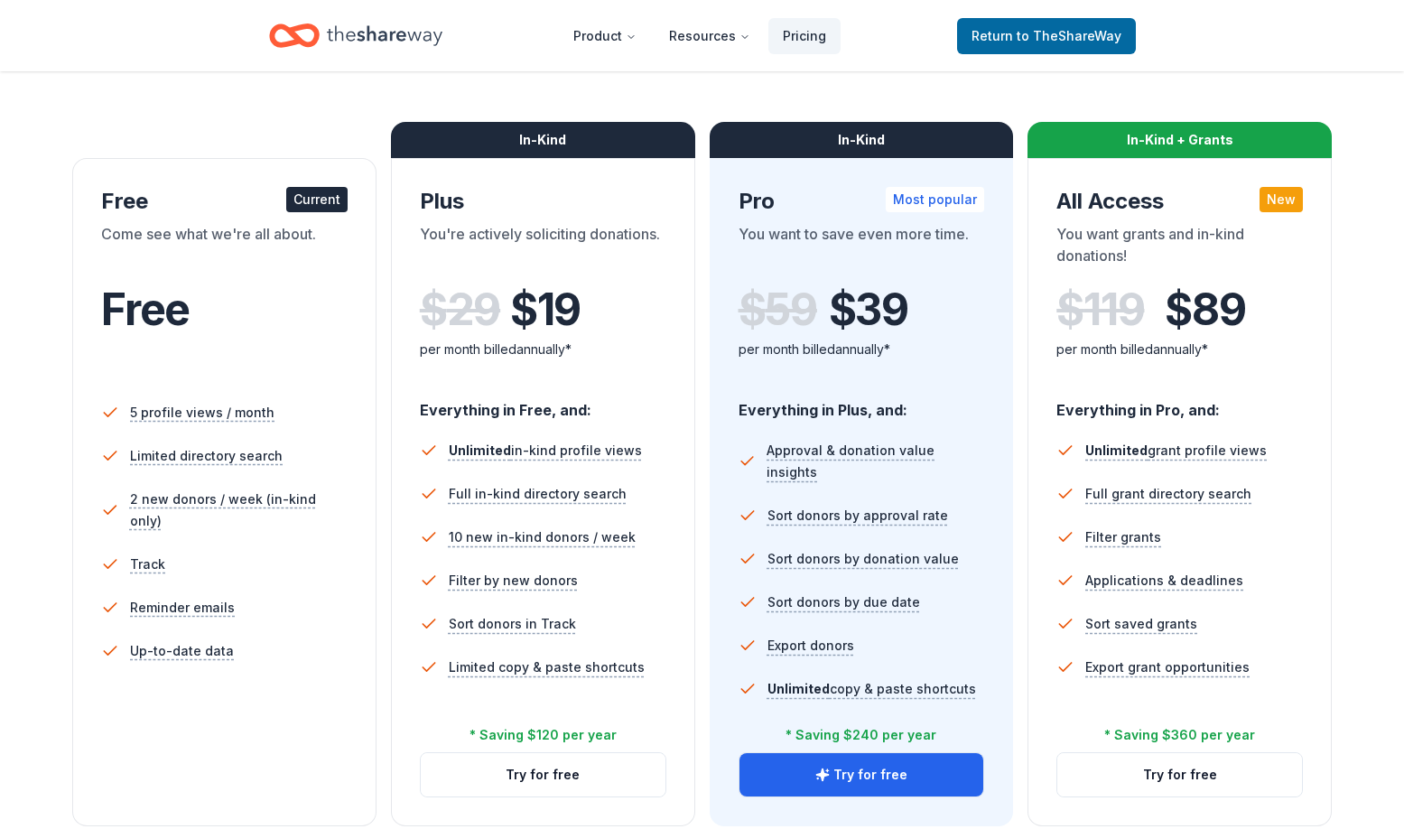
scroll to position [327, 0]
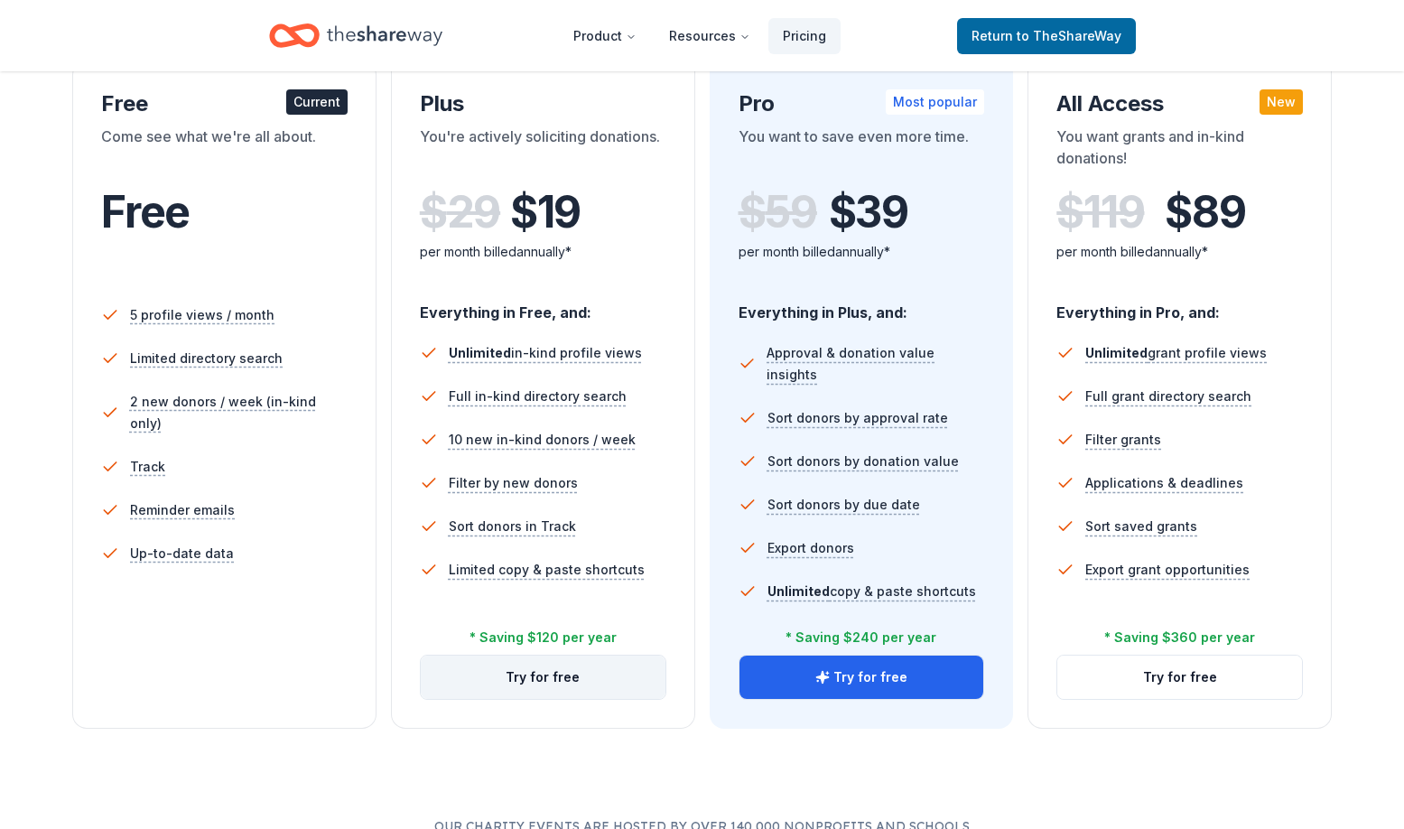
click at [571, 677] on button "Try for free" at bounding box center [543, 676] width 245 height 43
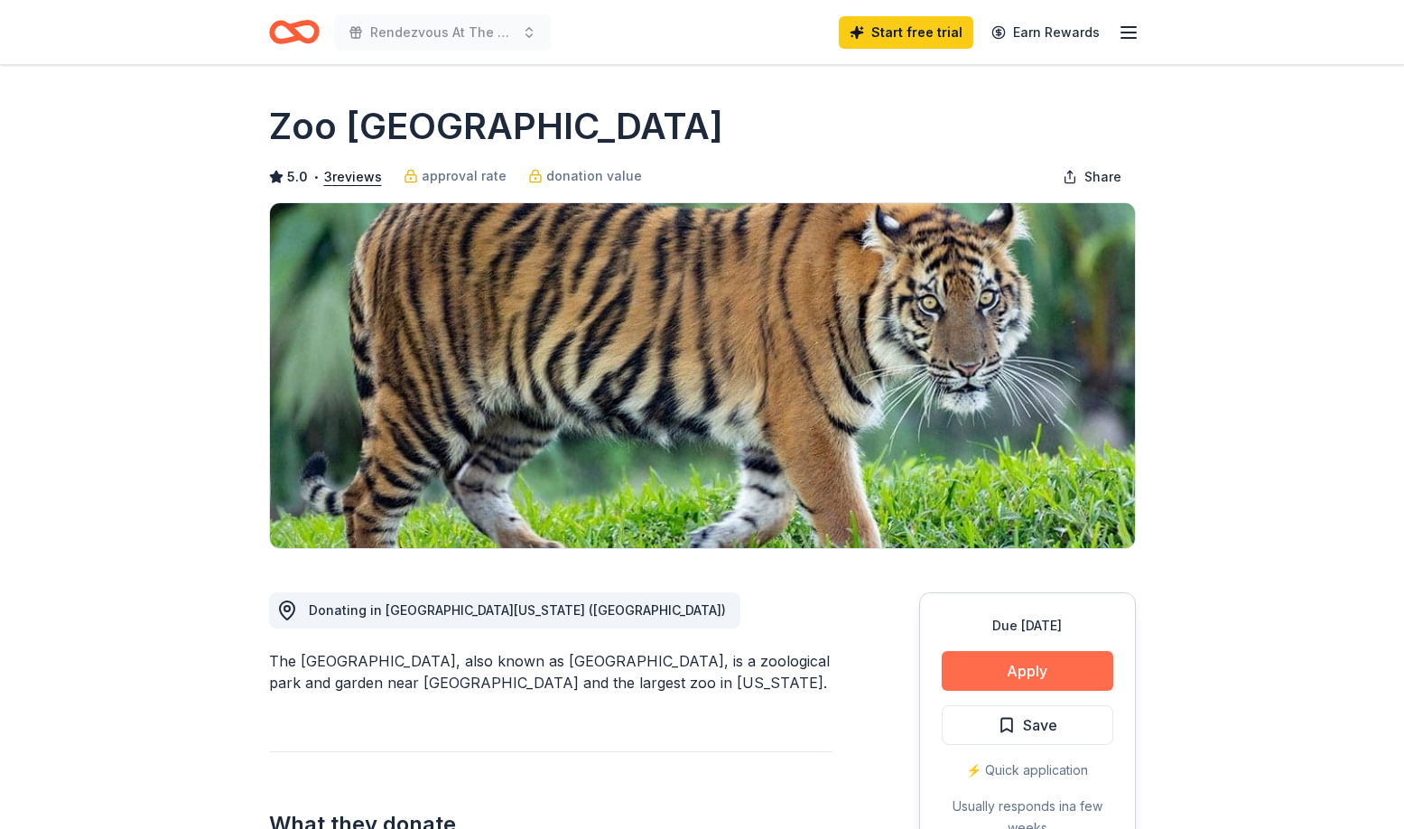
click at [984, 675] on button "Apply" at bounding box center [1026, 671] width 171 height 40
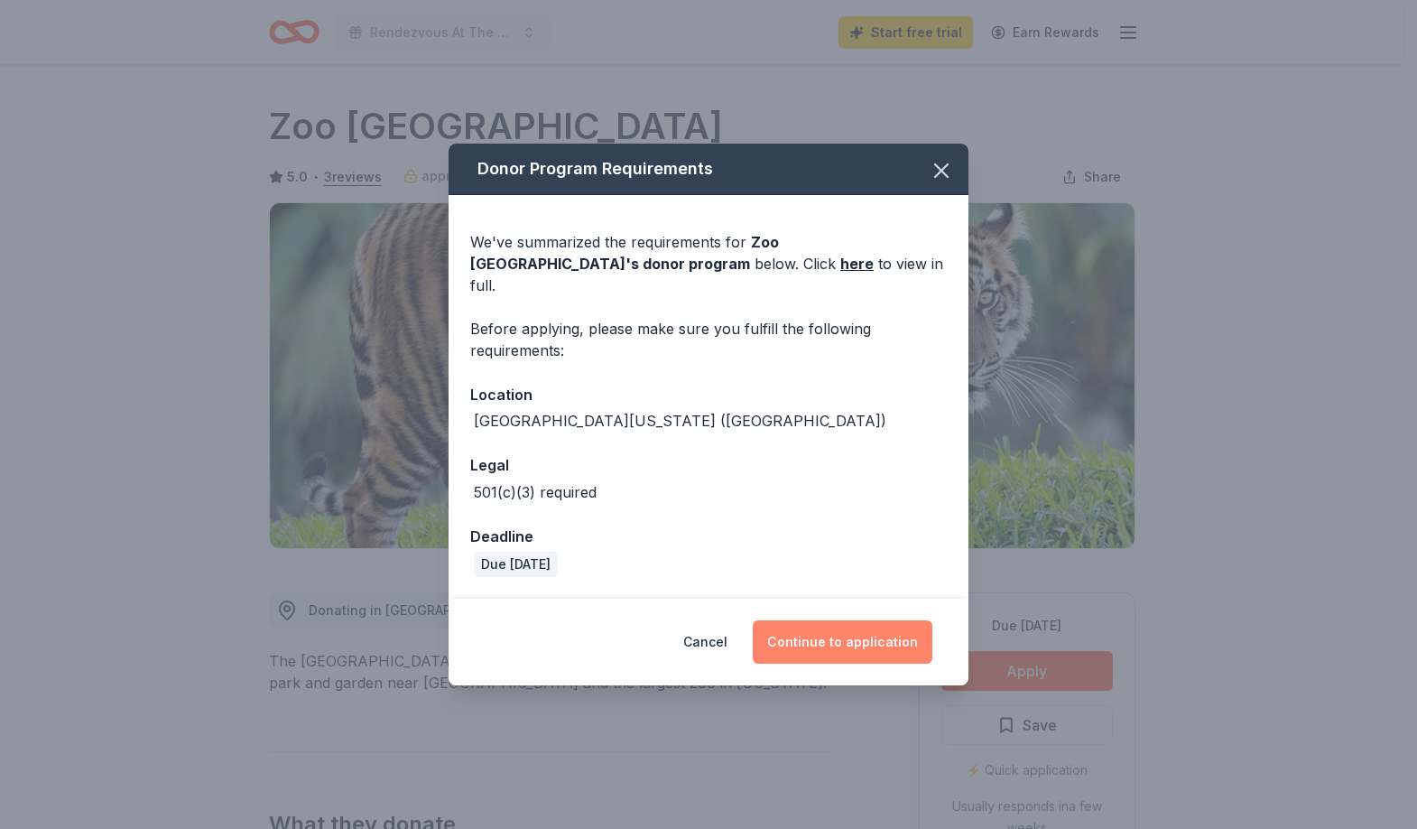
click at [835, 639] on button "Continue to application" at bounding box center [843, 641] width 180 height 43
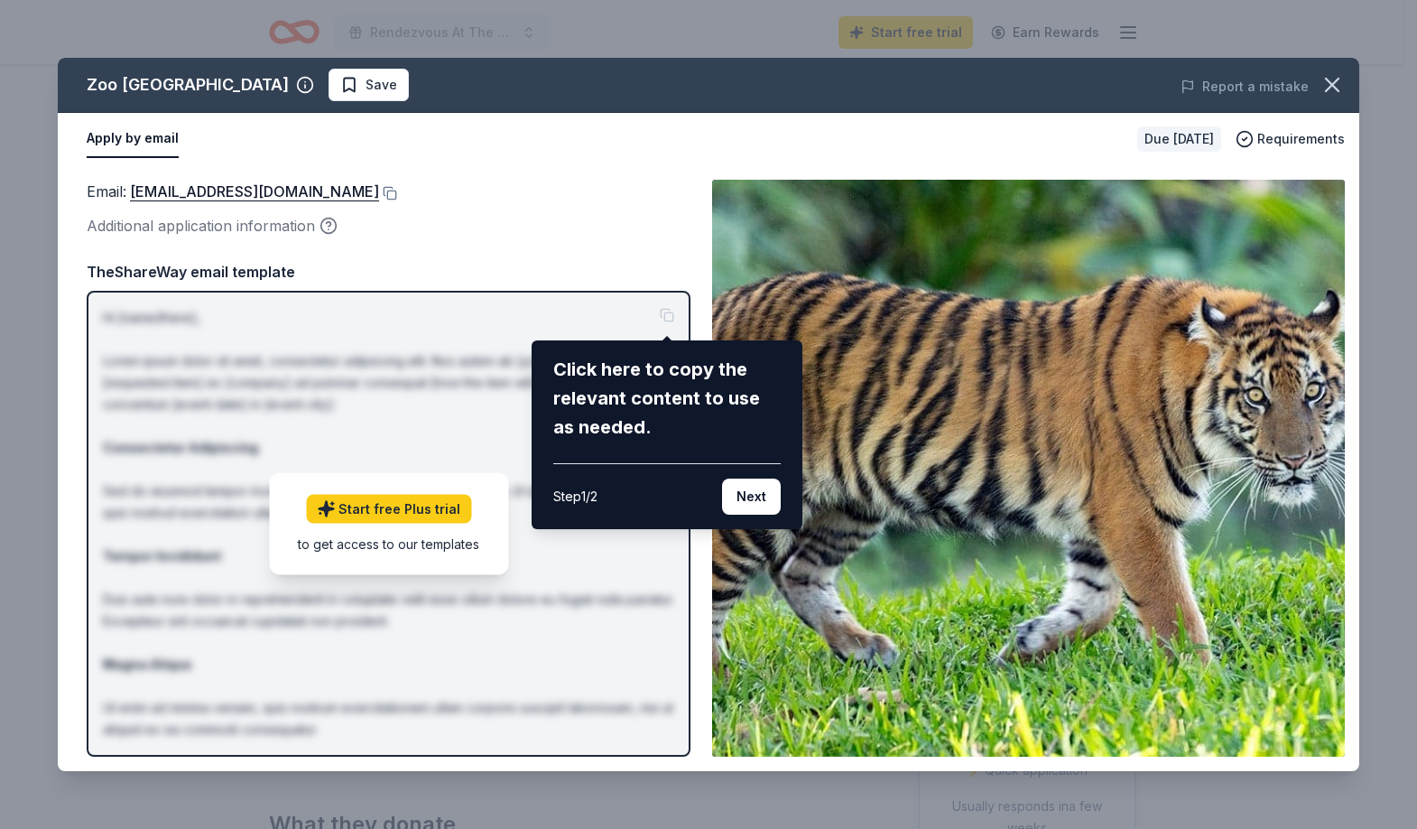
click at [734, 523] on div "Click here to copy the relevant content to use as needed. Step 1 / 2 Next" at bounding box center [667, 434] width 271 height 189
click at [747, 503] on button "Next" at bounding box center [751, 496] width 59 height 36
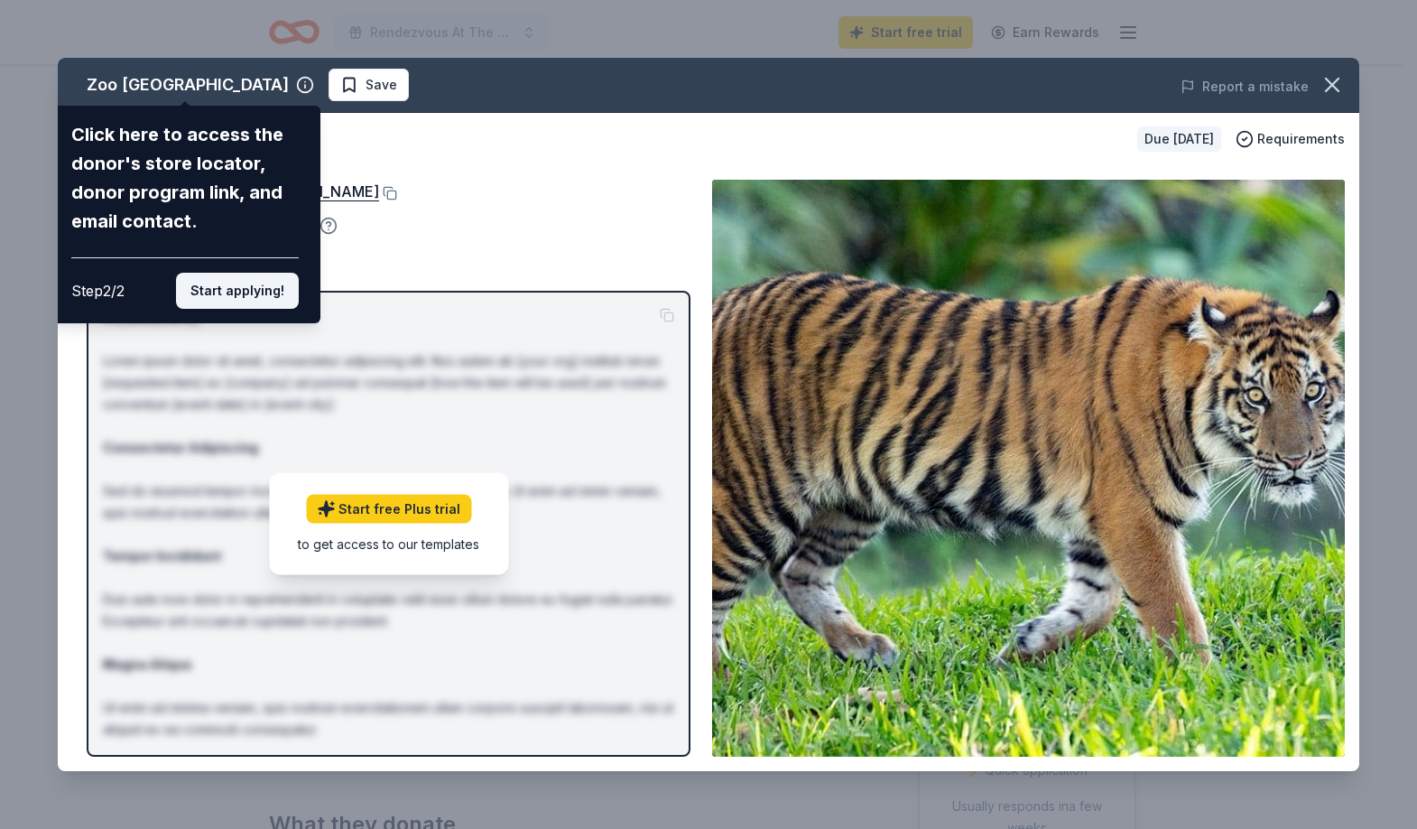
click at [250, 297] on button "Start applying!" at bounding box center [237, 291] width 123 height 36
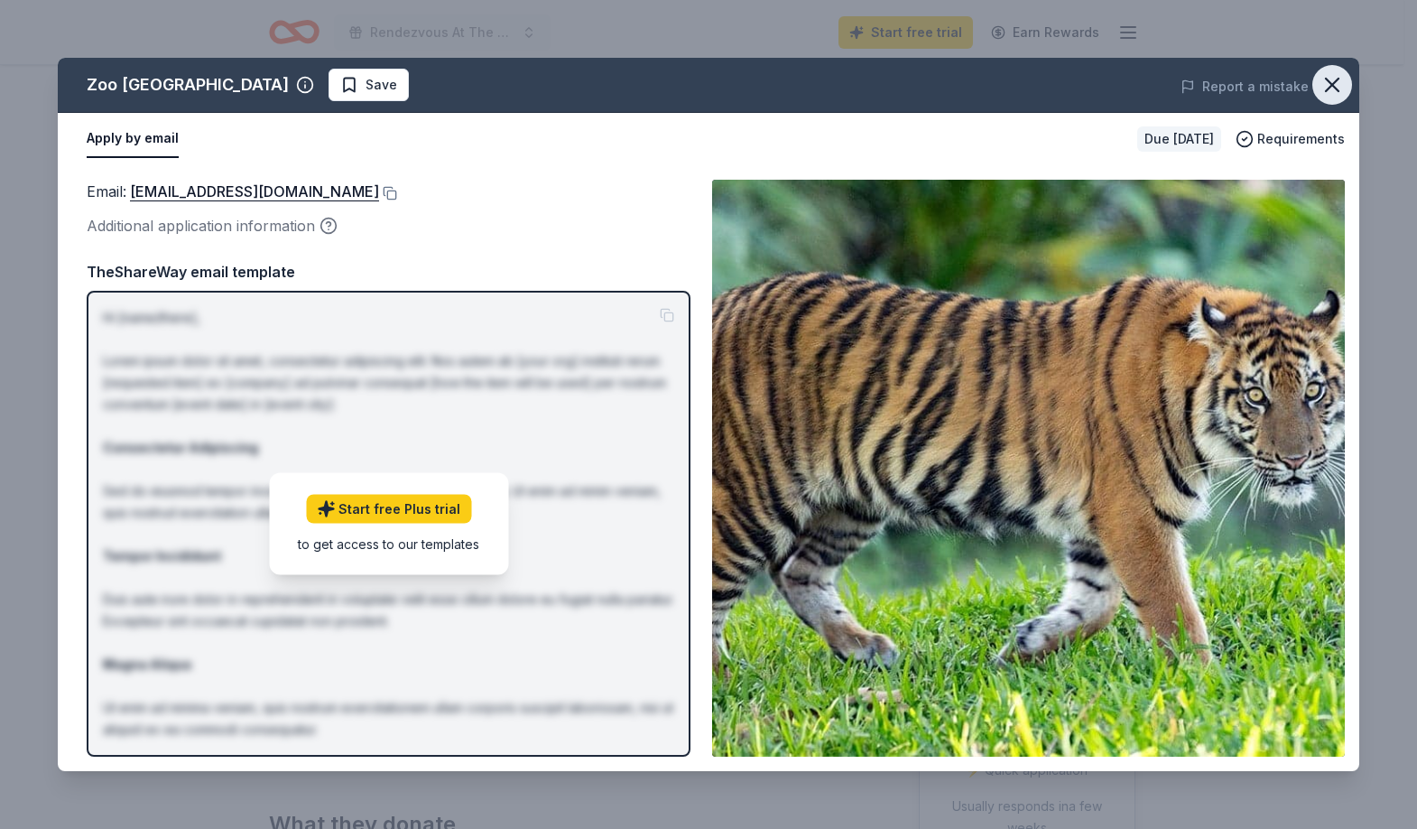
click at [1339, 85] on icon "button" at bounding box center [1332, 84] width 25 height 25
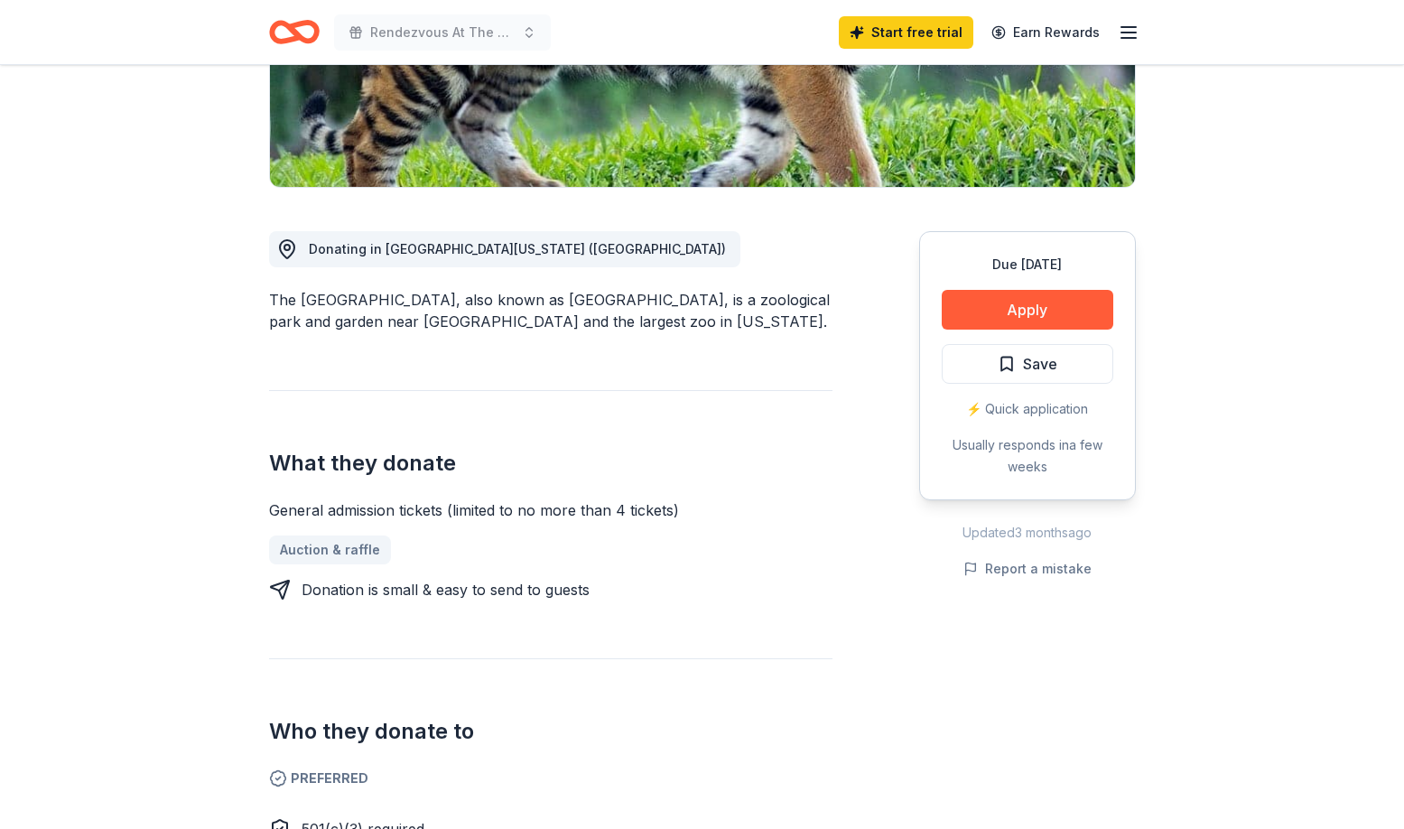
scroll to position [497, 0]
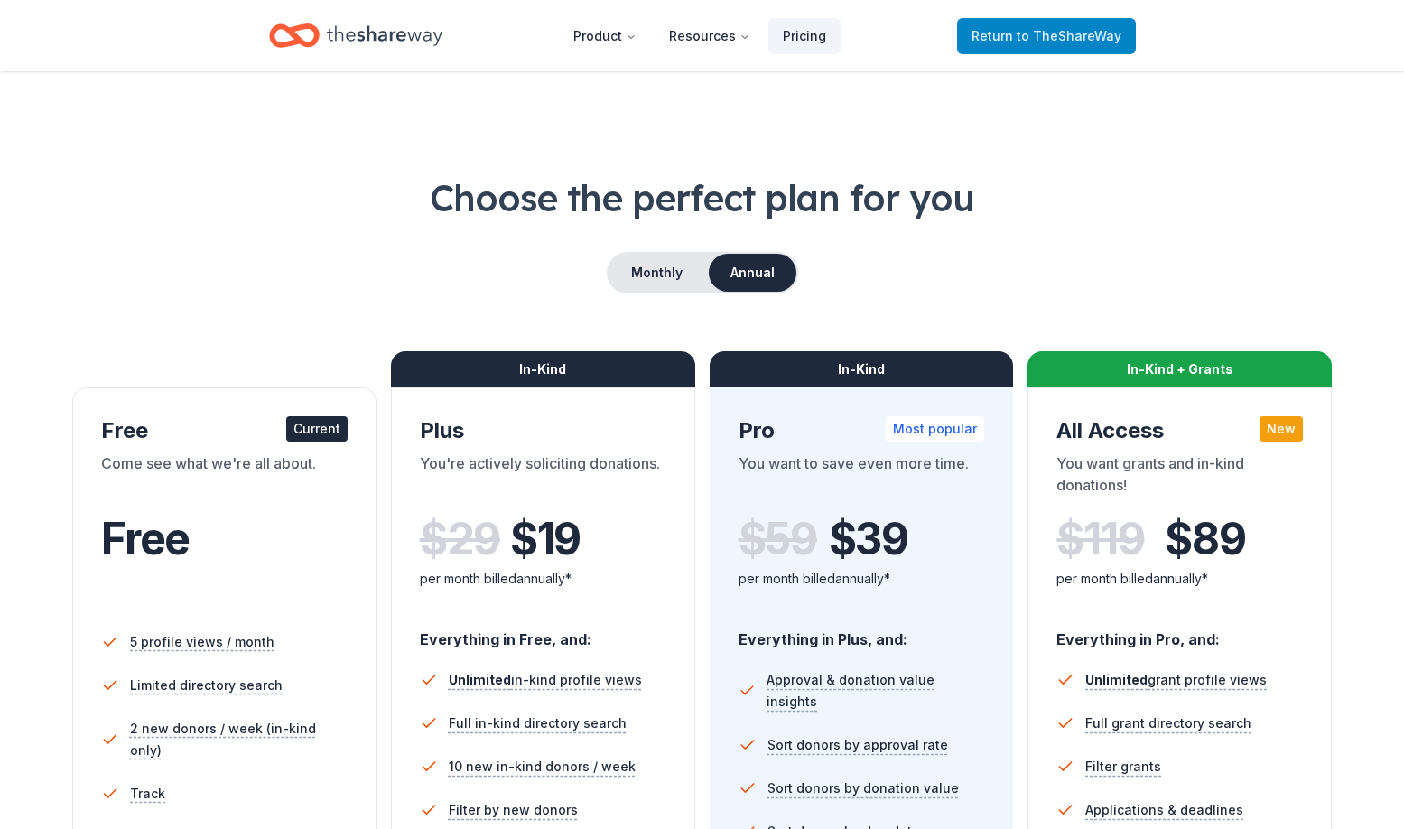
click at [1033, 48] on link "Return to TheShareWay" at bounding box center [1046, 36] width 179 height 36
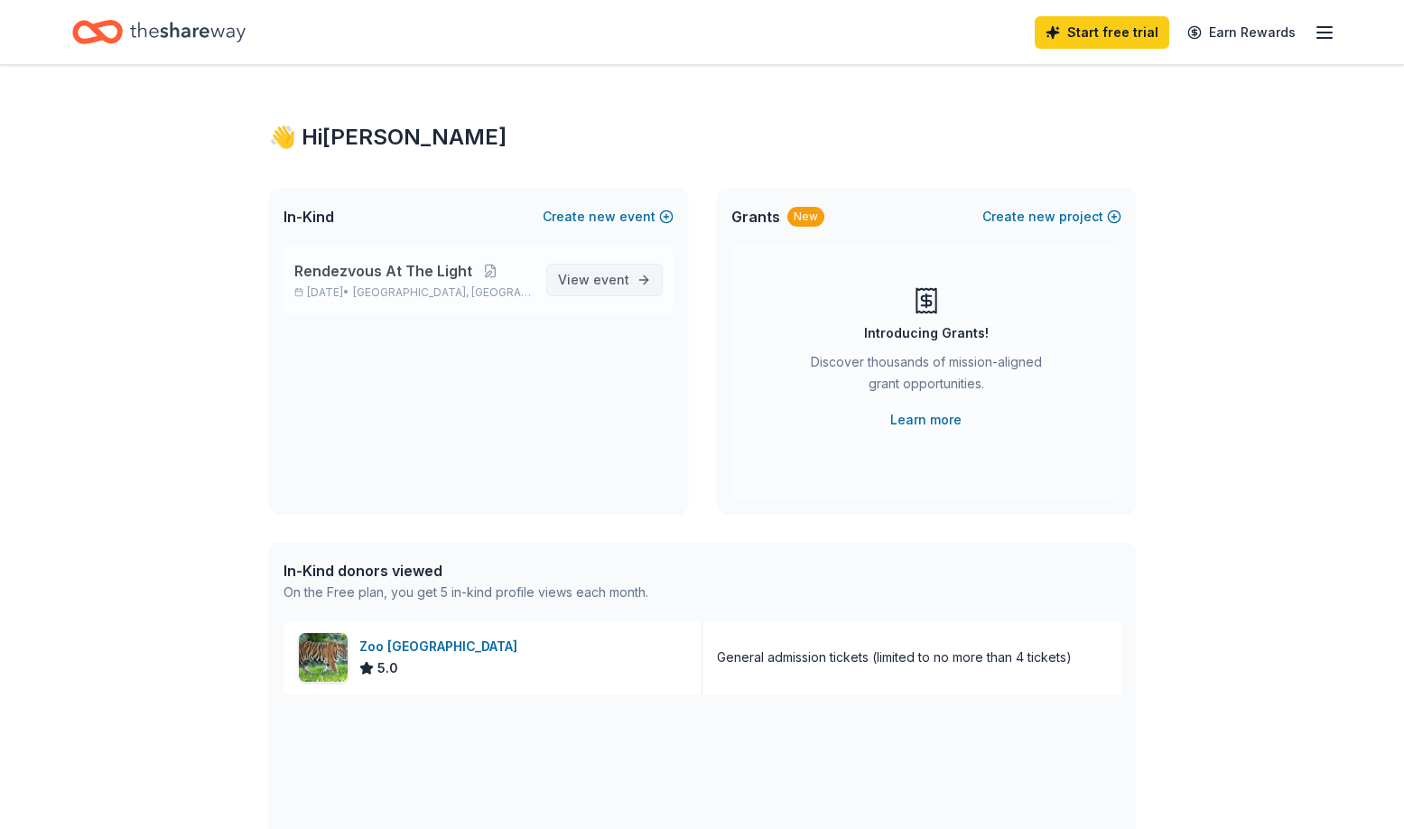
click at [622, 278] on span "event" at bounding box center [611, 279] width 36 height 15
